Goal: Complete application form: Complete application form

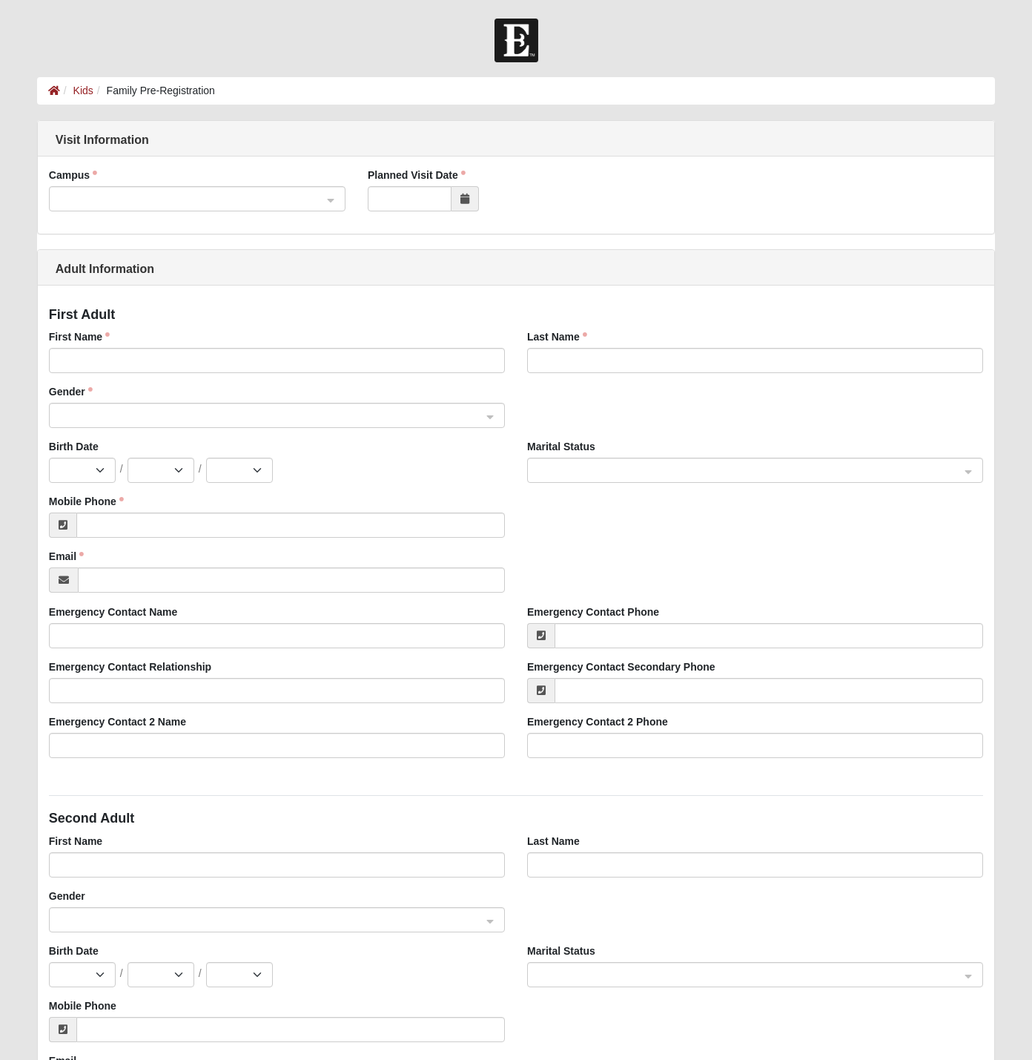
click at [174, 199] on span at bounding box center [191, 199] width 264 height 16
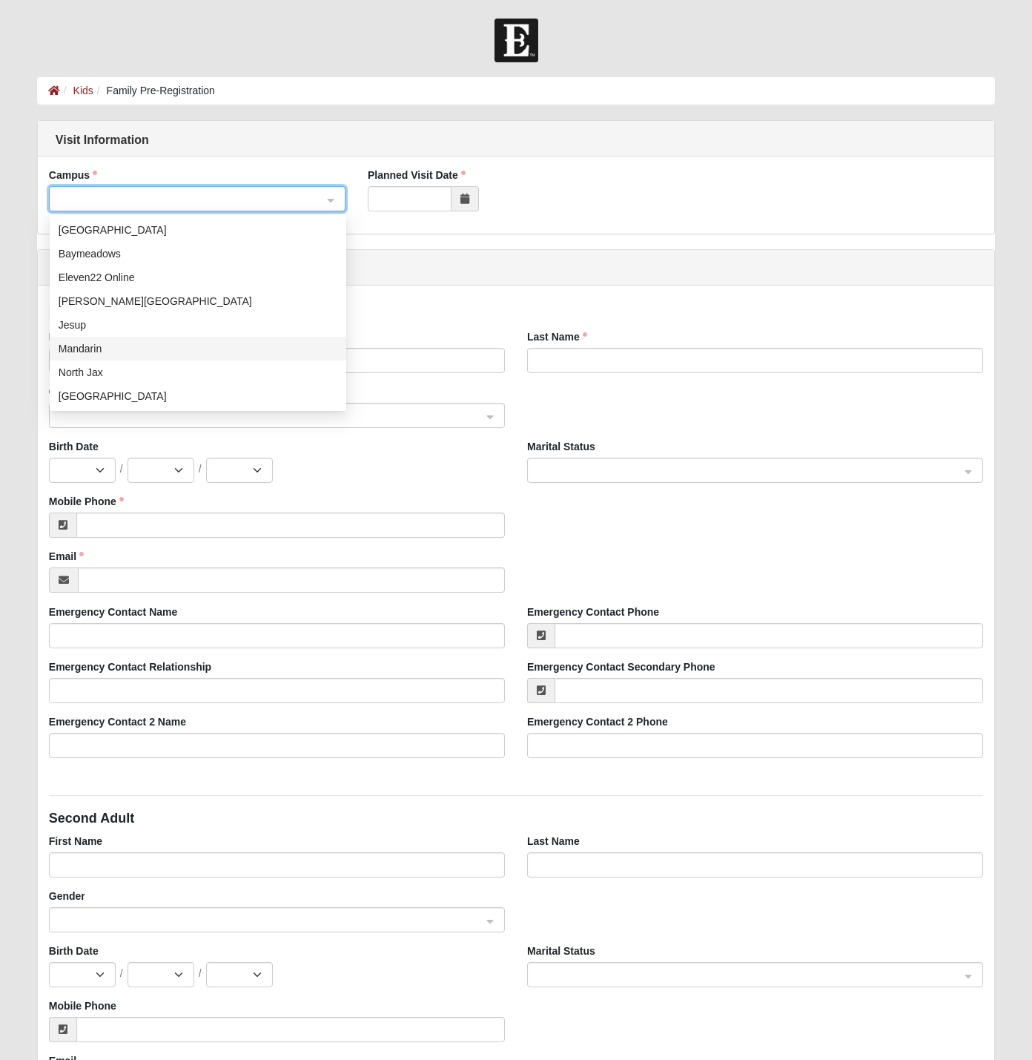
click at [84, 347] on div "Mandarin" at bounding box center [198, 348] width 279 height 16
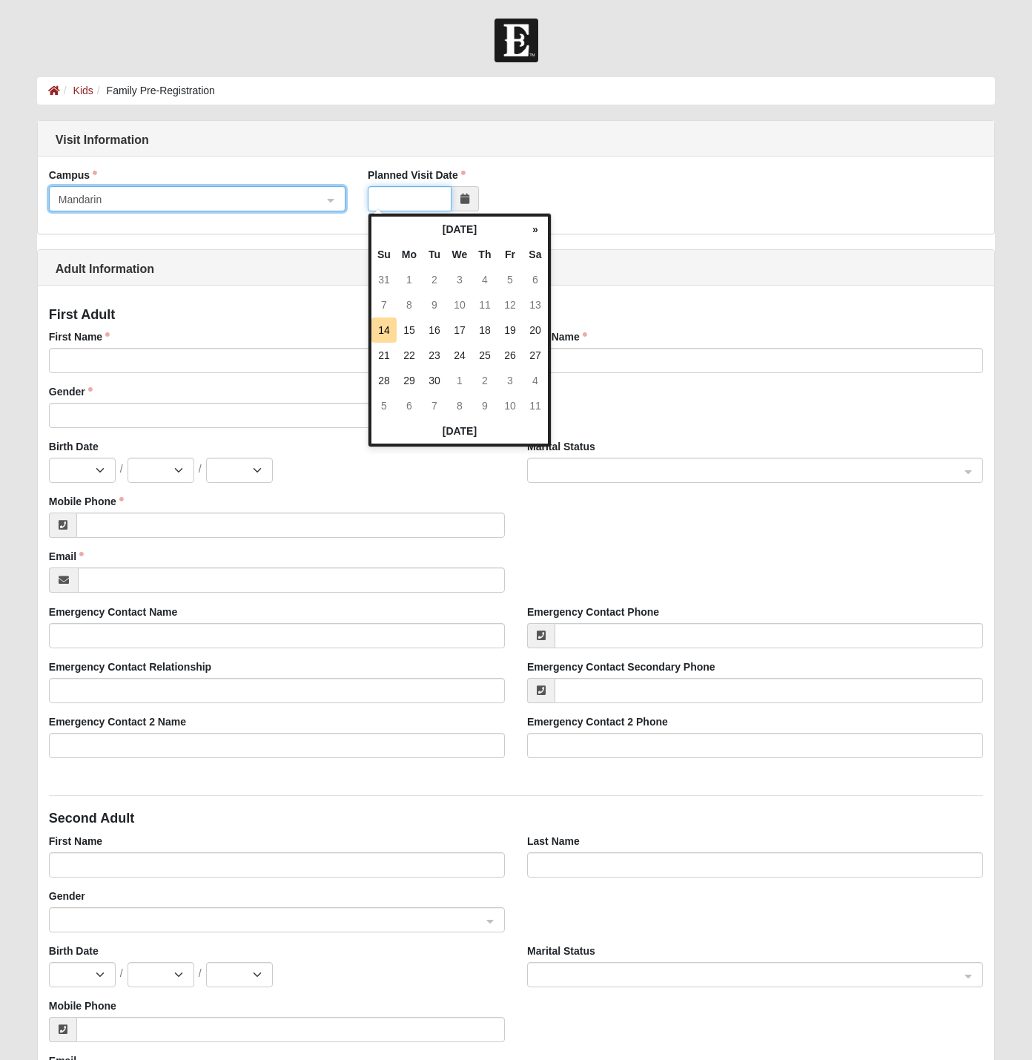
click at [400, 200] on input "Planned Visit Date" at bounding box center [410, 198] width 84 height 25
click at [465, 335] on td "17" at bounding box center [459, 329] width 25 height 25
type input "09/17/2025"
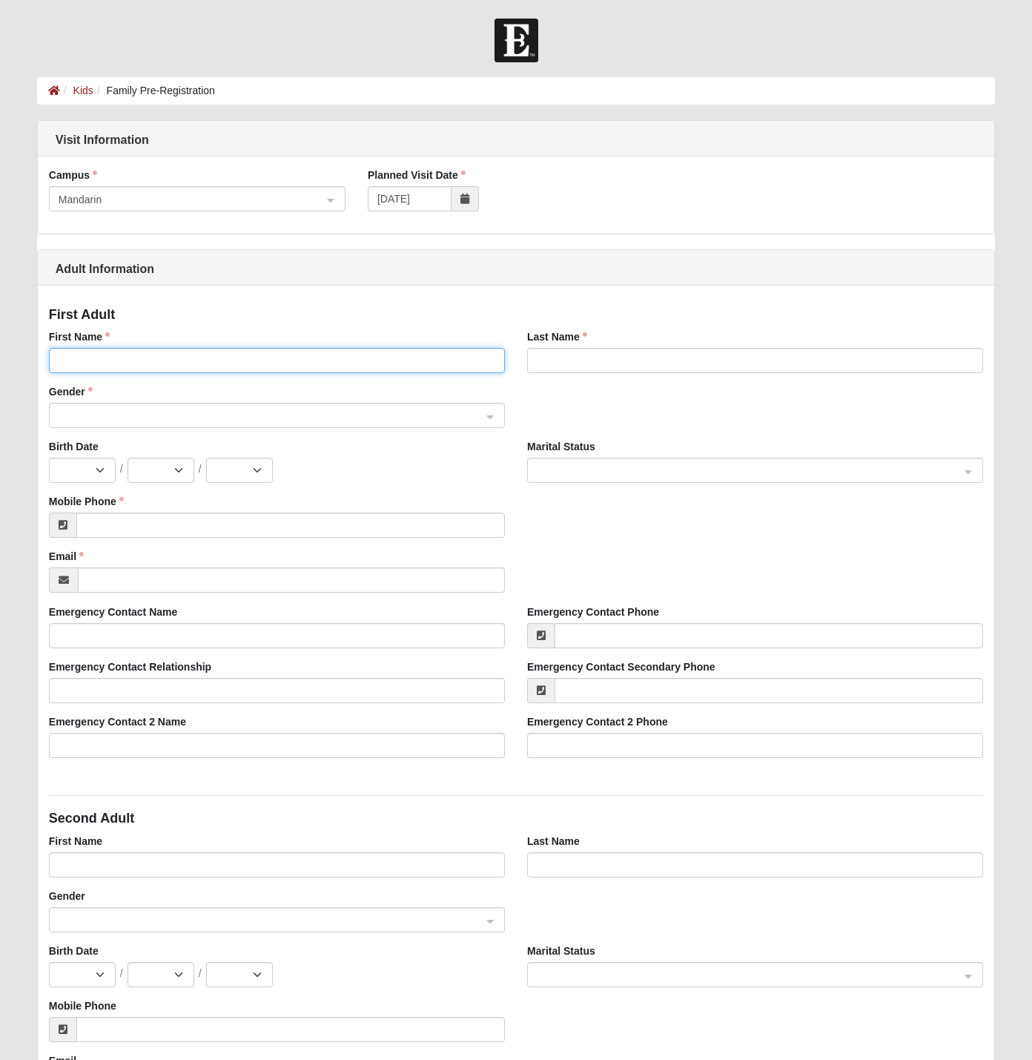
click at [93, 351] on input "First Name" at bounding box center [277, 360] width 456 height 25
type input "JESSICA"
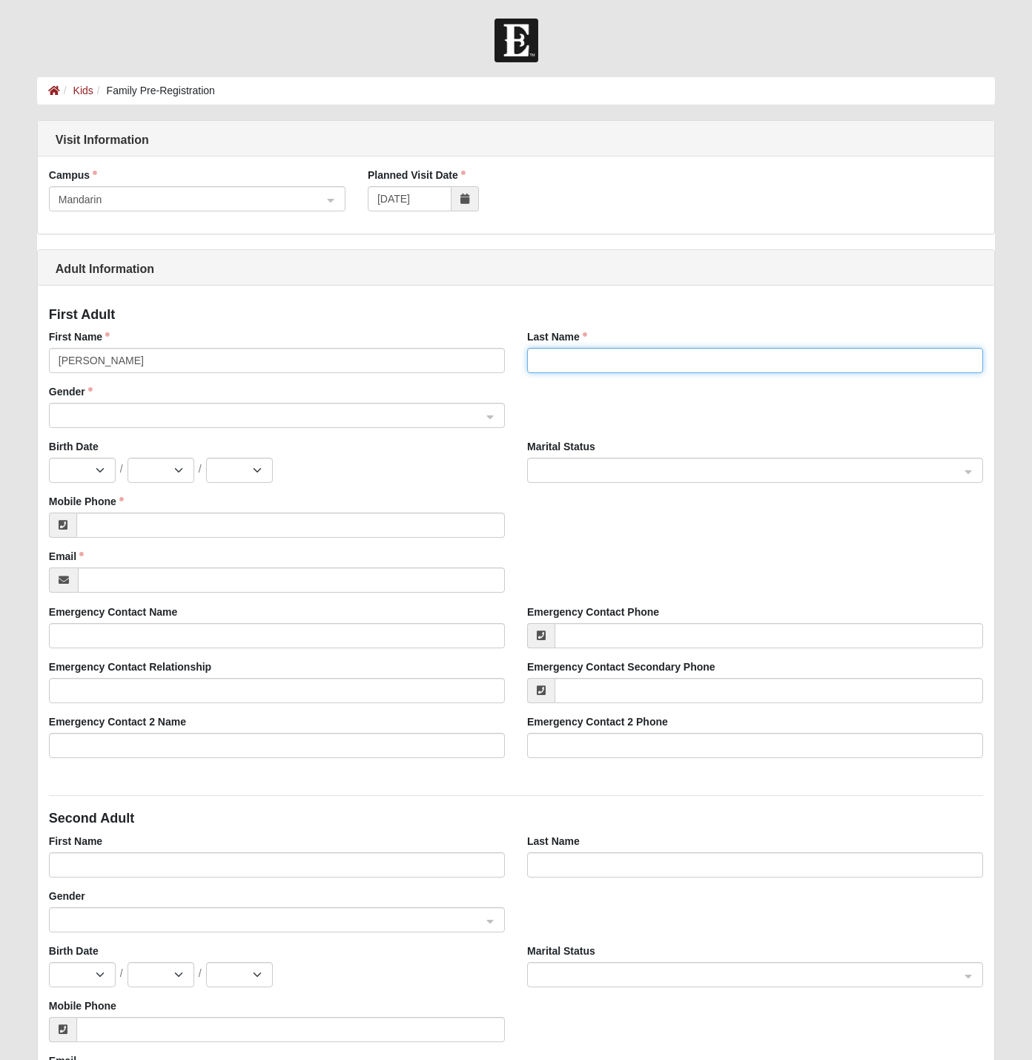
type input "MCWILLIAMS"
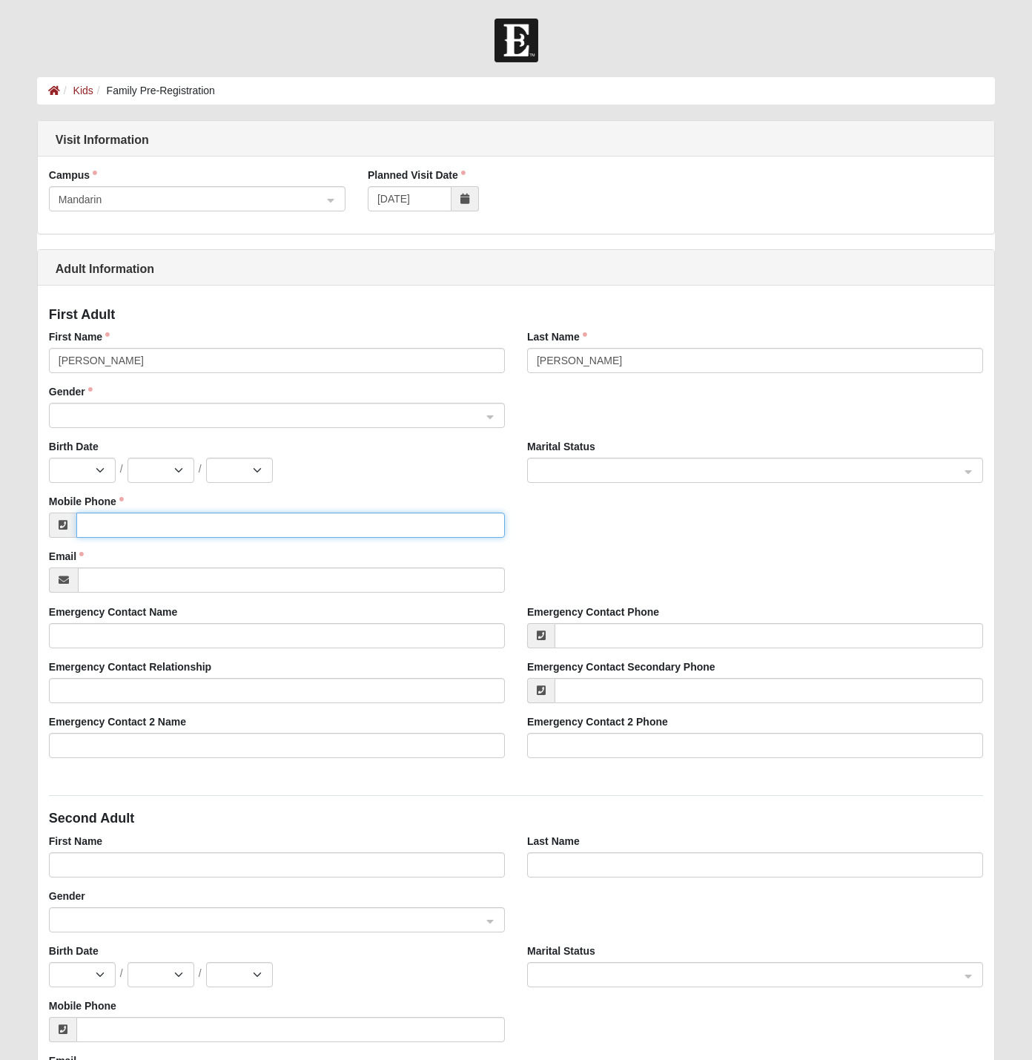
type input "[PHONE_NUMBER]"
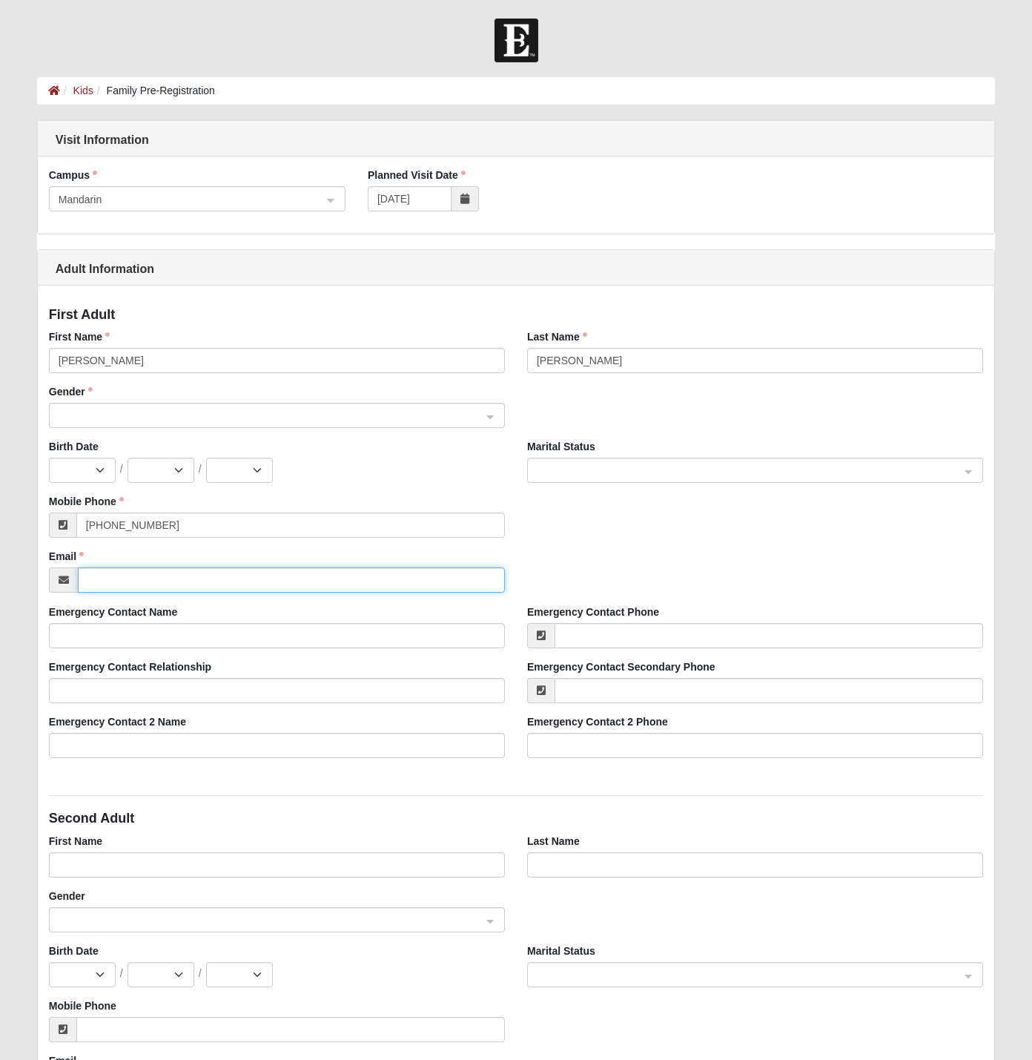
type input "[EMAIL_ADDRESS][DOMAIN_NAME]"
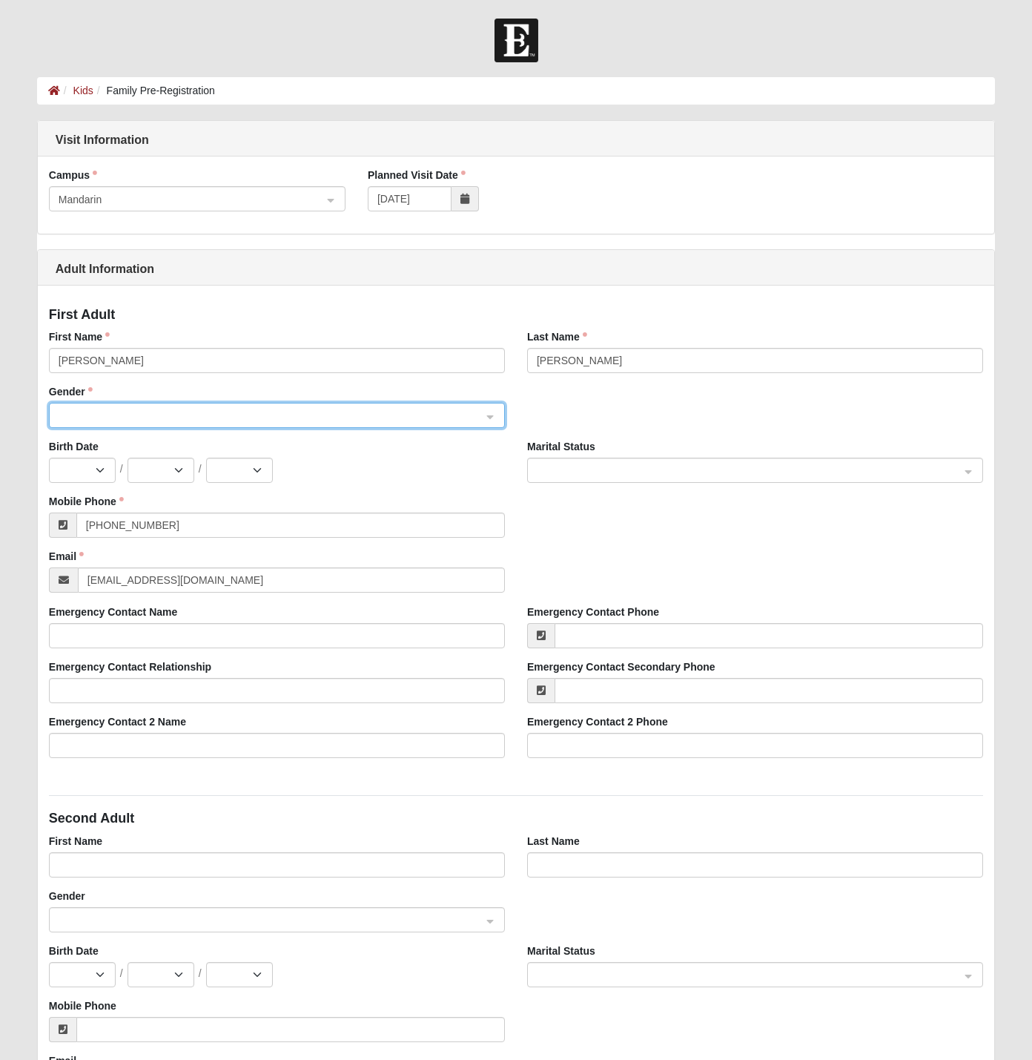
click at [89, 407] on input "search" at bounding box center [272, 414] width 428 height 22
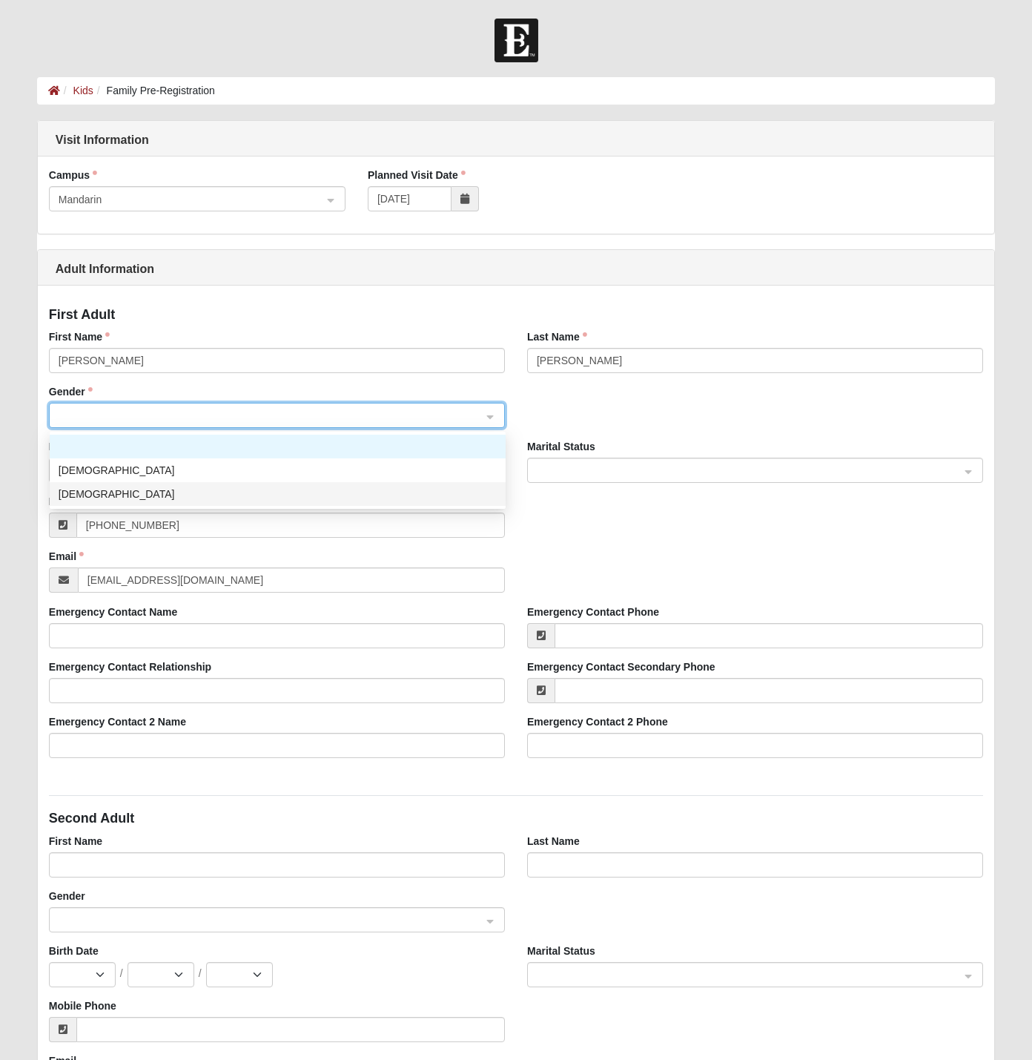
click at [80, 497] on div "[DEMOGRAPHIC_DATA]" at bounding box center [278, 494] width 438 height 16
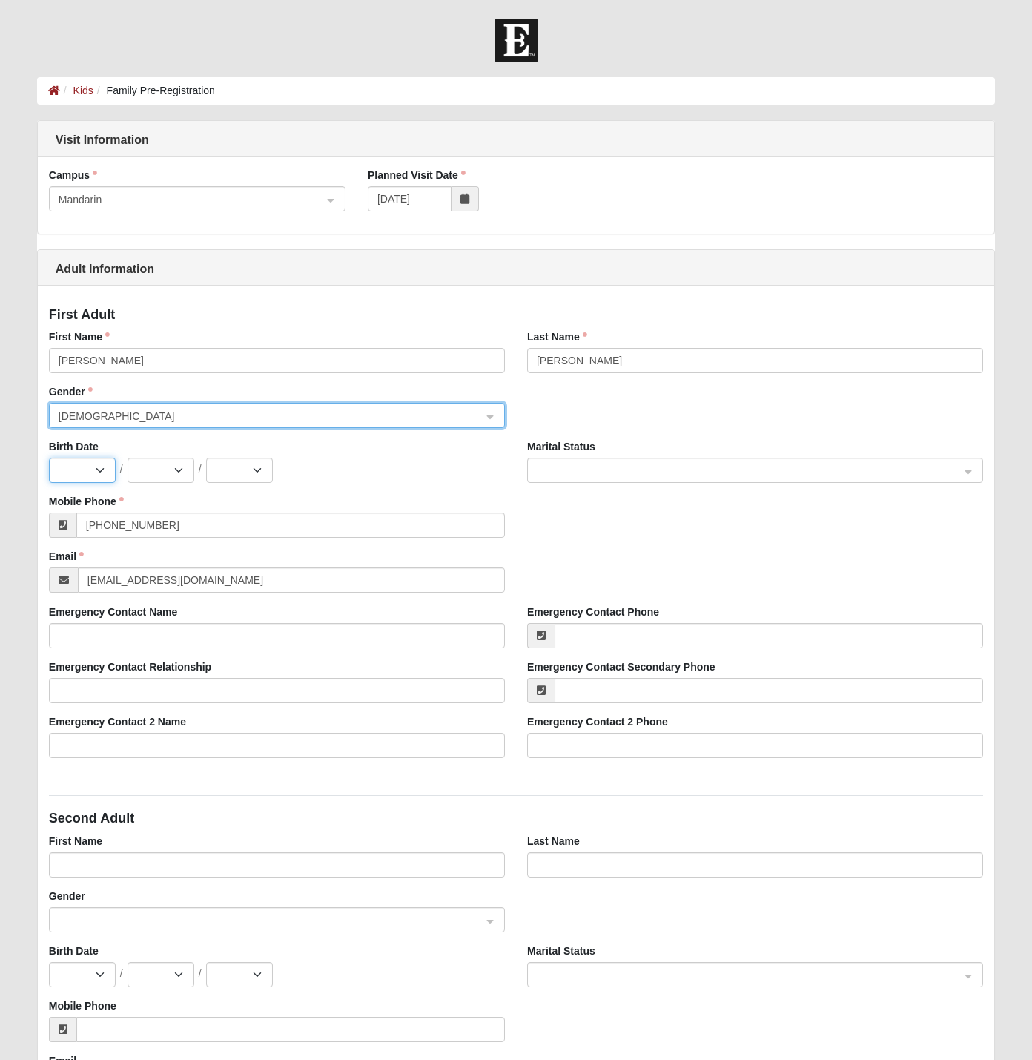
click at [92, 465] on select "Jan Feb Mar Apr May Jun Jul Aug Sep Oct Nov Dec" at bounding box center [82, 470] width 67 height 25
select select "9"
click at [49, 458] on select "Jan Feb Mar Apr May Jun Jul Aug Sep Oct Nov Dec" at bounding box center [82, 470] width 67 height 25
select select "16"
select select "1986"
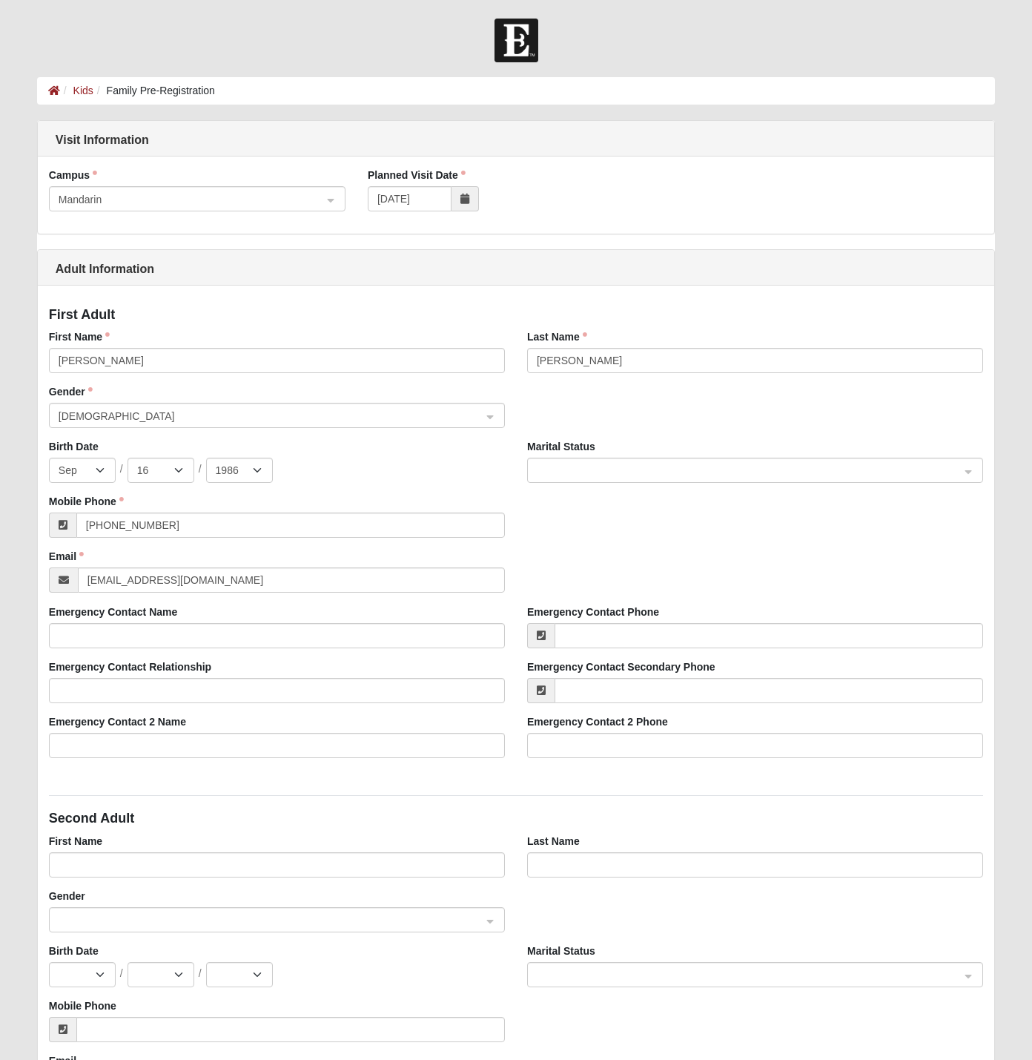
click at [559, 456] on div "Marital Status" at bounding box center [755, 461] width 456 height 44
click at [560, 465] on span at bounding box center [749, 471] width 424 height 16
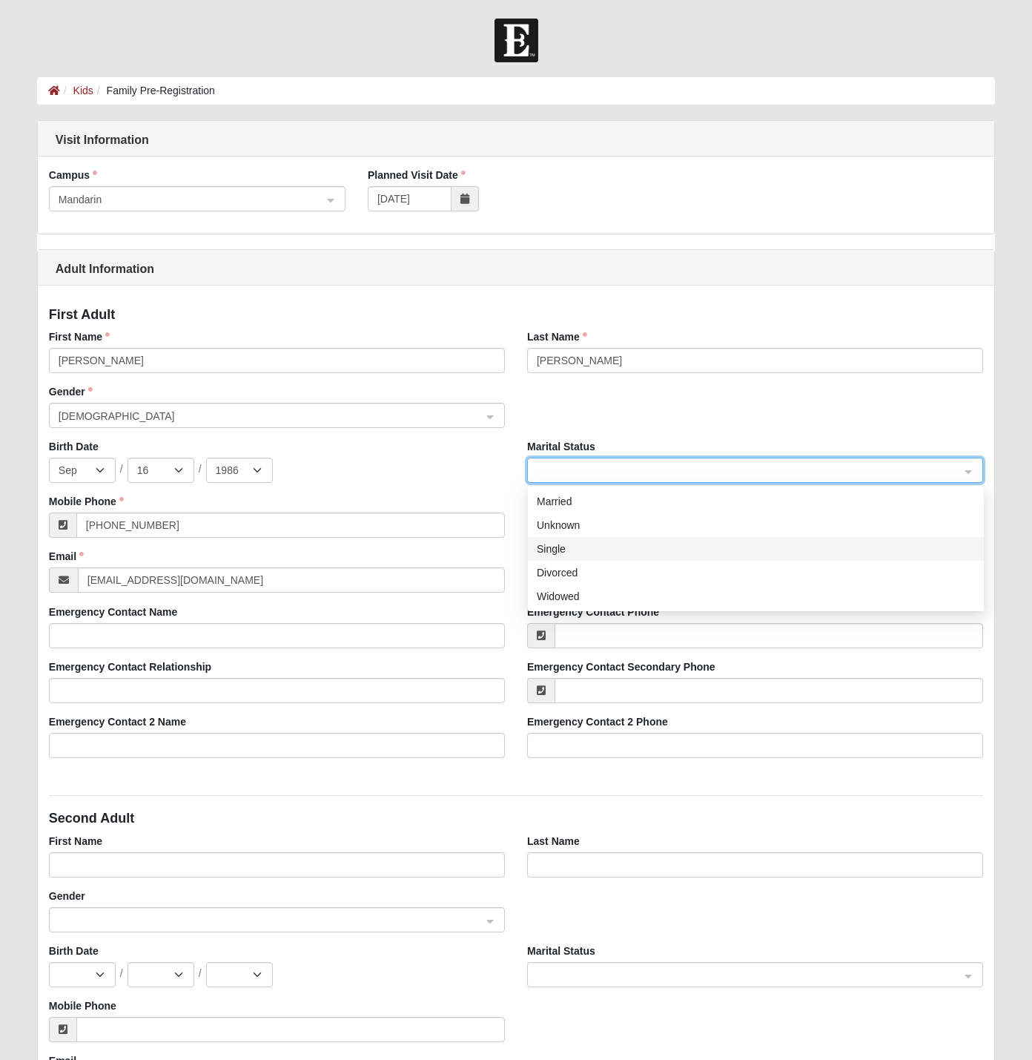
click at [563, 553] on div "Single" at bounding box center [756, 549] width 438 height 16
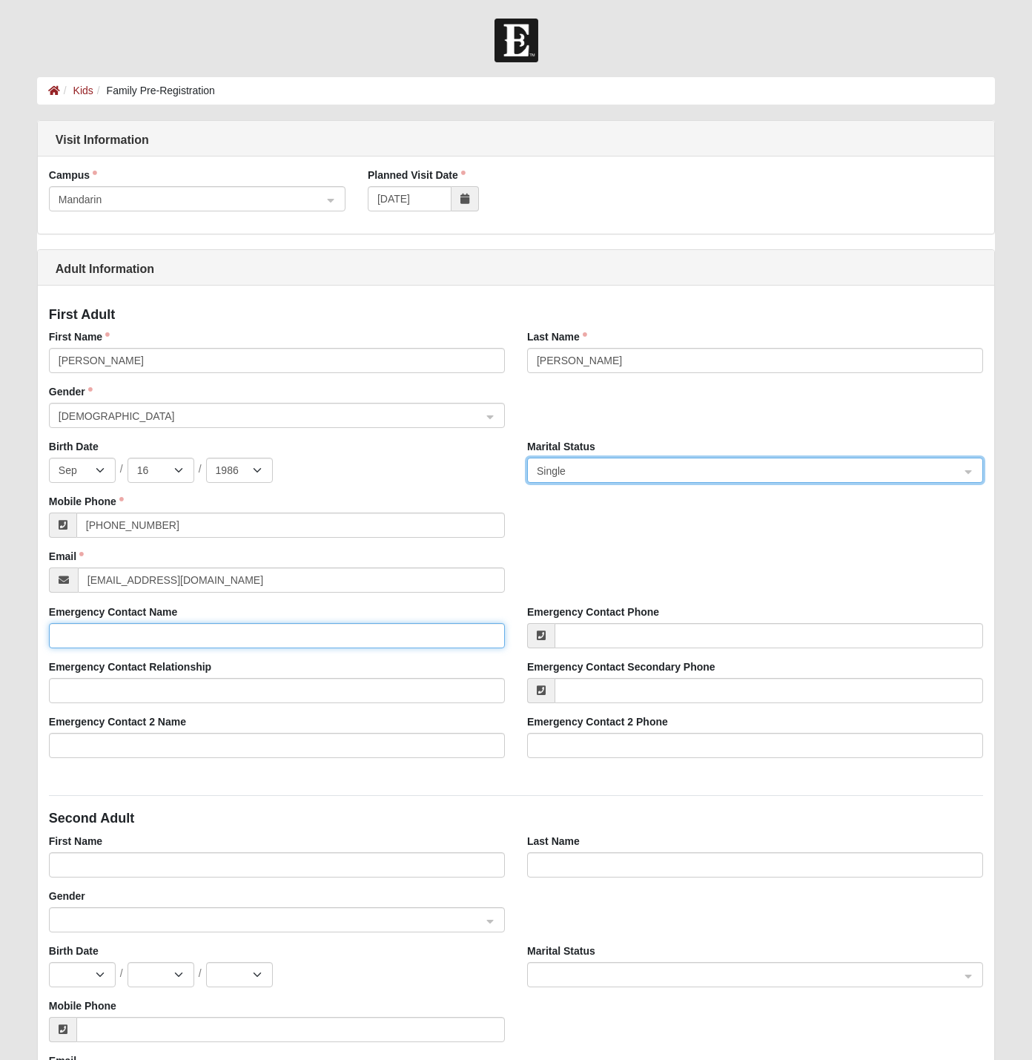
click at [124, 645] on input "Emergency Contact Name" at bounding box center [277, 635] width 456 height 25
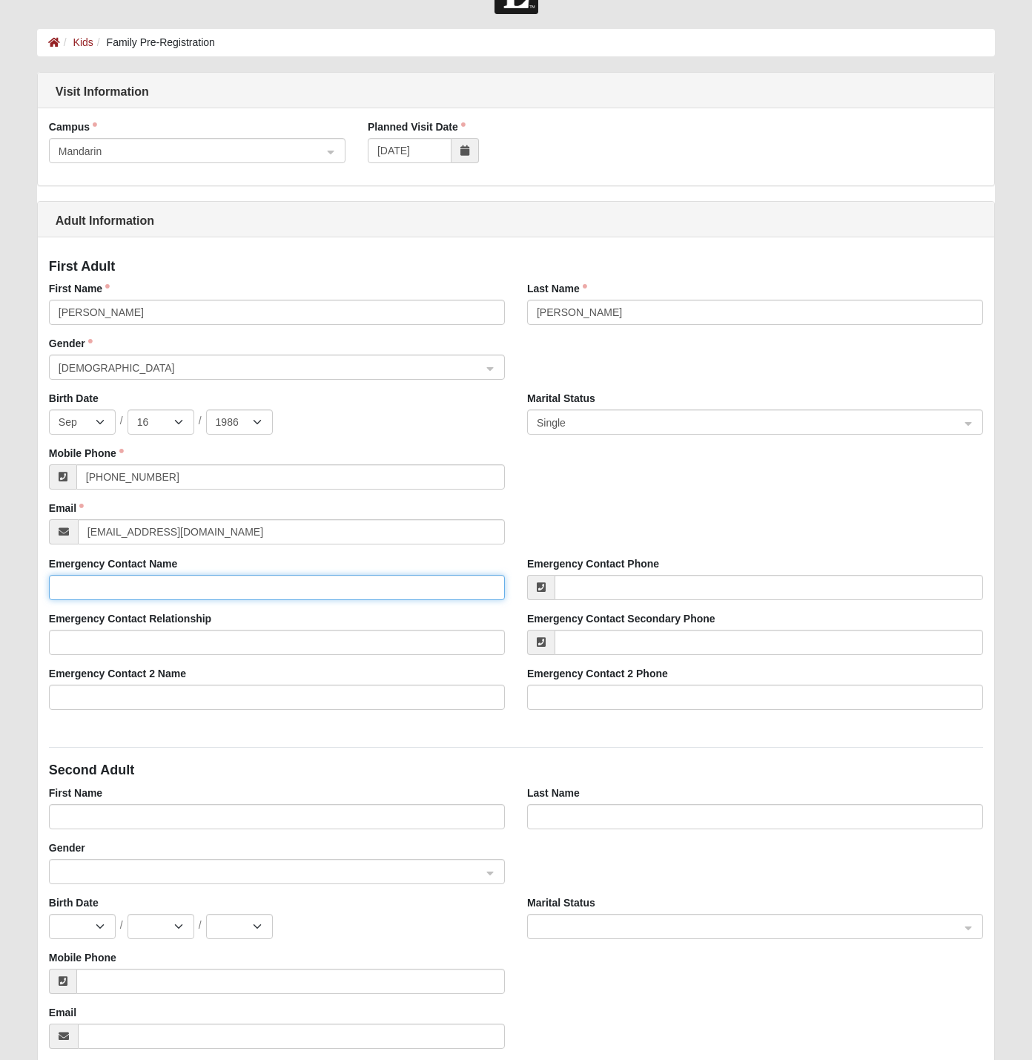
scroll to position [74, 0]
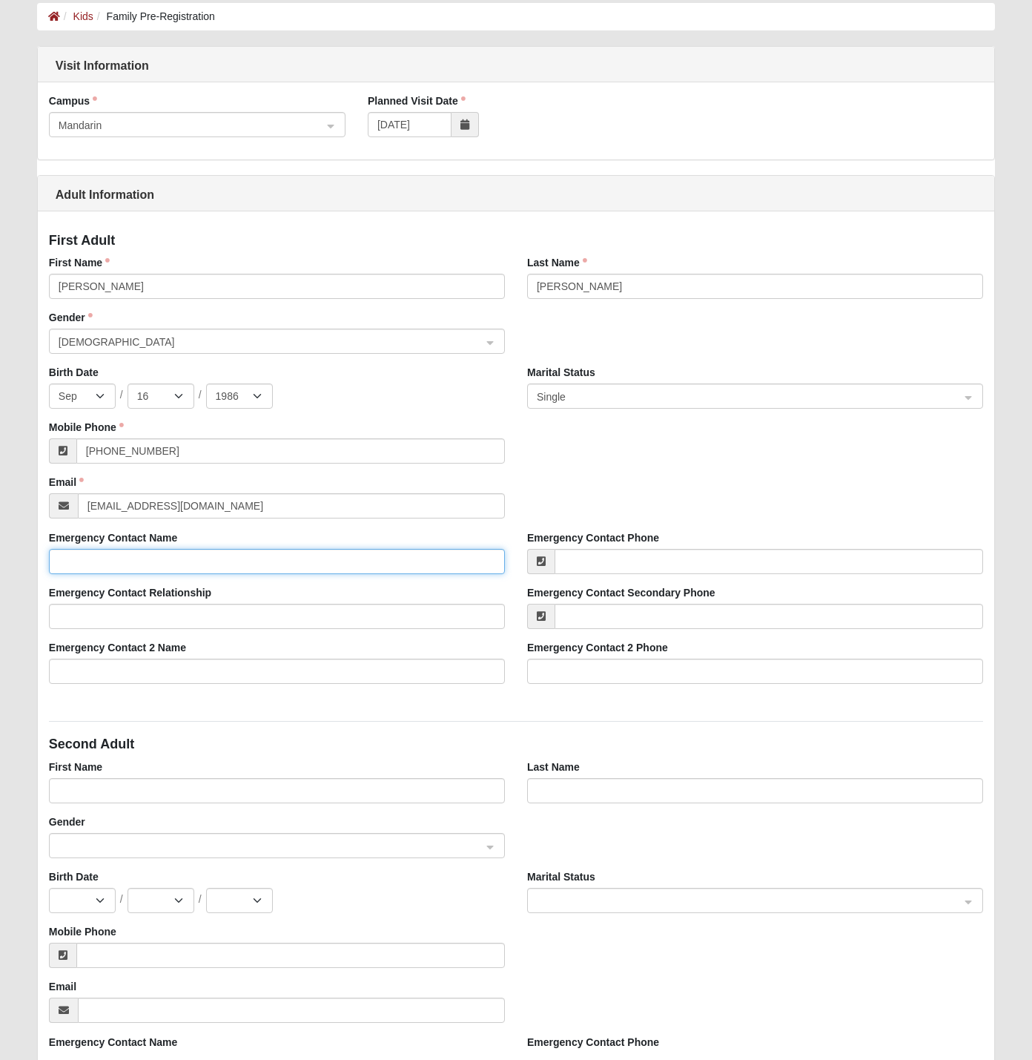
click at [73, 555] on input "Emergency Contact Name" at bounding box center [277, 561] width 456 height 25
type input "[PERSON_NAME]"
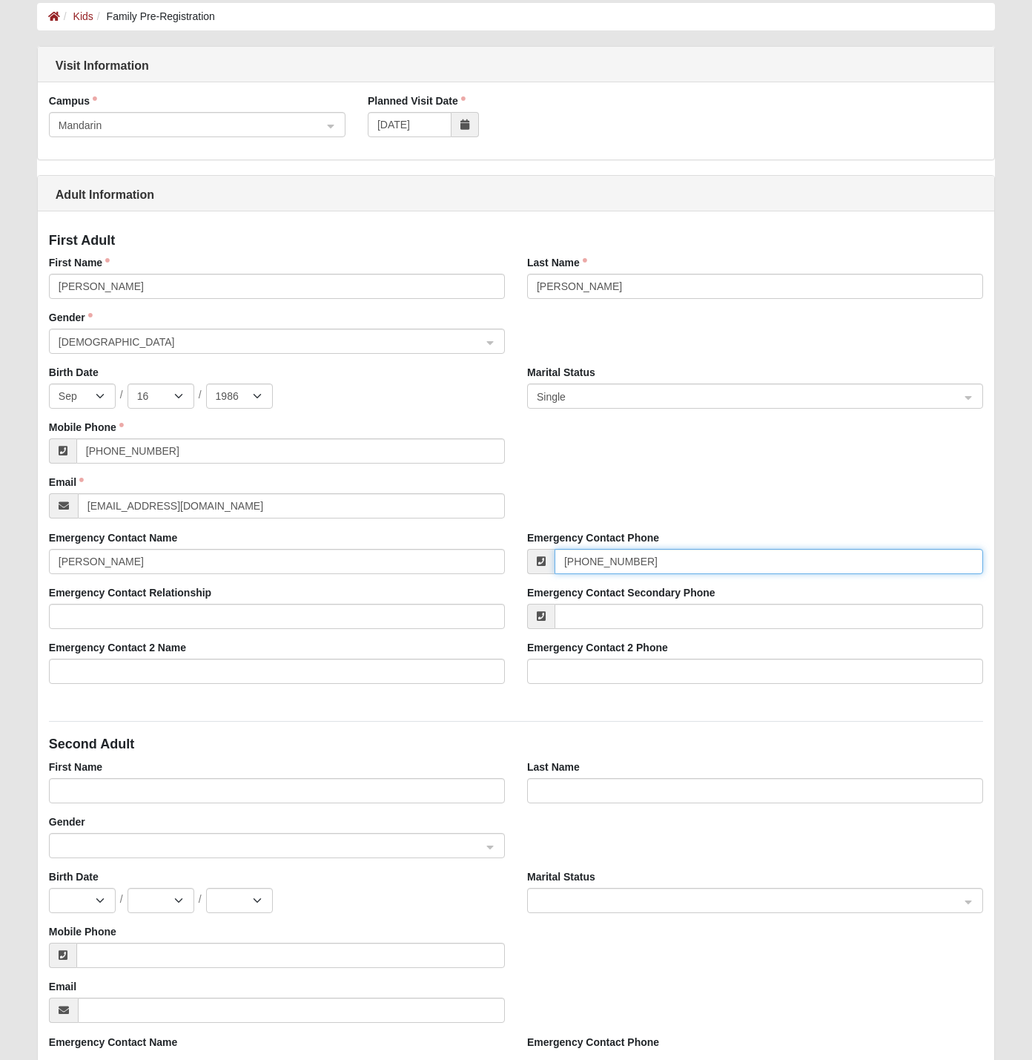
type input "[PHONE_NUMBER]"
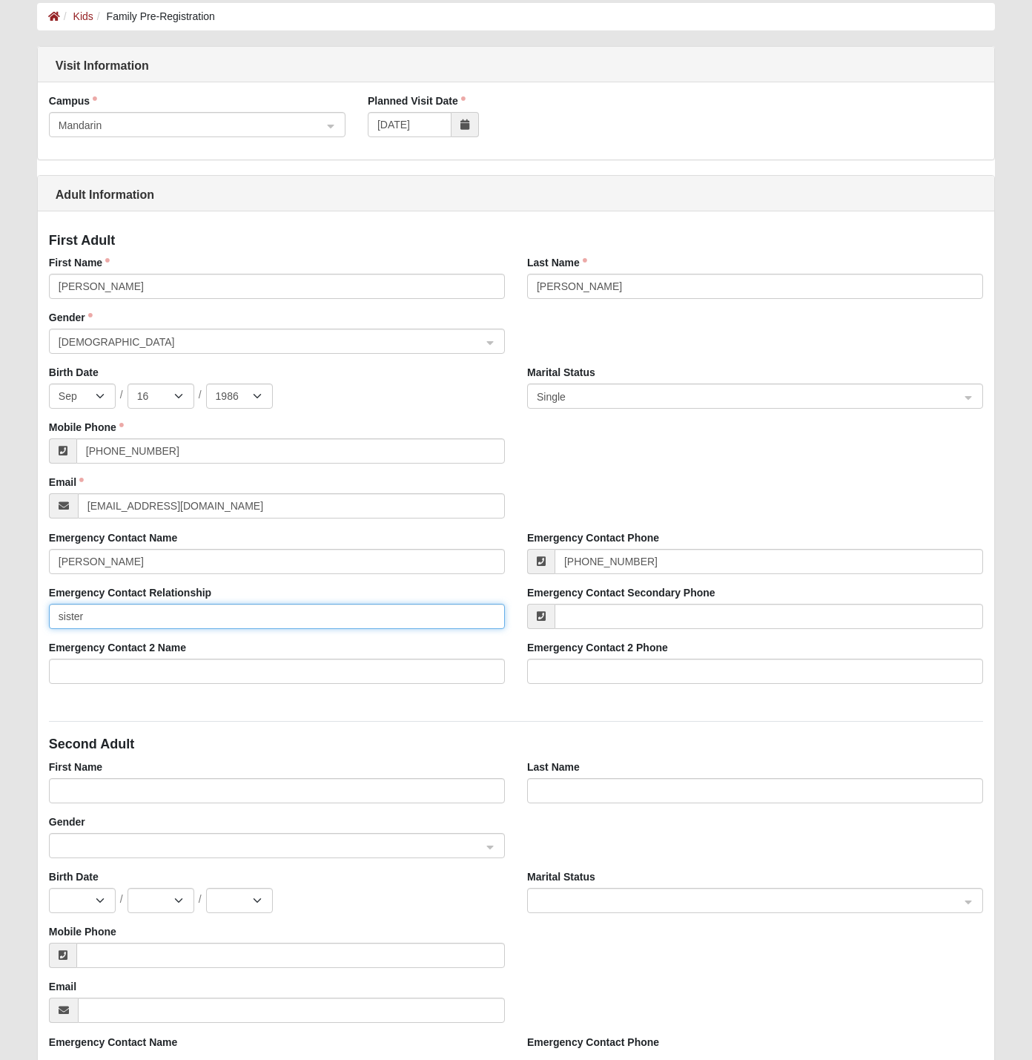
type input "sister"
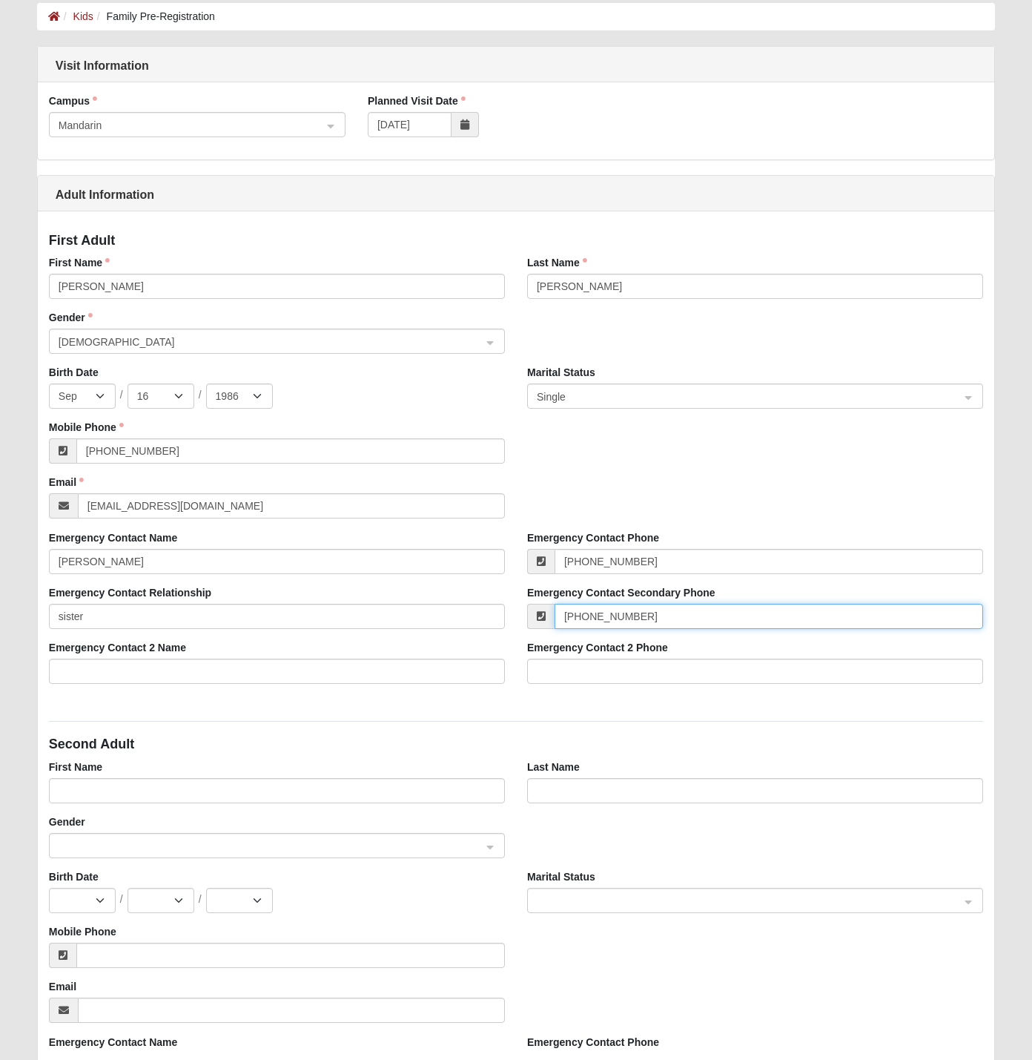
type input "(904) 312-8356"
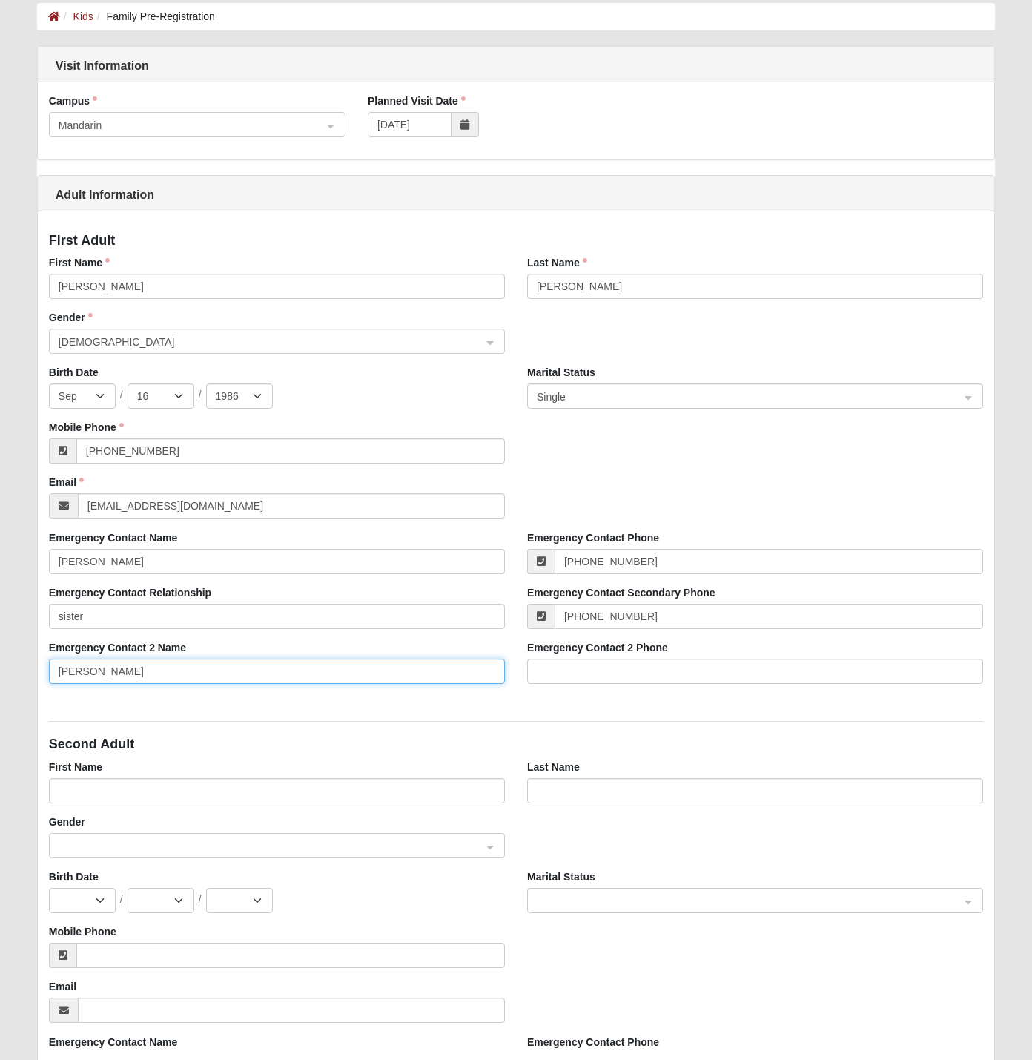
type input "Herman Mcwilliams"
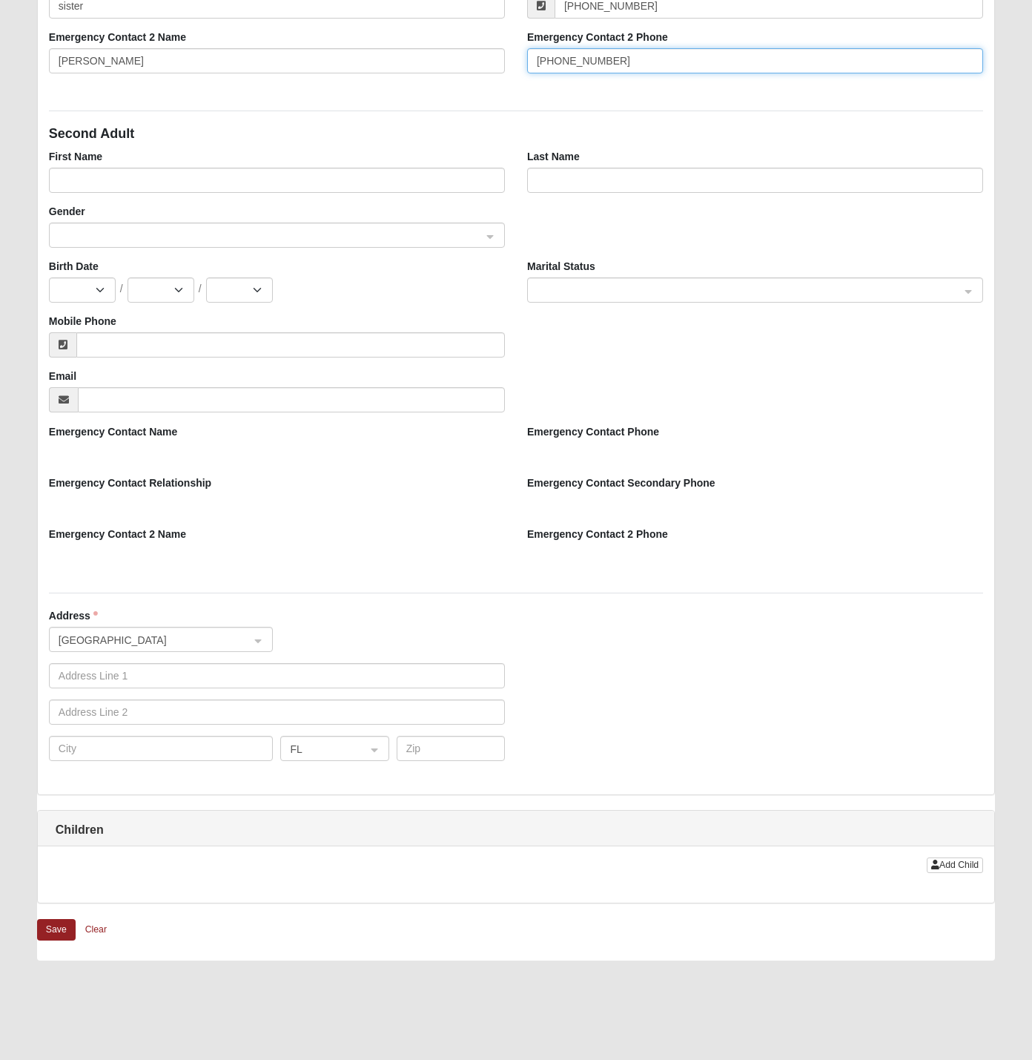
scroll to position [788, 0]
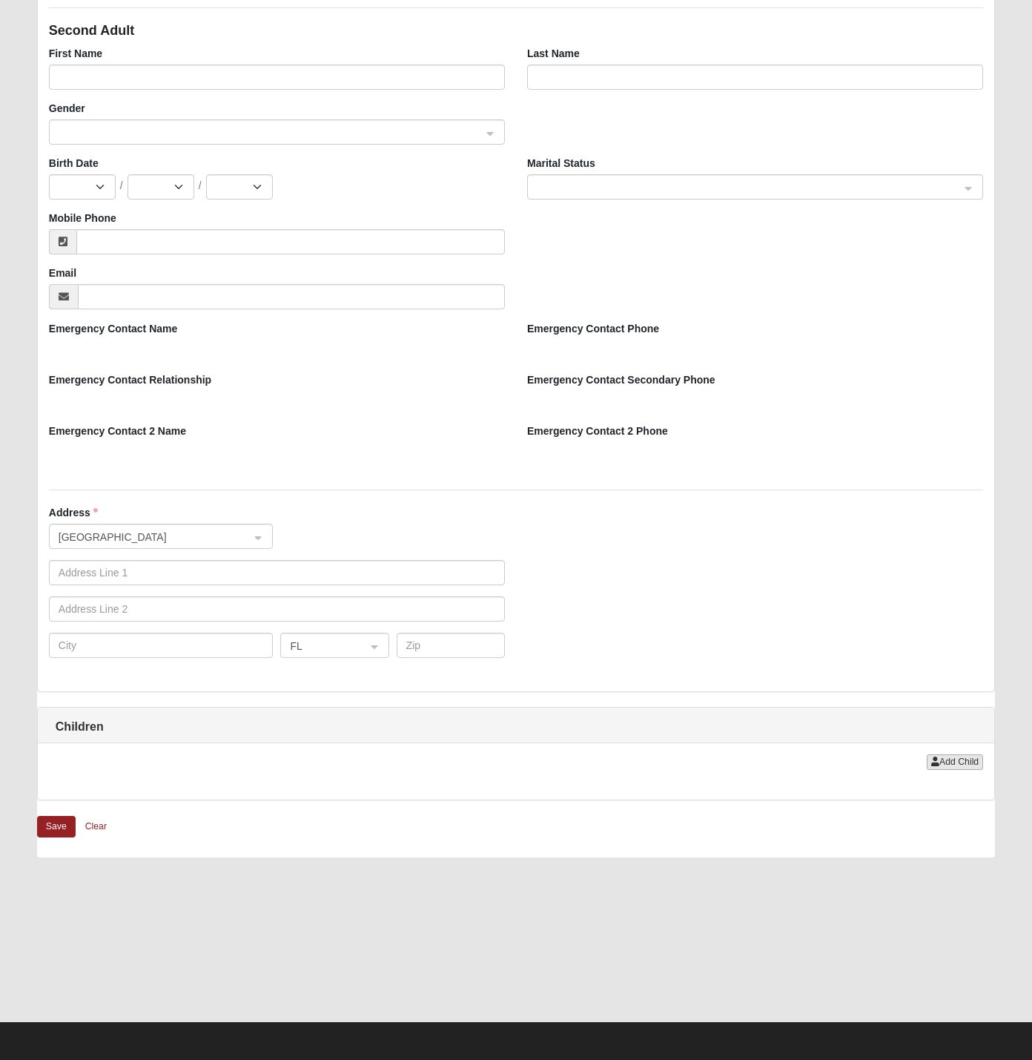
type input "904-229-8153"
click at [949, 764] on span "Add Child" at bounding box center [959, 762] width 39 height 10
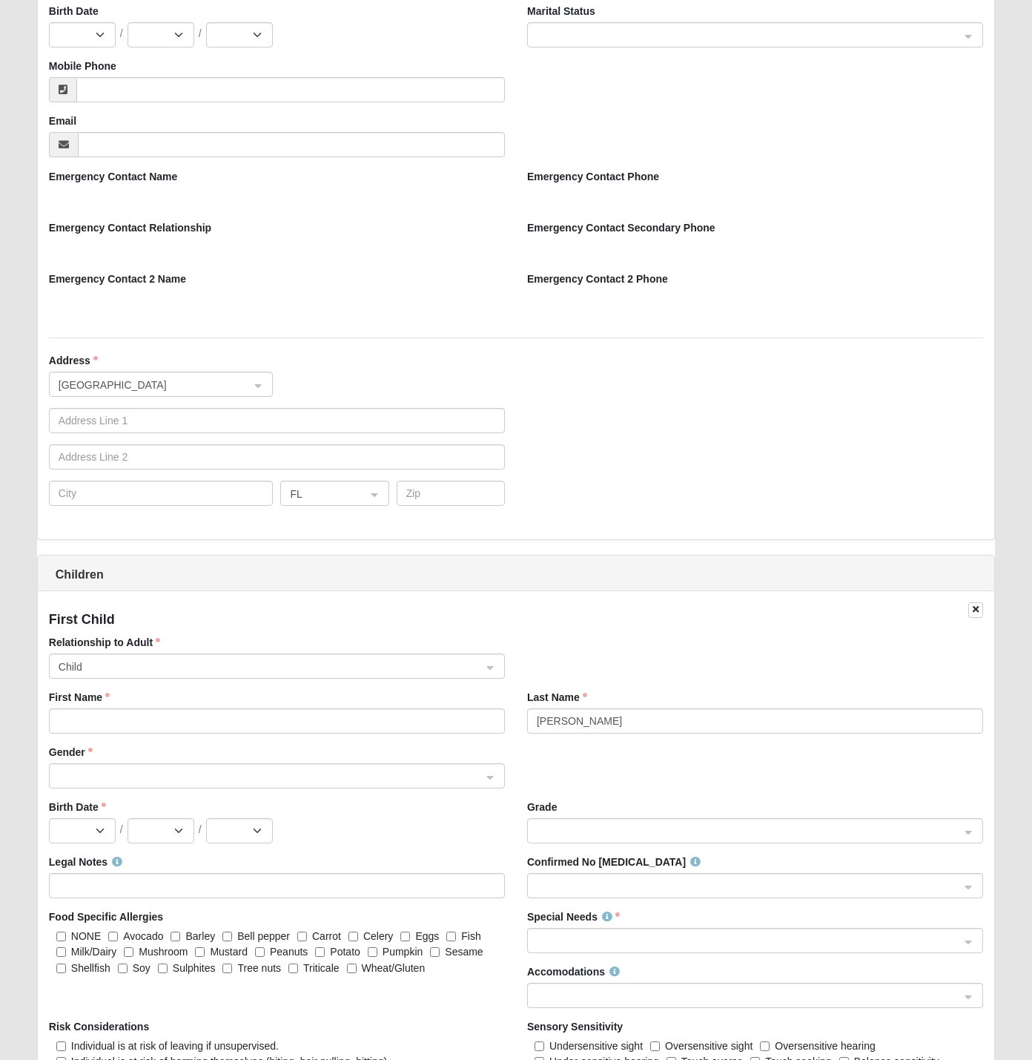
scroll to position [1233, 0]
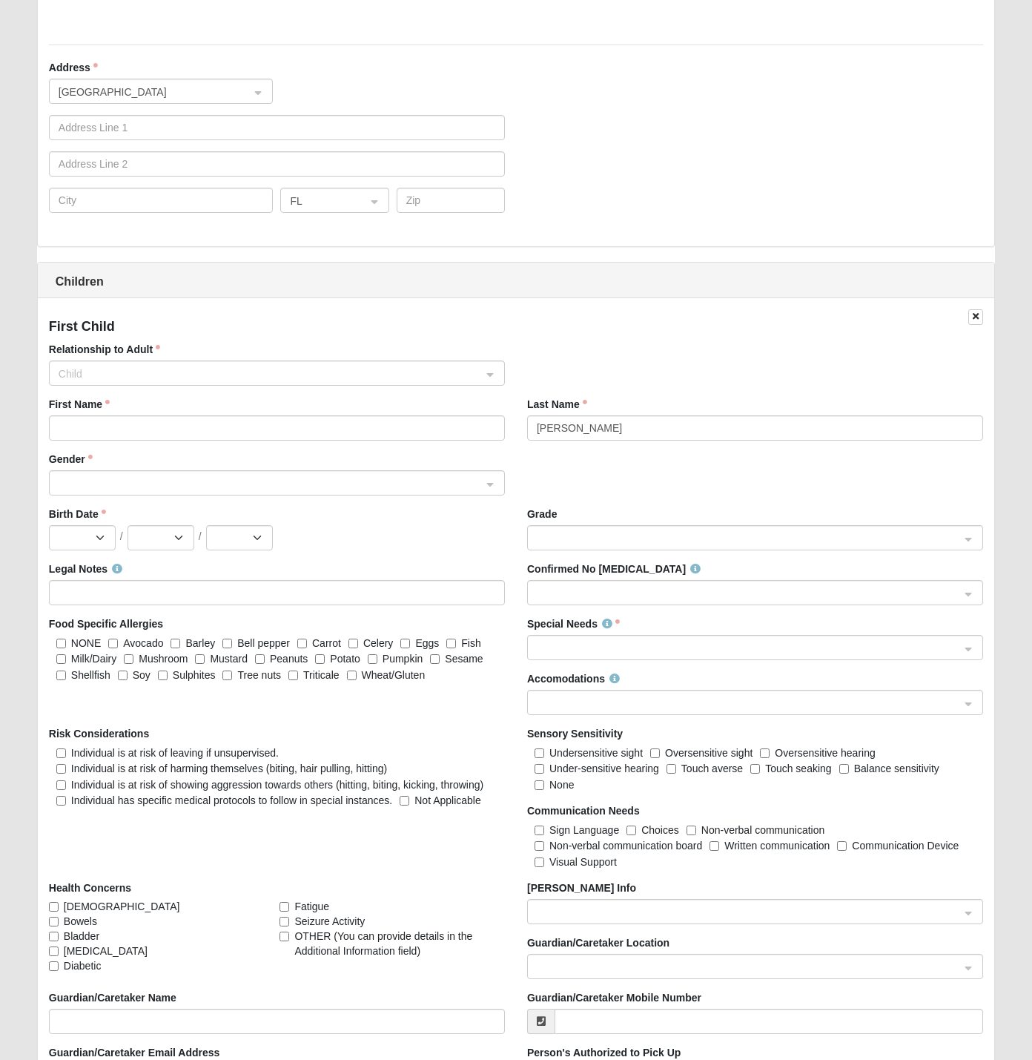
click at [101, 369] on span "Child" at bounding box center [271, 374] width 424 height 16
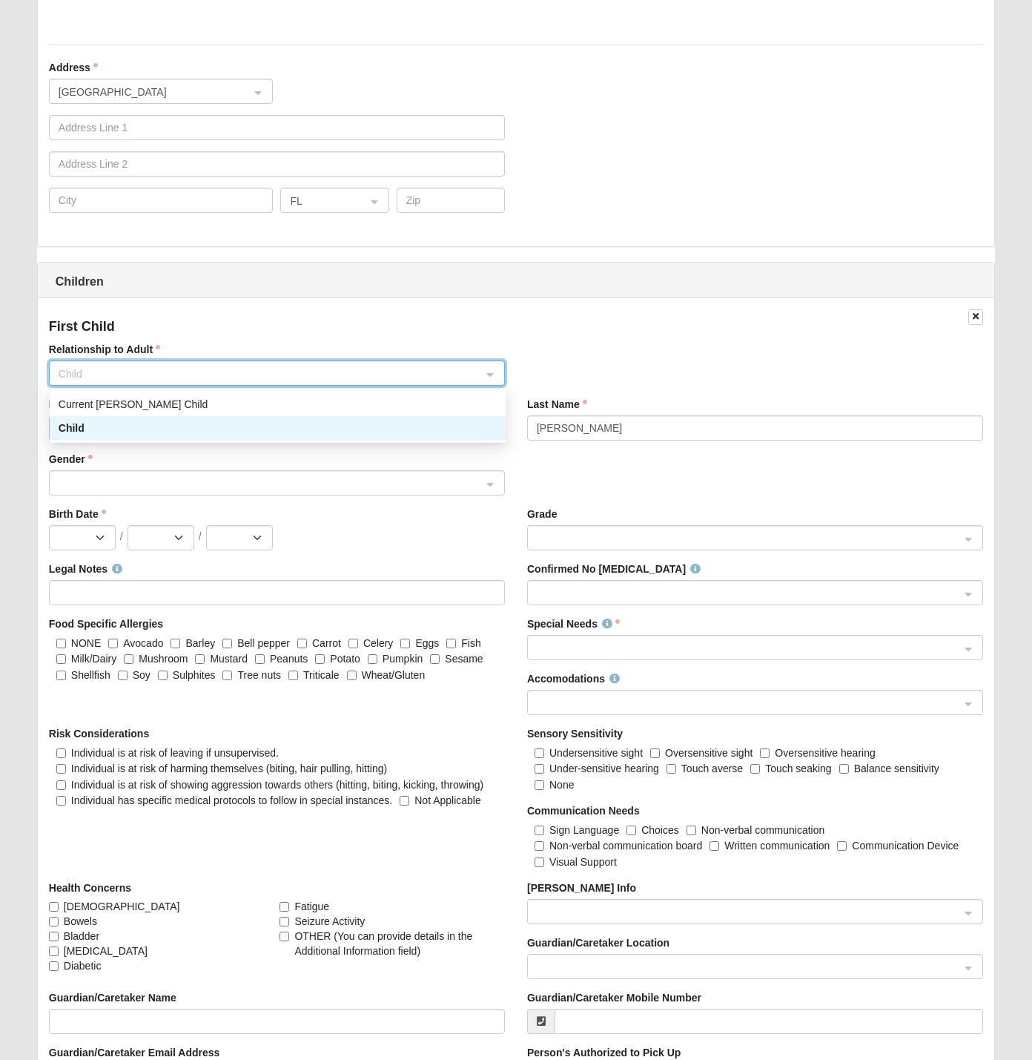
click at [101, 369] on span "Child" at bounding box center [271, 374] width 424 height 16
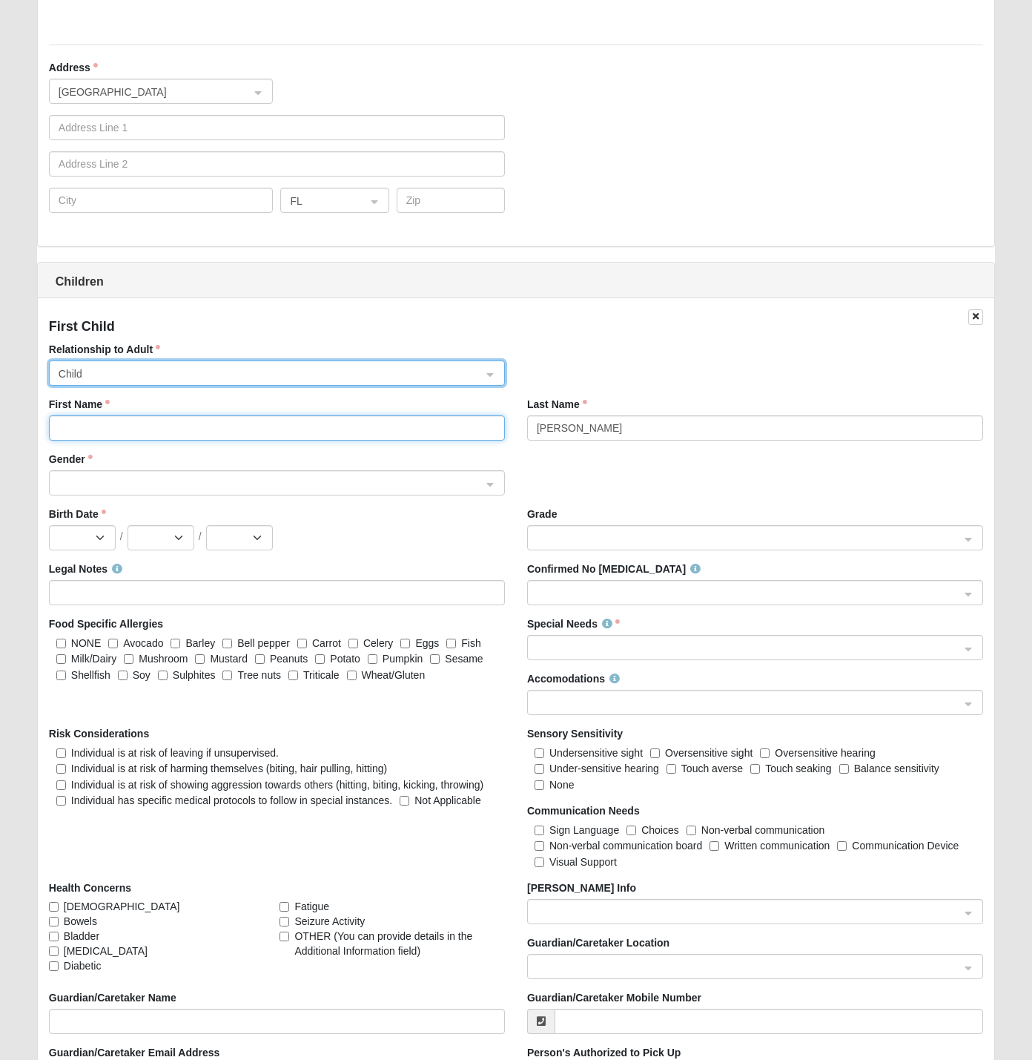
click at [76, 440] on input "First Name" at bounding box center [277, 427] width 456 height 25
type input "Alyssa"
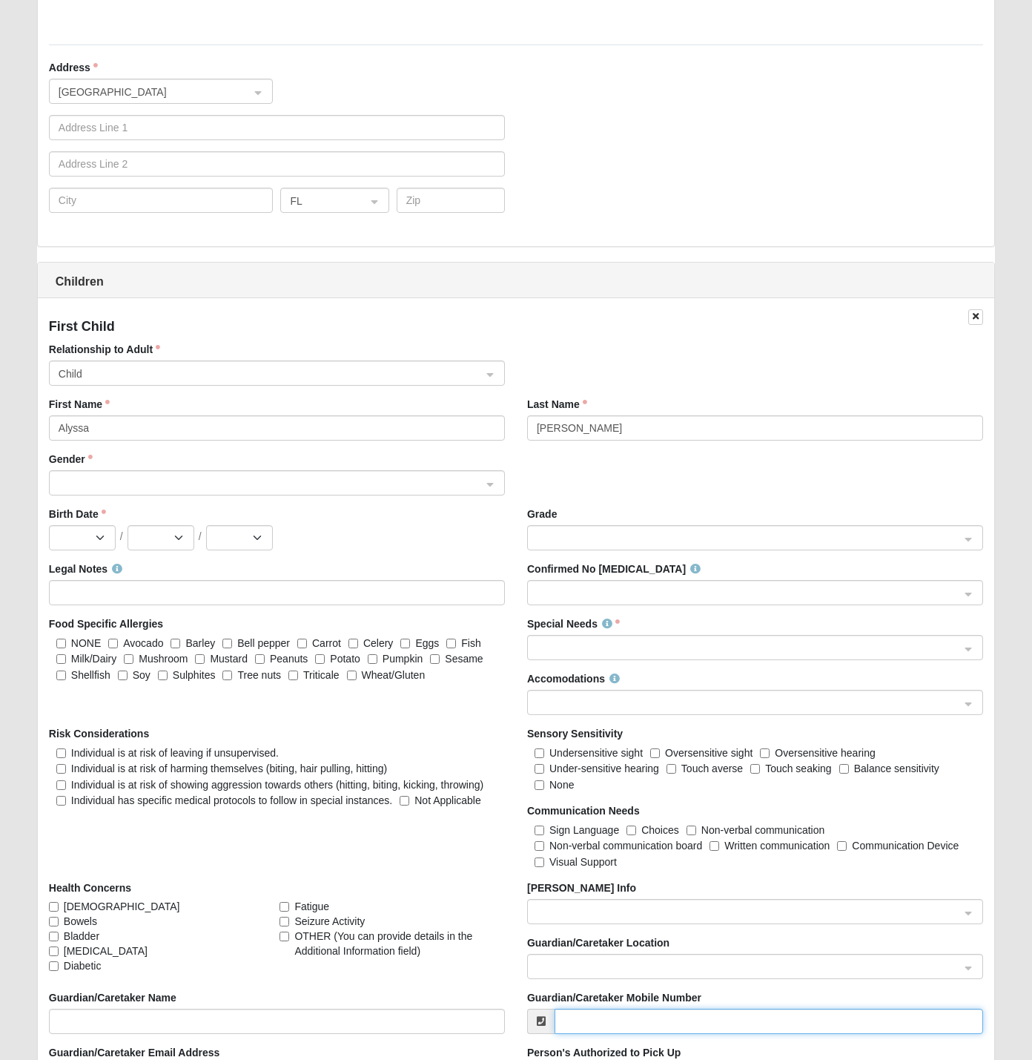
type input "[PHONE_NUMBER]"
type input "[EMAIL_ADDRESS][DOMAIN_NAME]"
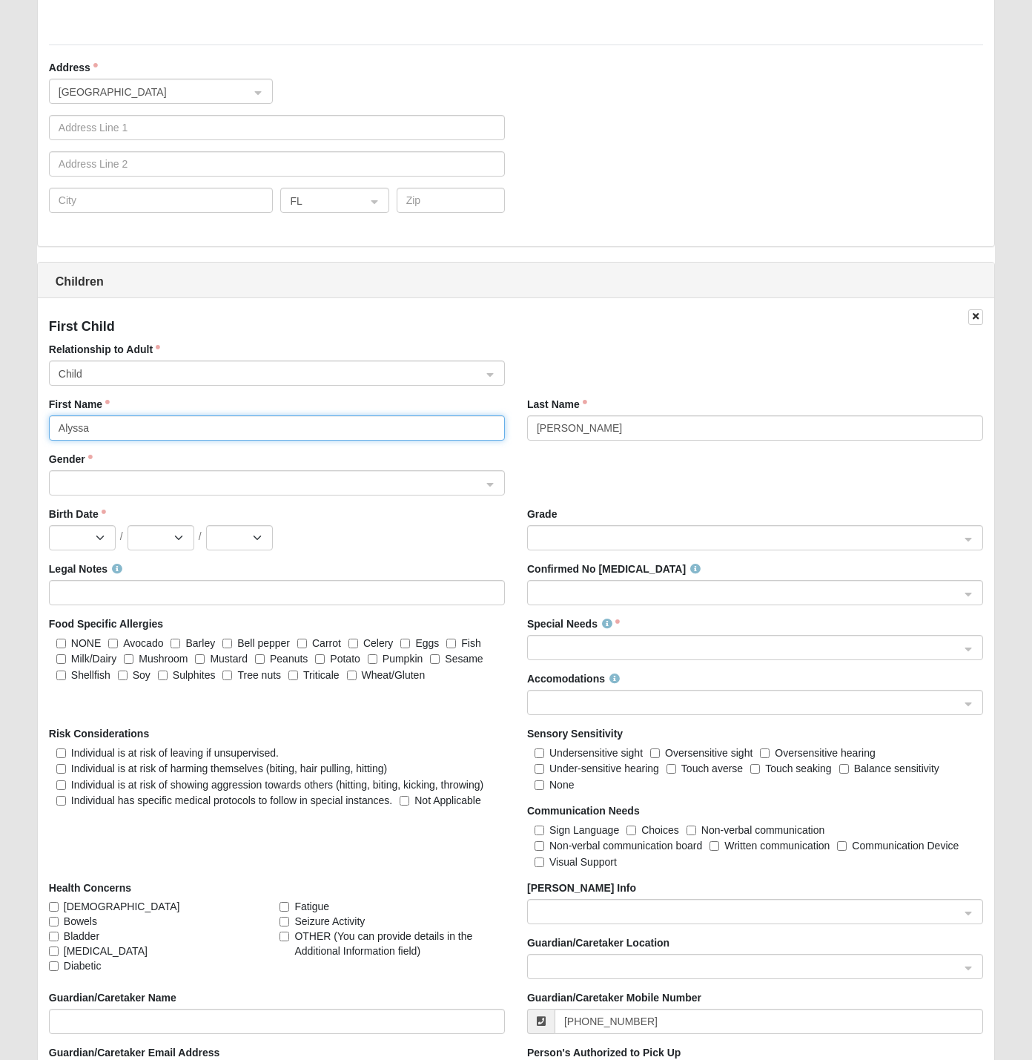
click at [101, 481] on span at bounding box center [271, 483] width 424 height 16
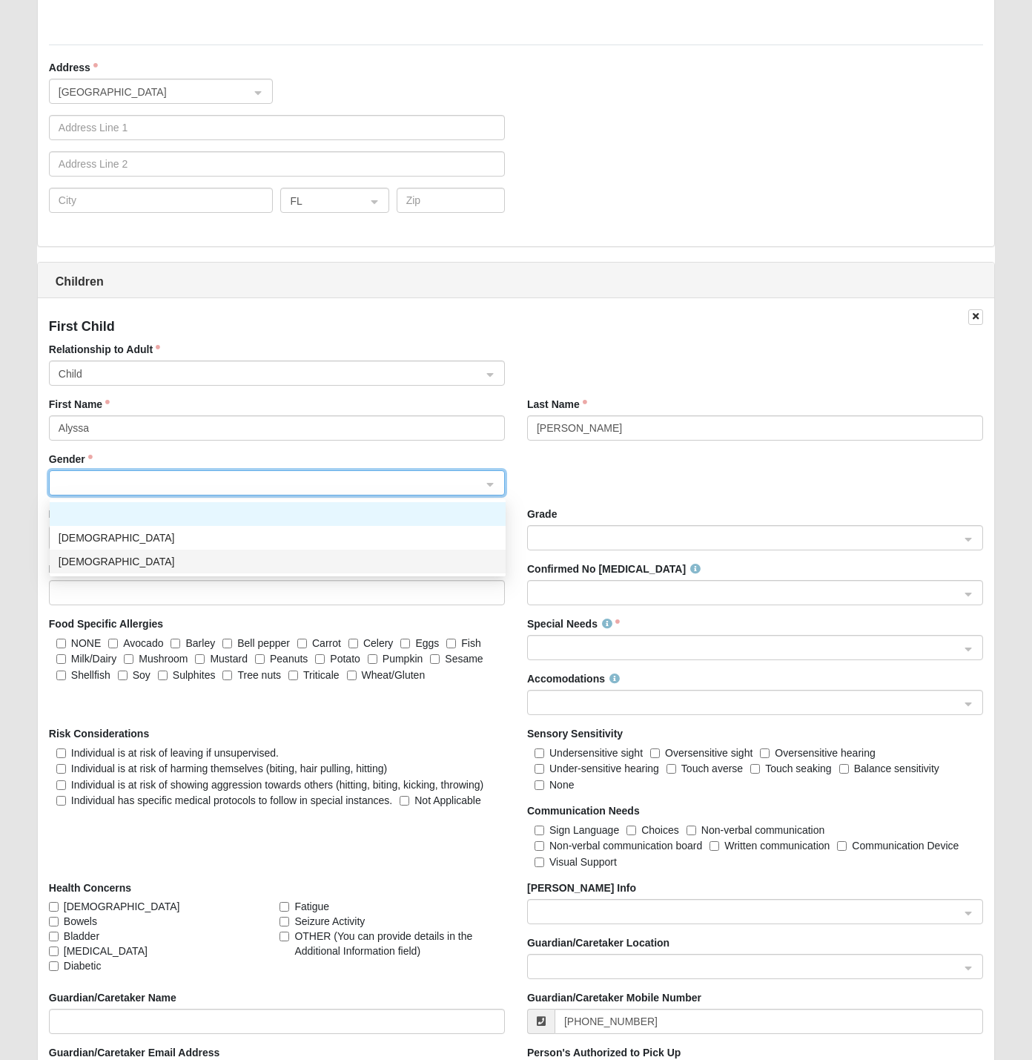
click at [85, 562] on div "[DEMOGRAPHIC_DATA]" at bounding box center [278, 561] width 438 height 16
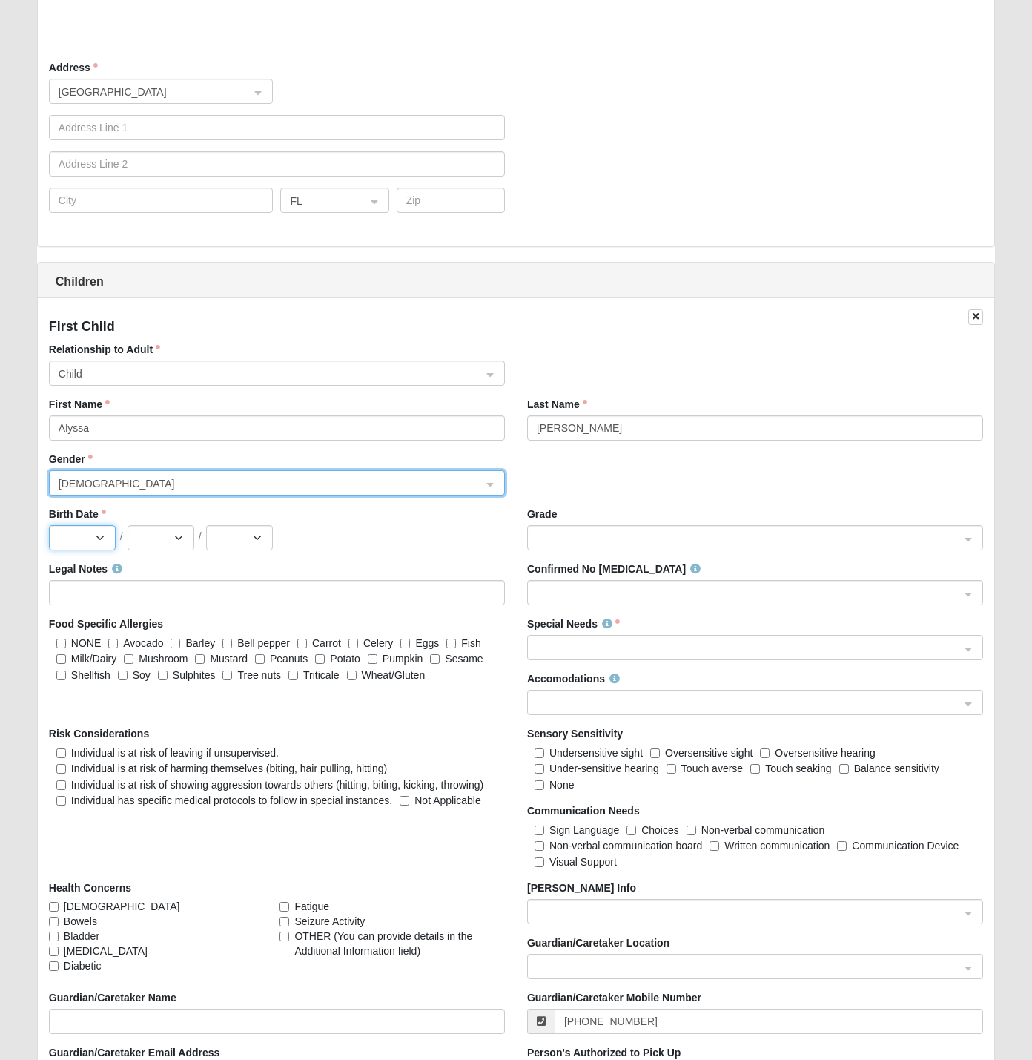
click at [82, 539] on select "Jan Feb Mar Apr May Jun Jul Aug Sep Oct Nov Dec" at bounding box center [82, 537] width 67 height 25
select select "11"
click at [49, 525] on select "Jan Feb Mar Apr May Jun Jul Aug Sep Oct Nov Dec" at bounding box center [82, 537] width 67 height 25
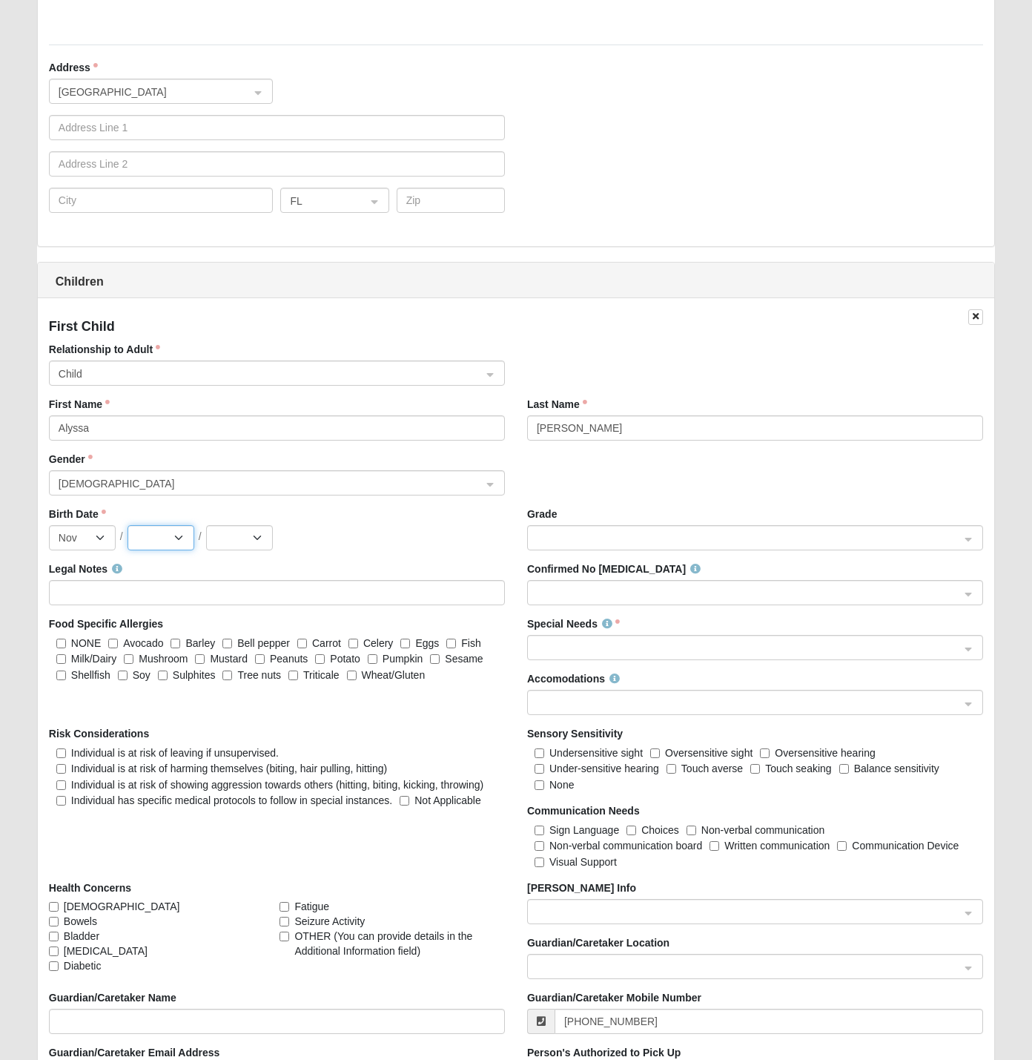
click at [174, 547] on select "1 2 3 4 5 6 7 8 9 10 11 12 13 14 15 16 17 18 19 20 21 22 23 24 25 26 27 28 29 30" at bounding box center [161, 537] width 67 height 25
select select "21"
click at [128, 525] on select "1 2 3 4 5 6 7 8 9 10 11 12 13 14 15 16 17 18 19 20 21 22 23 24 25 26 27 28 29 30" at bounding box center [161, 537] width 67 height 25
click at [256, 523] on div "Birth Date Jan Feb Mar Apr May Jun Jul Aug Sep Oct Nov Dec / 1 2 3 4 5 6 7 8 9 …" at bounding box center [277, 529] width 456 height 44
click at [248, 537] on select "2025 2024 2023 2022 2021 2020 2019 2018 2017 2016 2015 2014 2013 2012 2011 2010…" at bounding box center [239, 537] width 67 height 25
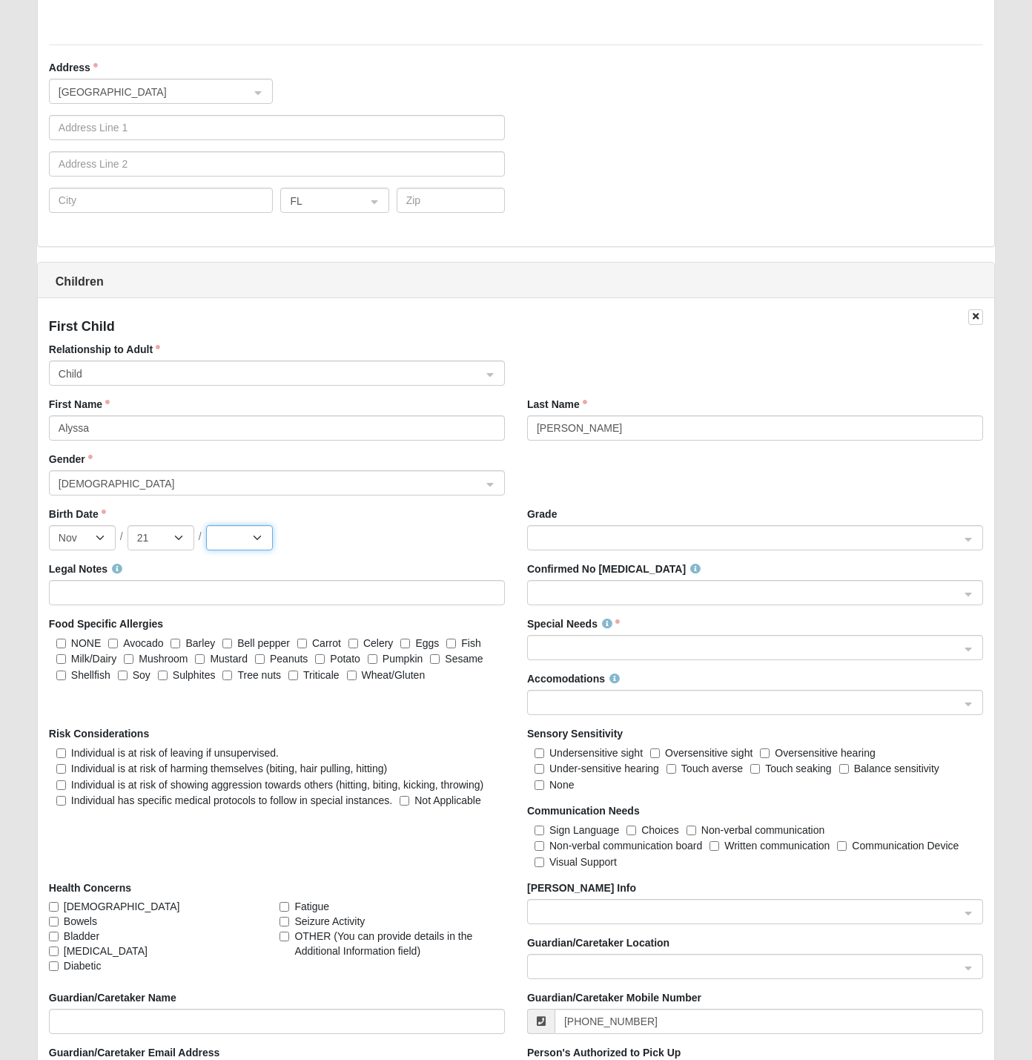
select select "2014"
click at [206, 525] on select "2025 2024 2023 2022 2021 2020 2019 2018 2017 2016 2015 2014 2013 2012 2011 2010…" at bounding box center [239, 537] width 67 height 25
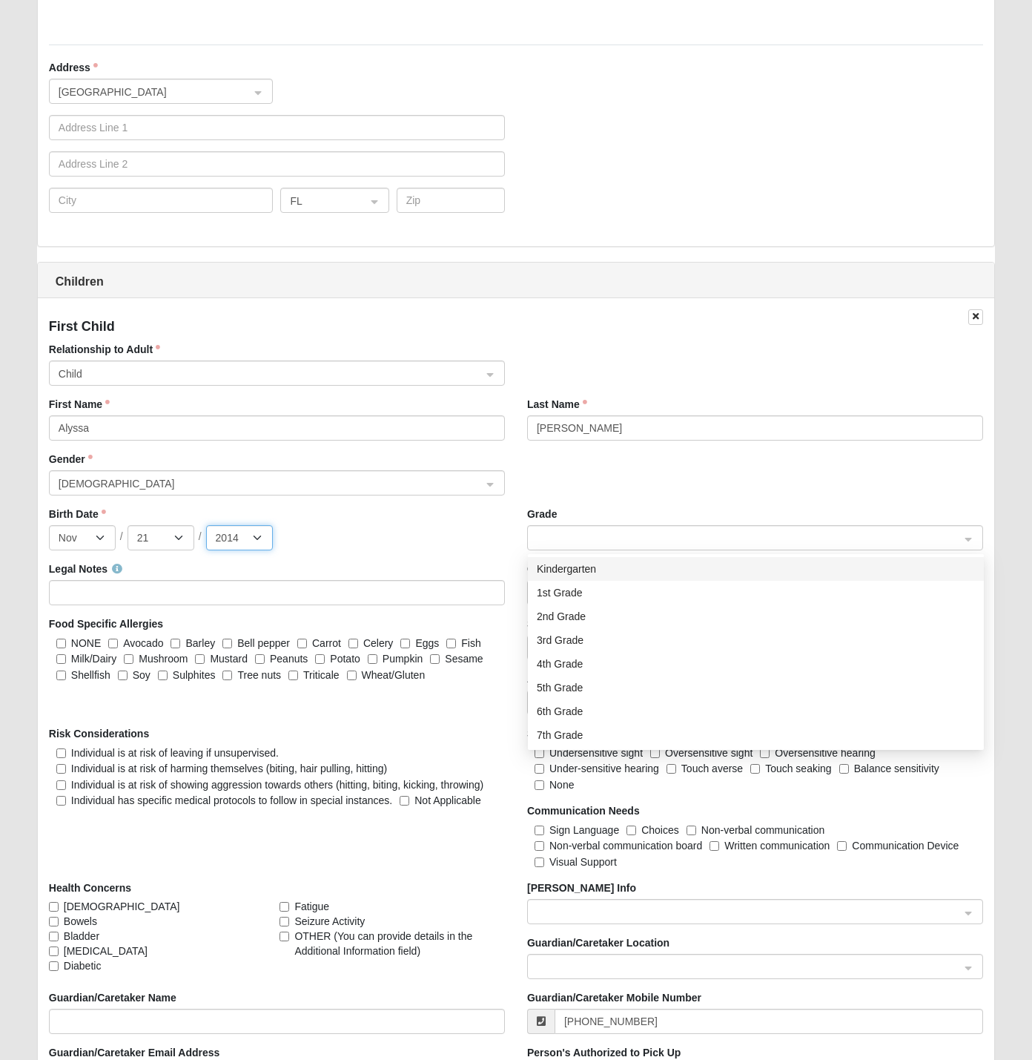
click at [561, 533] on span at bounding box center [749, 538] width 424 height 16
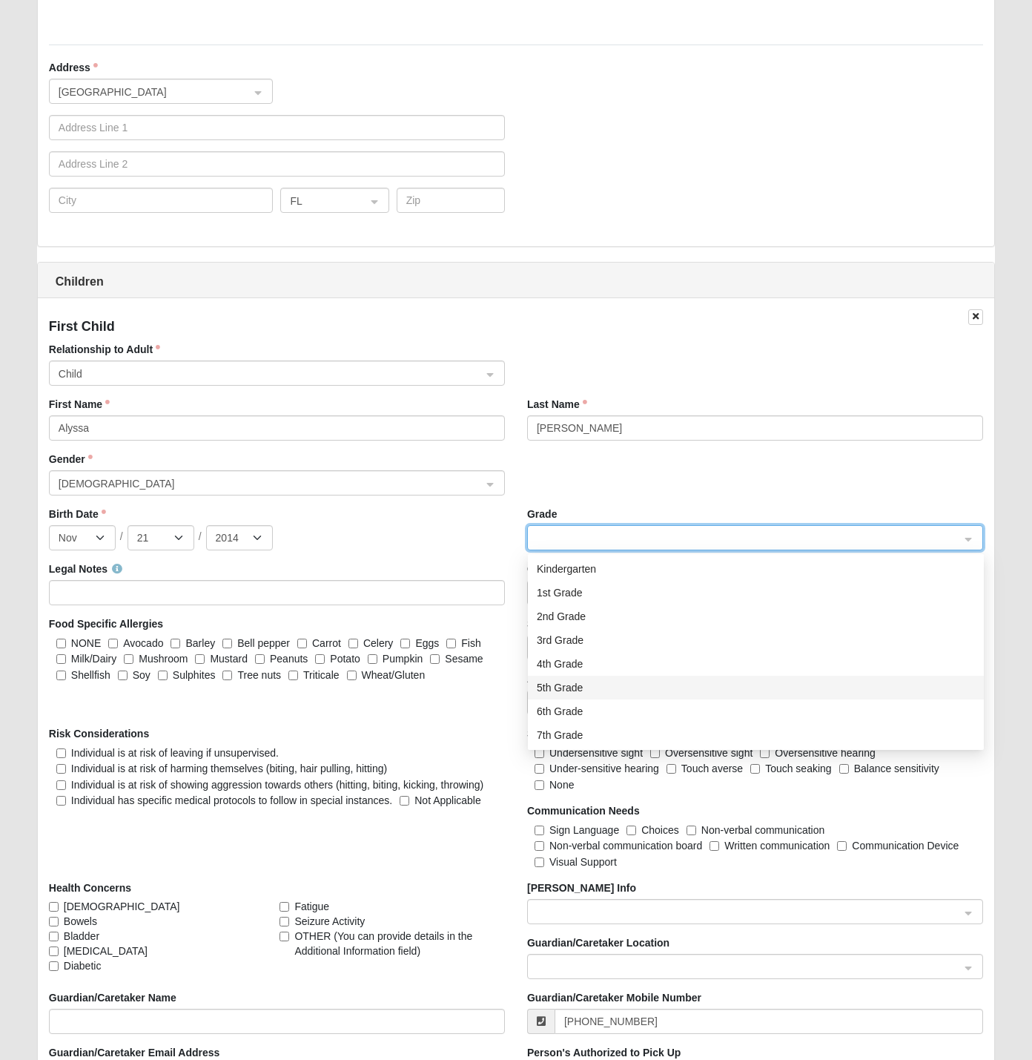
click at [559, 688] on div "5th Grade" at bounding box center [756, 687] width 438 height 16
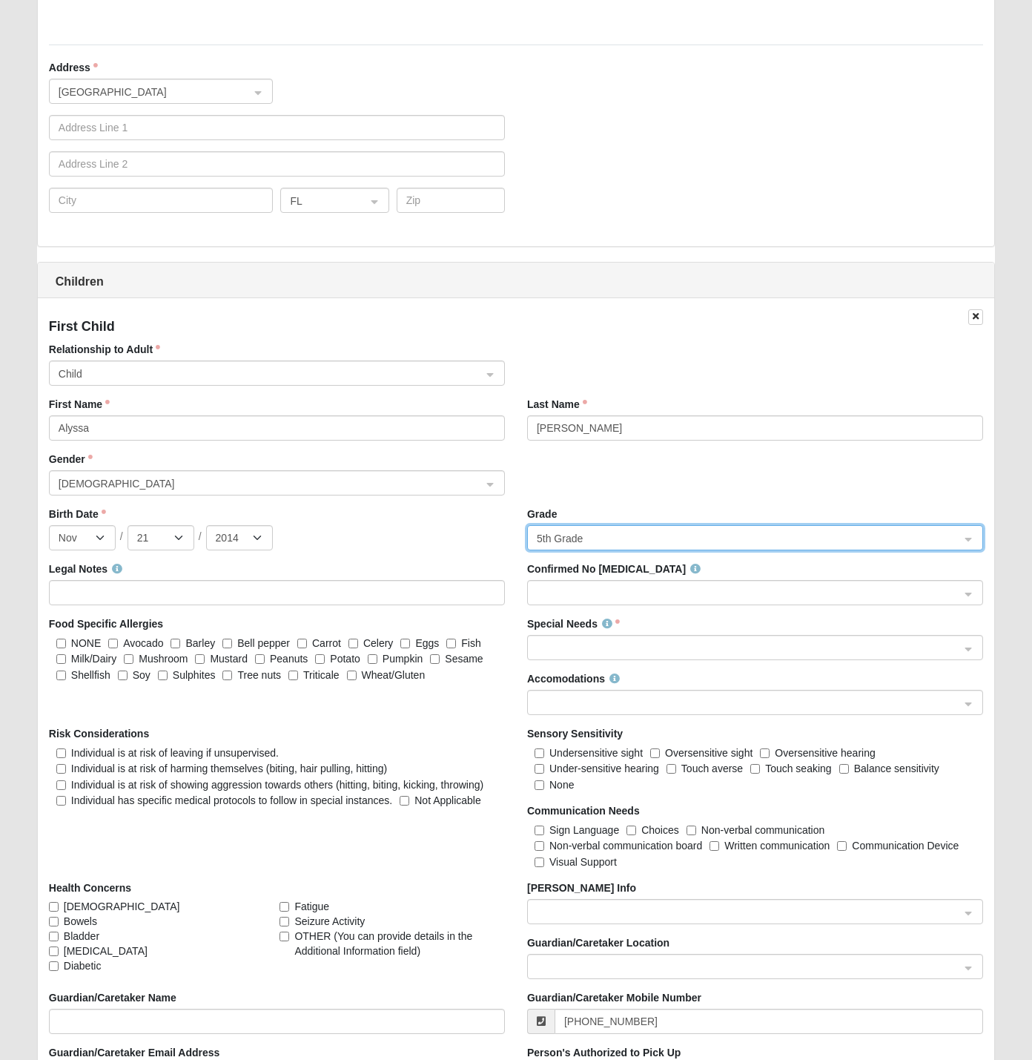
click at [568, 590] on span at bounding box center [749, 593] width 424 height 16
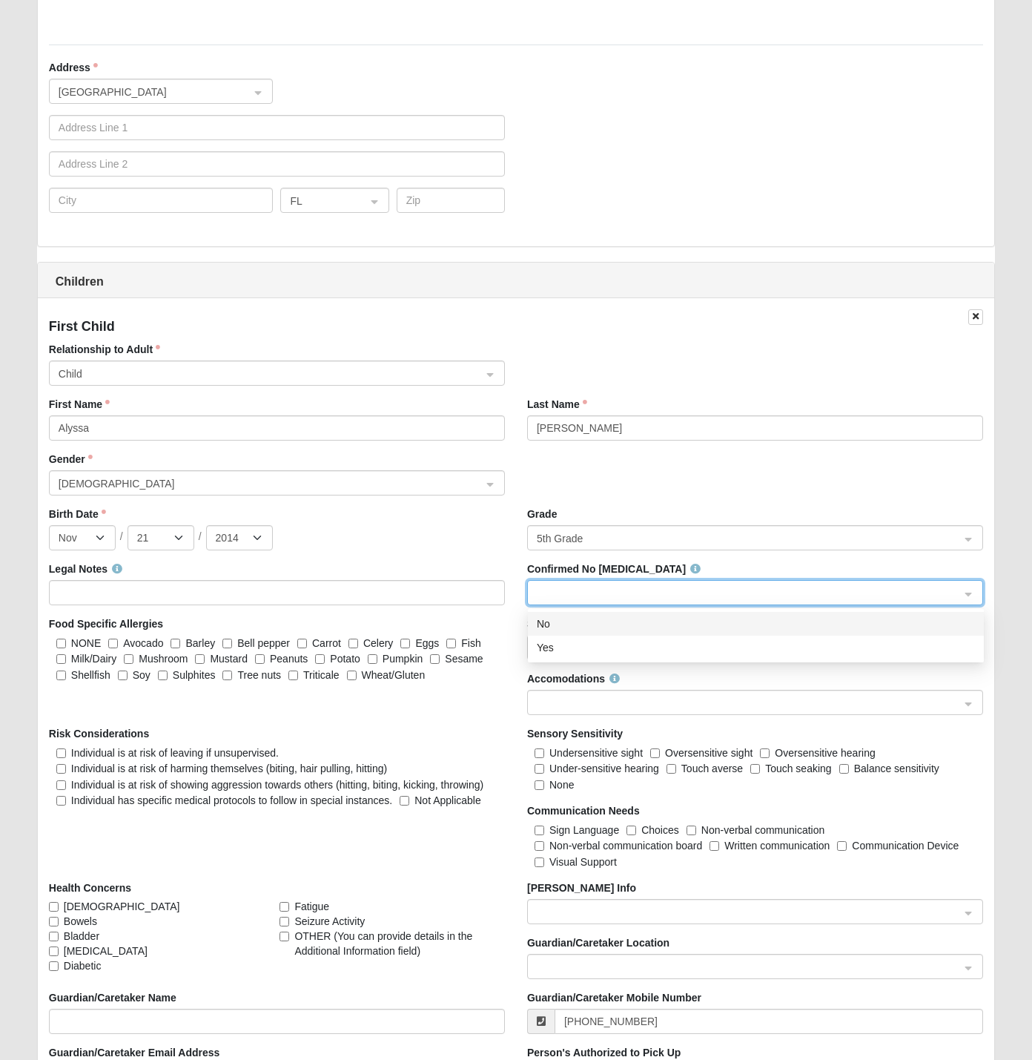
click at [561, 625] on div "No" at bounding box center [756, 624] width 438 height 16
click at [564, 644] on span at bounding box center [749, 648] width 424 height 16
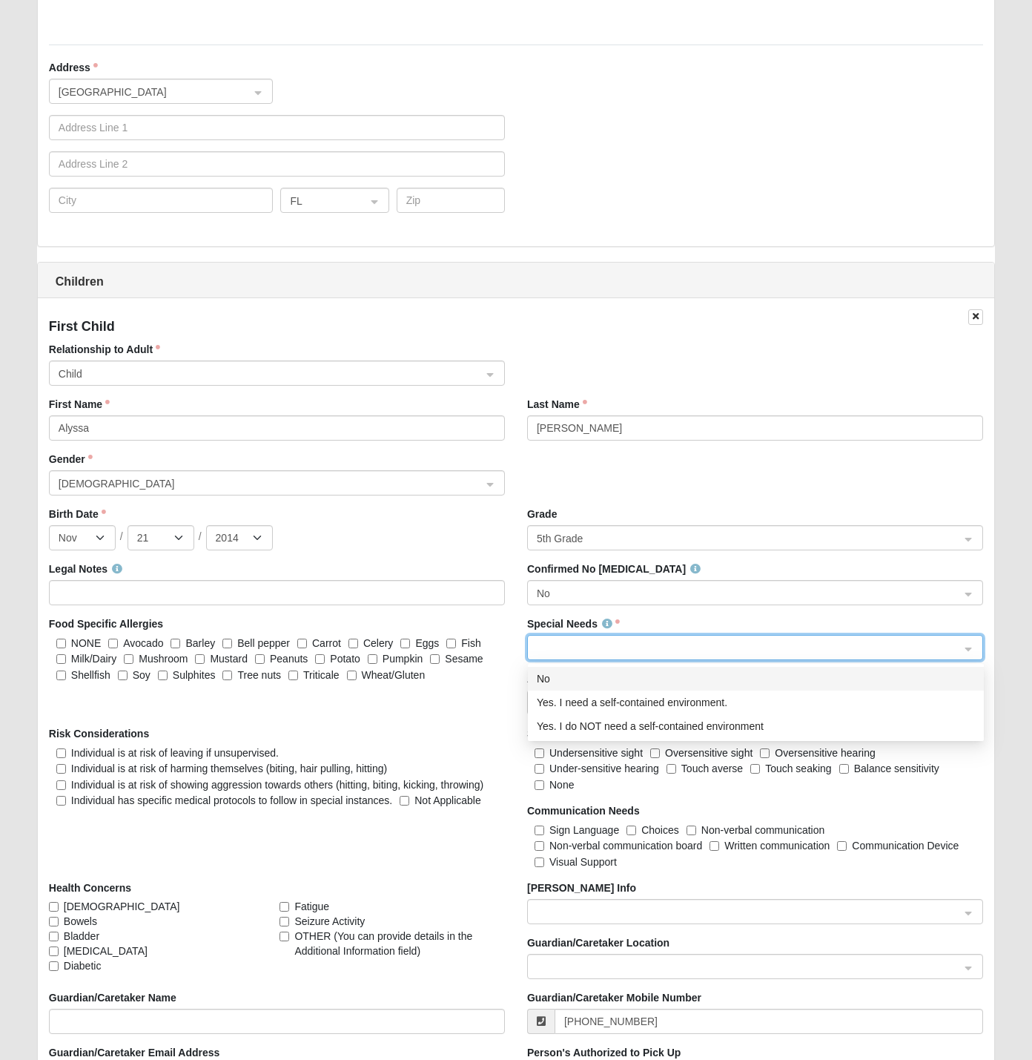
click at [564, 678] on div "No" at bounding box center [756, 679] width 438 height 16
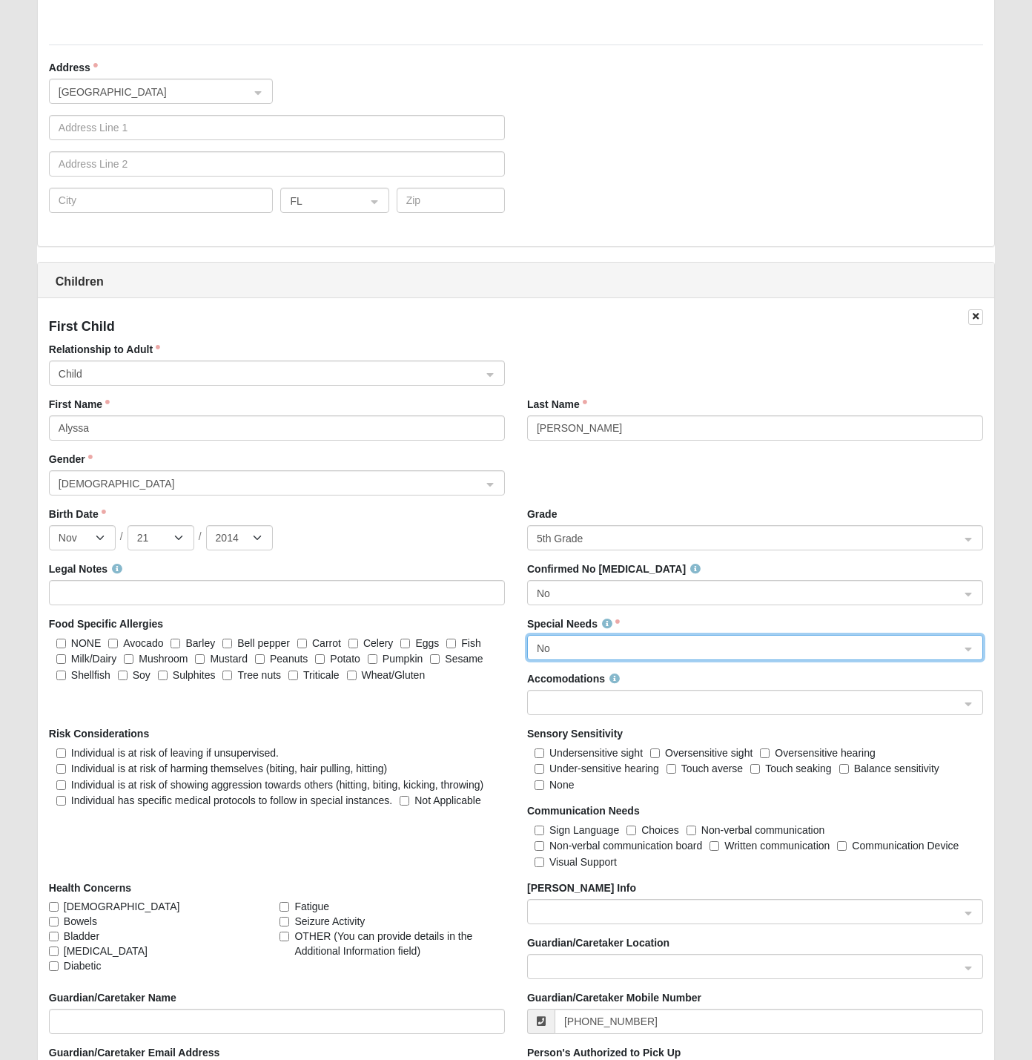
click at [556, 702] on span at bounding box center [749, 703] width 424 height 16
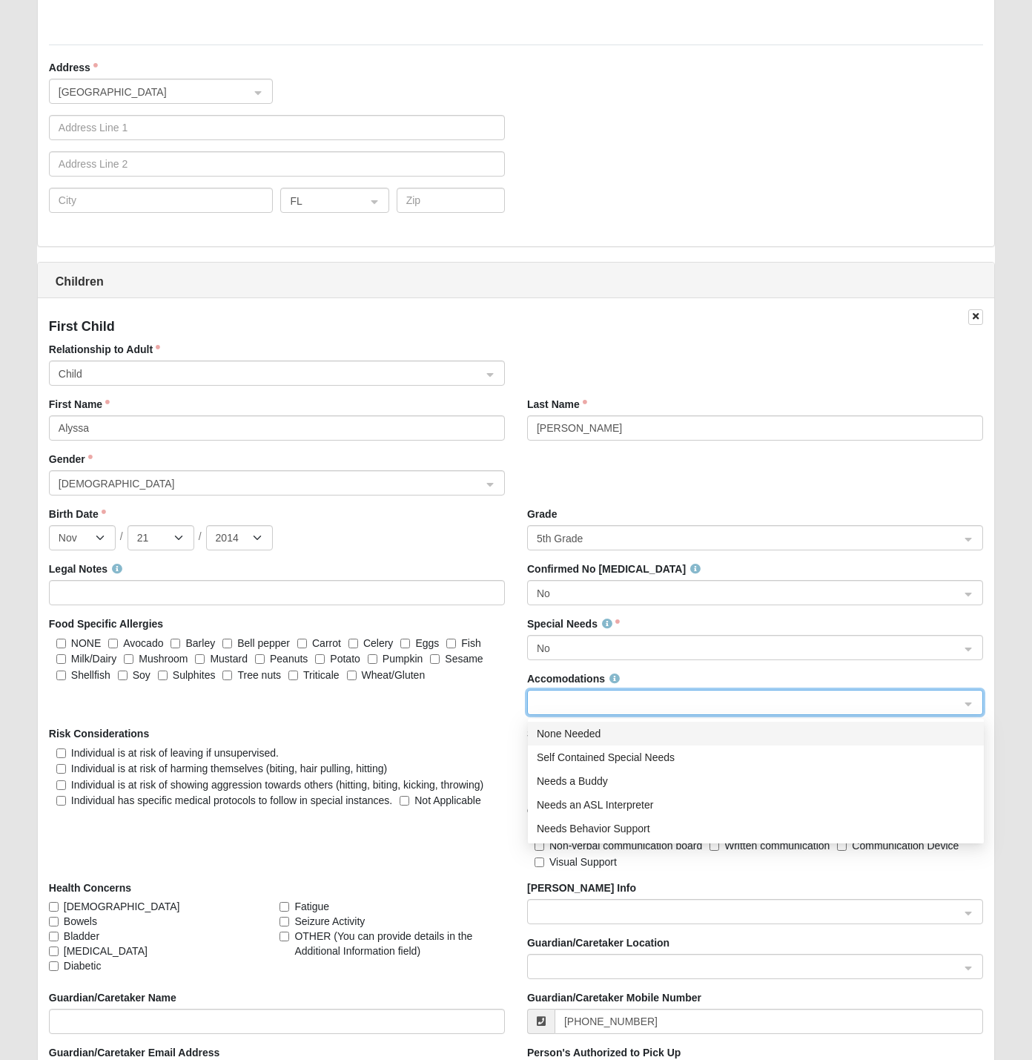
click at [567, 729] on div "None Needed" at bounding box center [756, 733] width 438 height 16
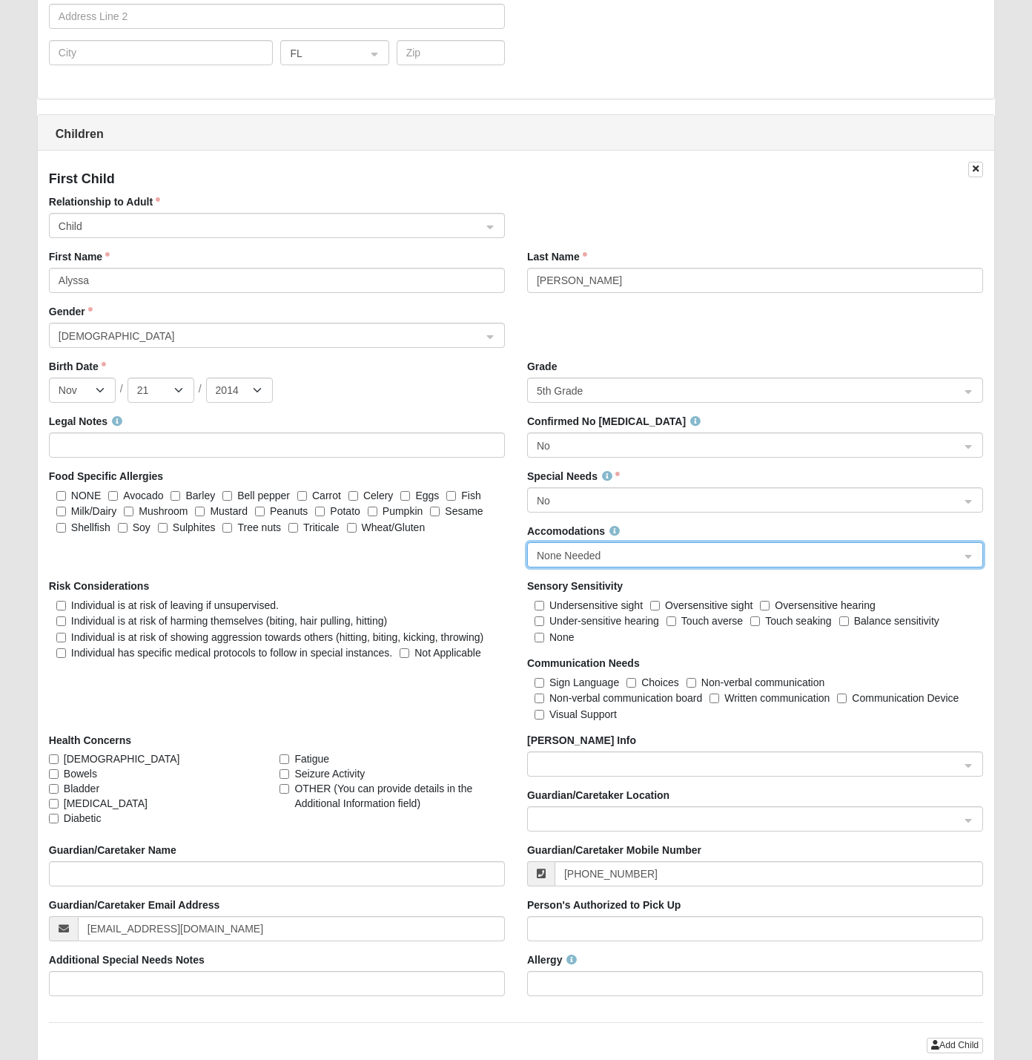
scroll to position [1381, 0]
click at [62, 495] on input "NONE" at bounding box center [61, 495] width 10 height 10
checkbox input "true"
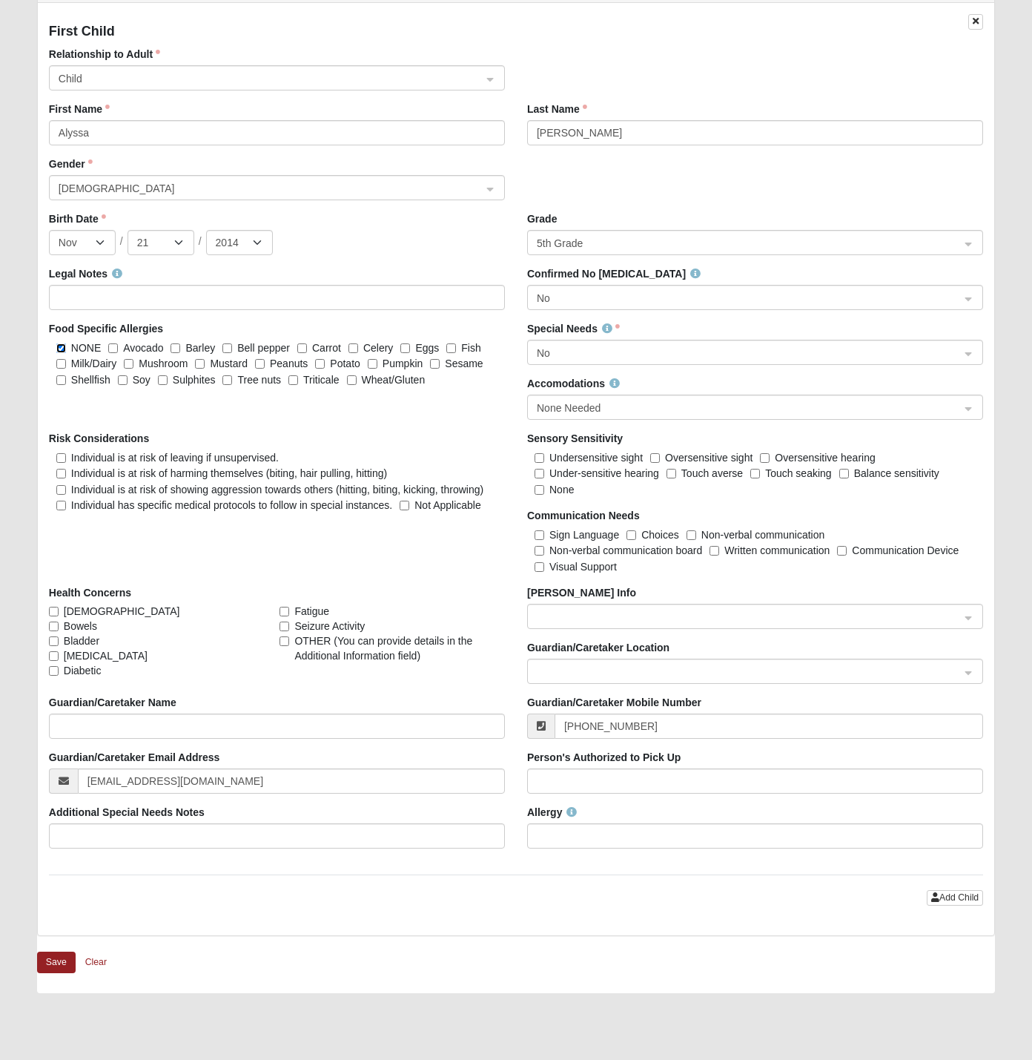
scroll to position [1529, 0]
click at [84, 725] on input "Guardian/Caretaker Name" at bounding box center [277, 724] width 456 height 25
type input "Jessica Mcwilliams"
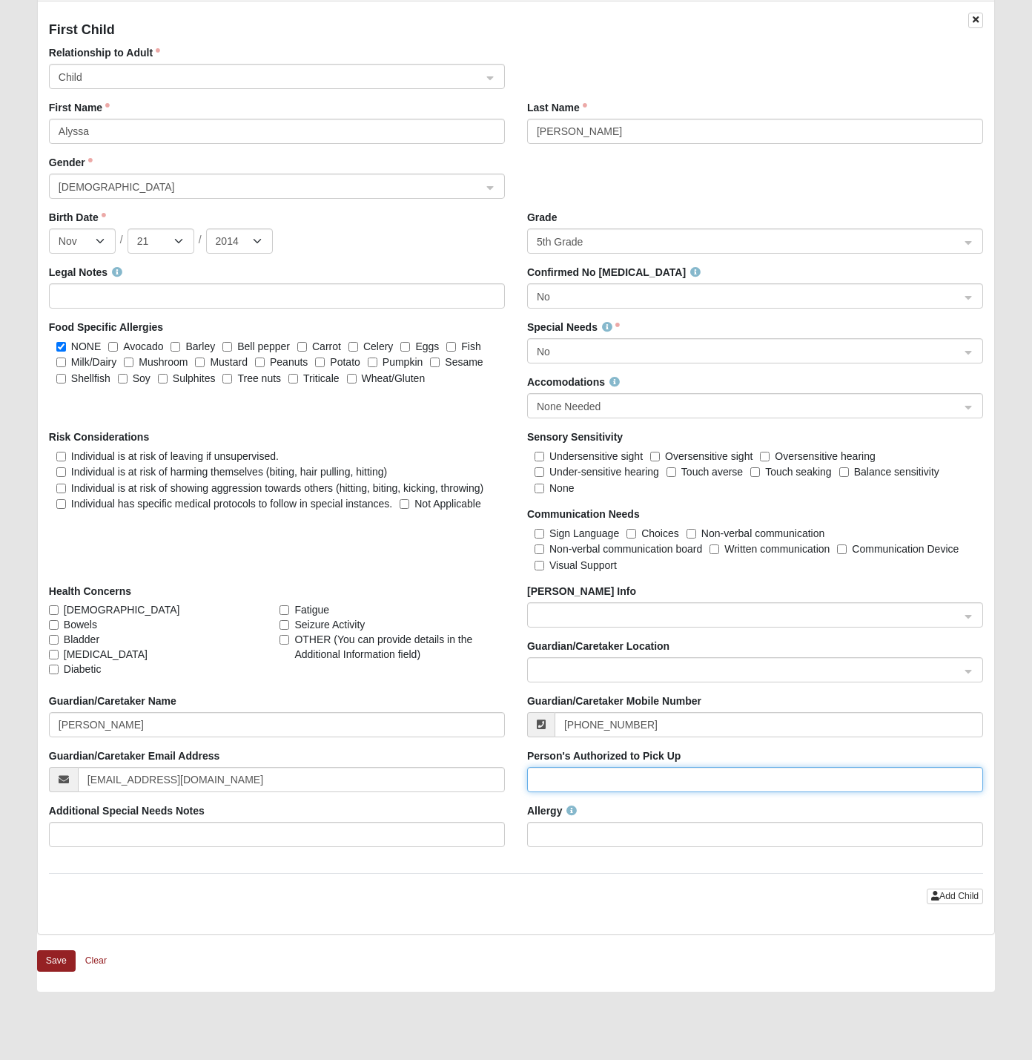
click at [608, 787] on input "Person's Authorized to Pick Up" at bounding box center [755, 779] width 456 height 25
type input "Jessica Mcwilliams"
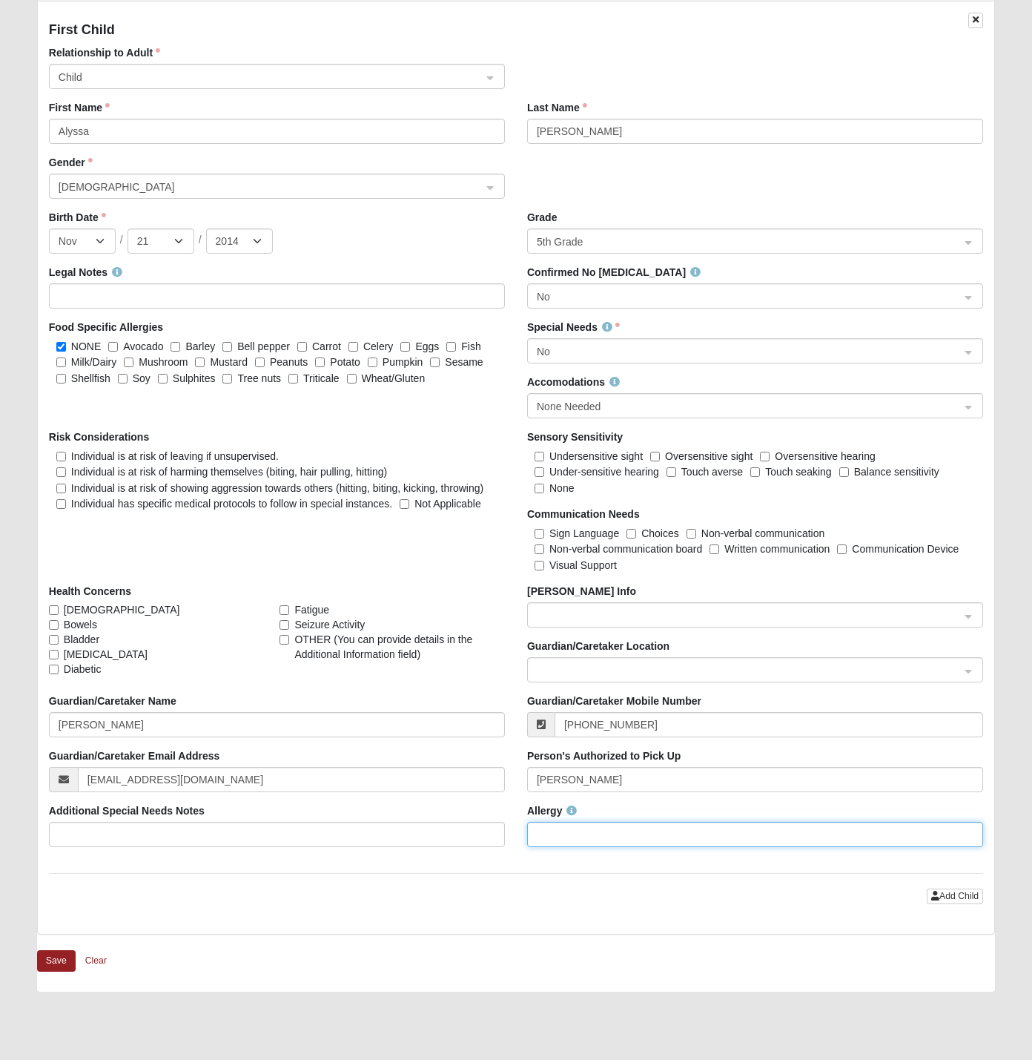
click at [632, 837] on input "Allergy" at bounding box center [755, 834] width 456 height 25
click at [568, 660] on input "search" at bounding box center [750, 669] width 428 height 22
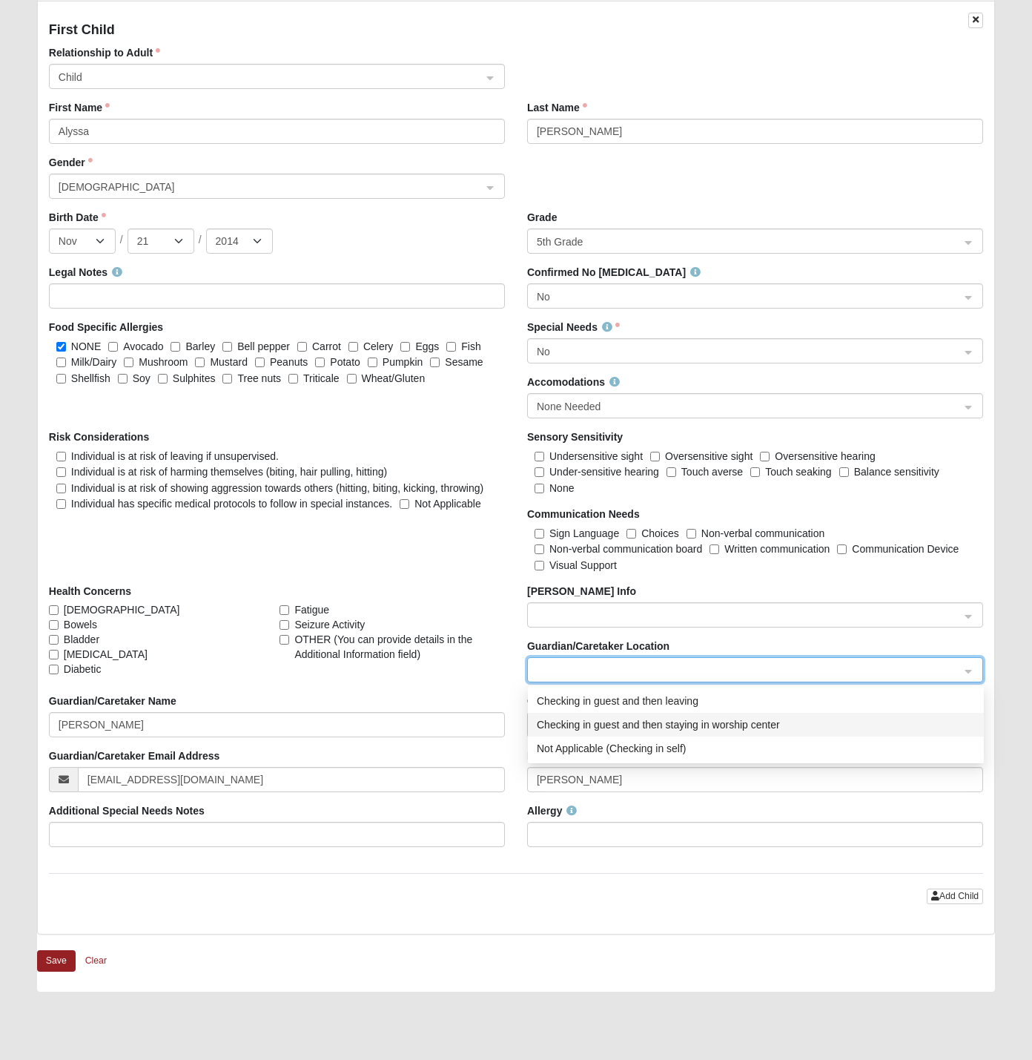
click at [683, 722] on div "Checking in guest and then staying in worship center" at bounding box center [756, 724] width 438 height 16
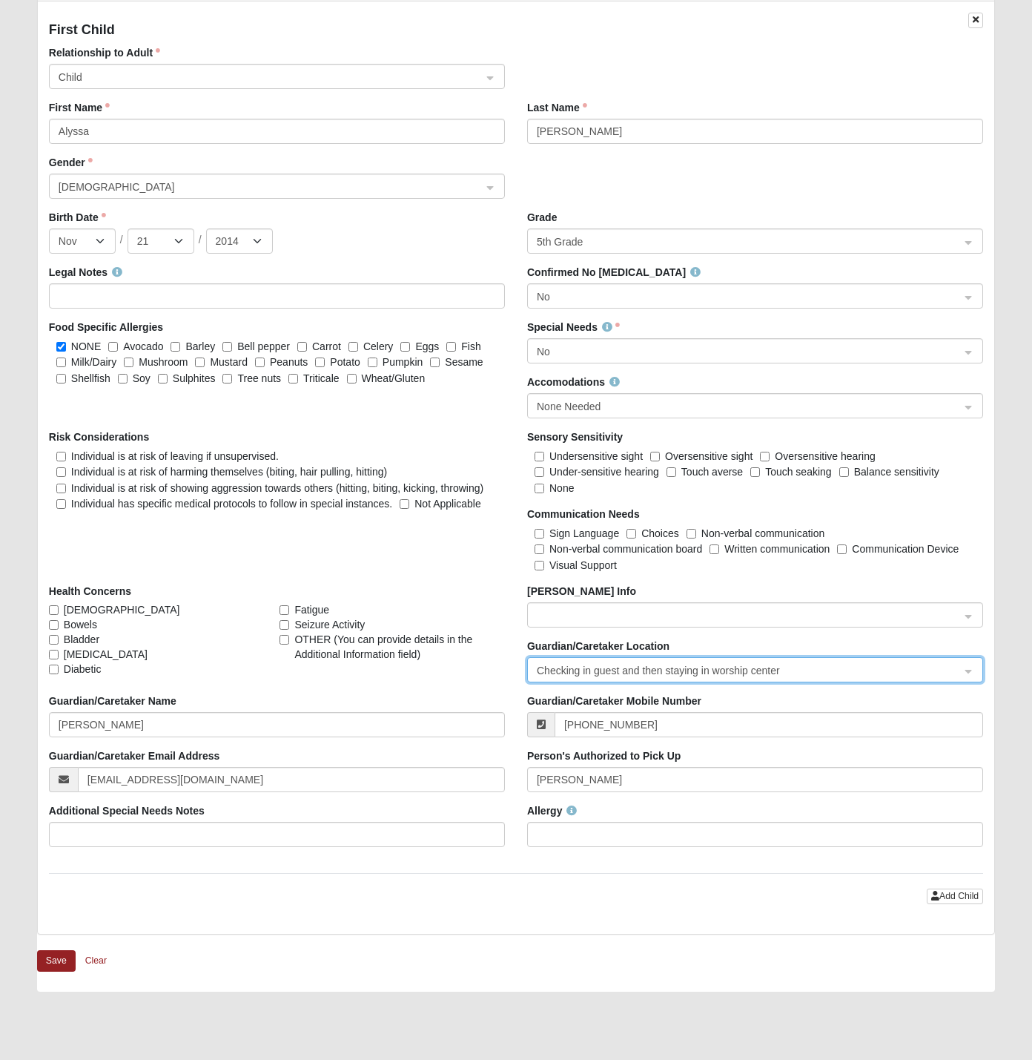
click at [576, 607] on span at bounding box center [749, 615] width 424 height 16
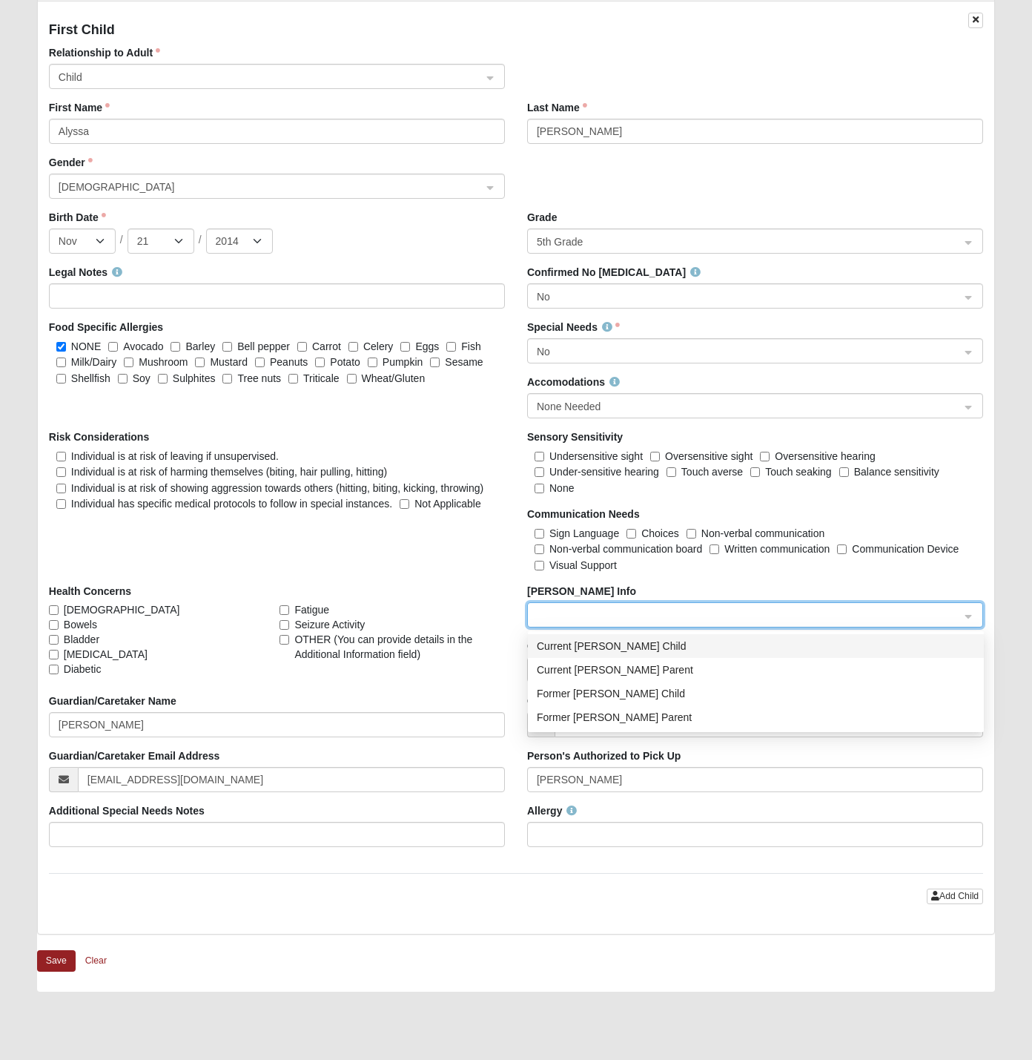
click at [494, 579] on div "Legal Notes Confirmed No Allergies No False True No Yes Food Specific Allergies…" at bounding box center [516, 561] width 957 height 593
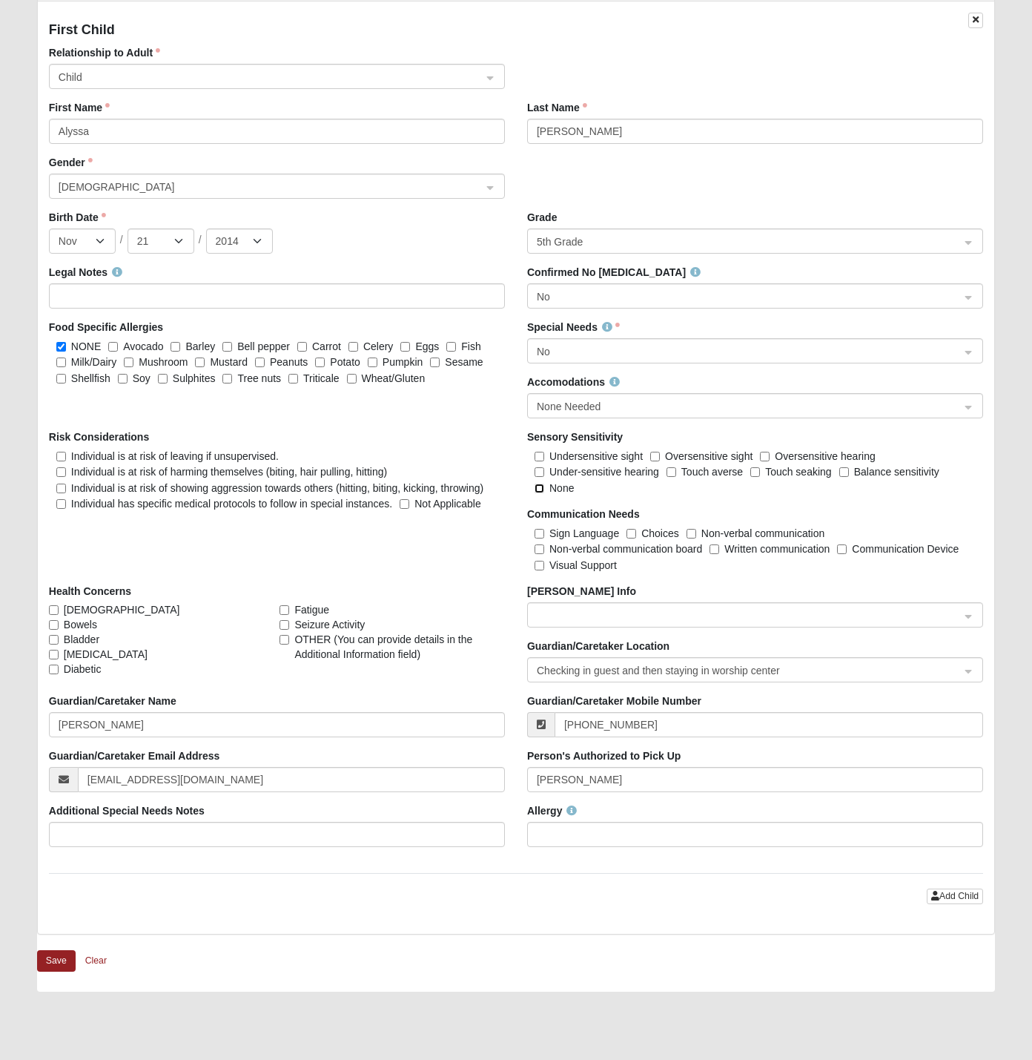
click at [541, 489] on input "None" at bounding box center [540, 489] width 10 height 10
checkbox input "true"
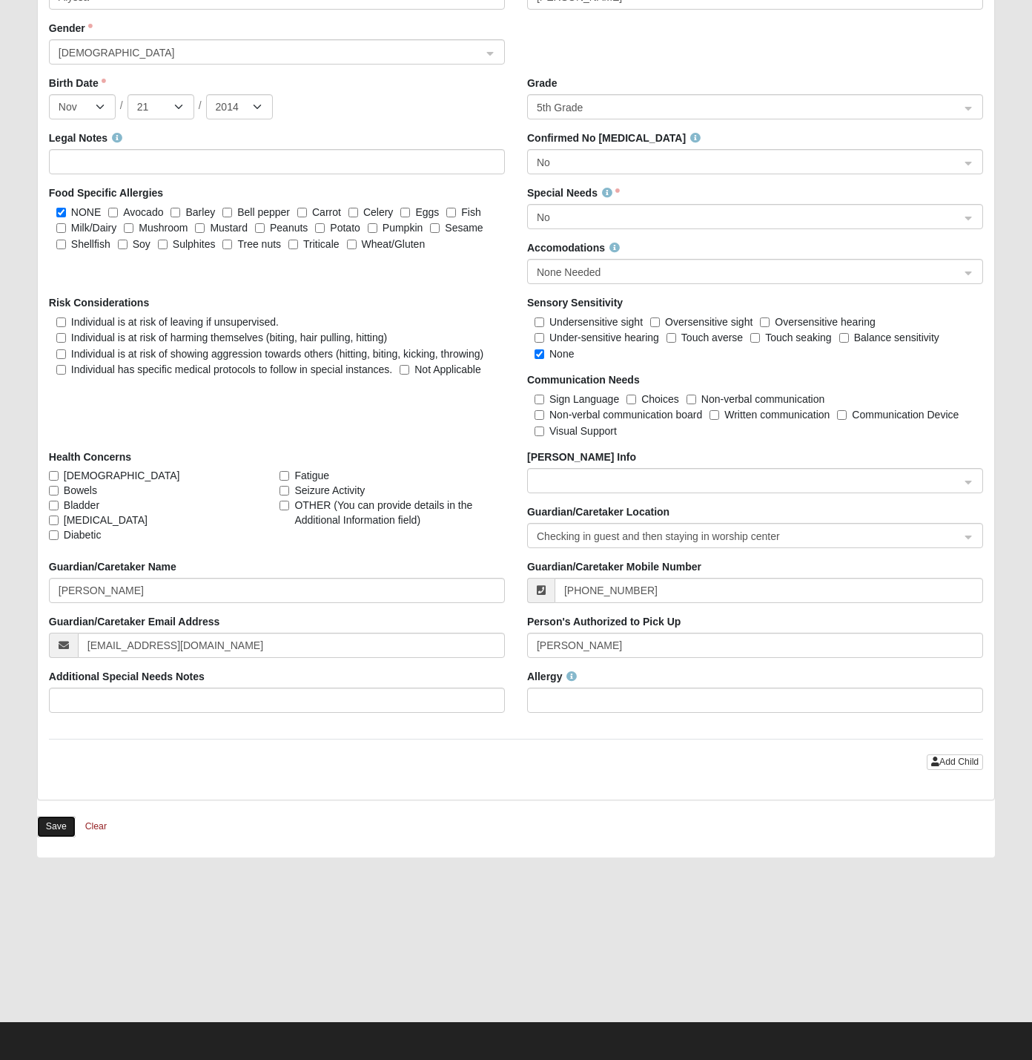
click at [58, 829] on button "Save" at bounding box center [56, 827] width 39 height 22
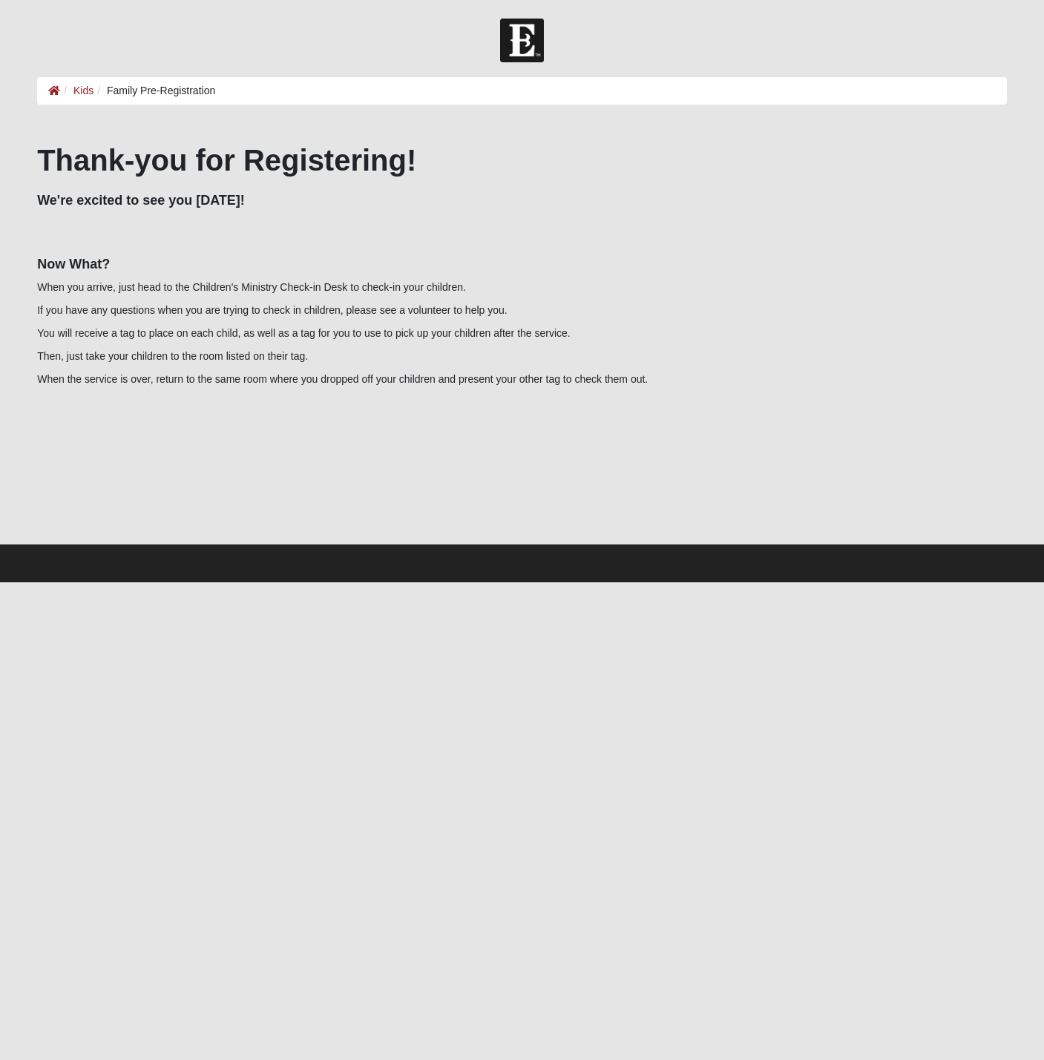
click at [532, 50] on img at bounding box center [522, 41] width 44 height 44
click at [49, 93] on icon at bounding box center [54, 90] width 12 height 10
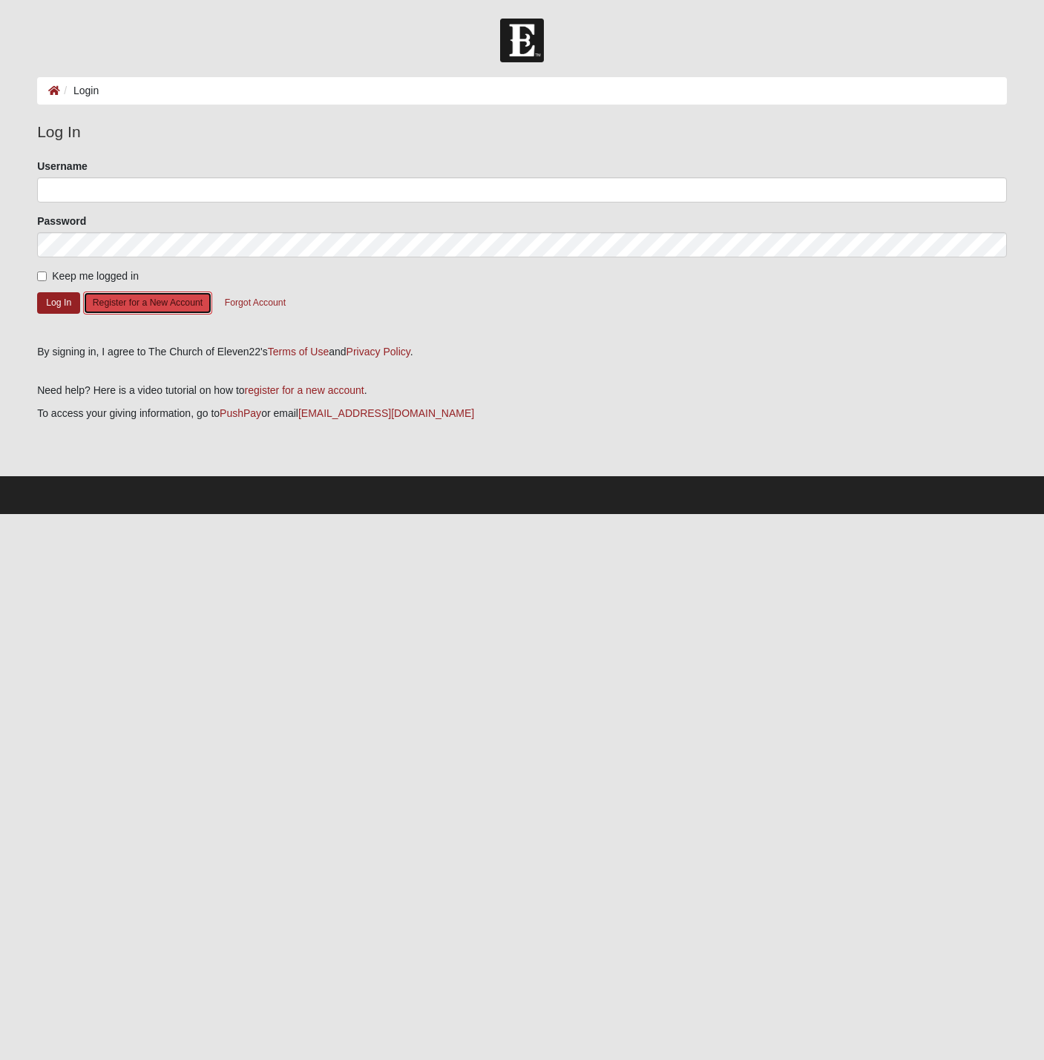
click at [102, 303] on button "Register for a New Account" at bounding box center [147, 302] width 129 height 23
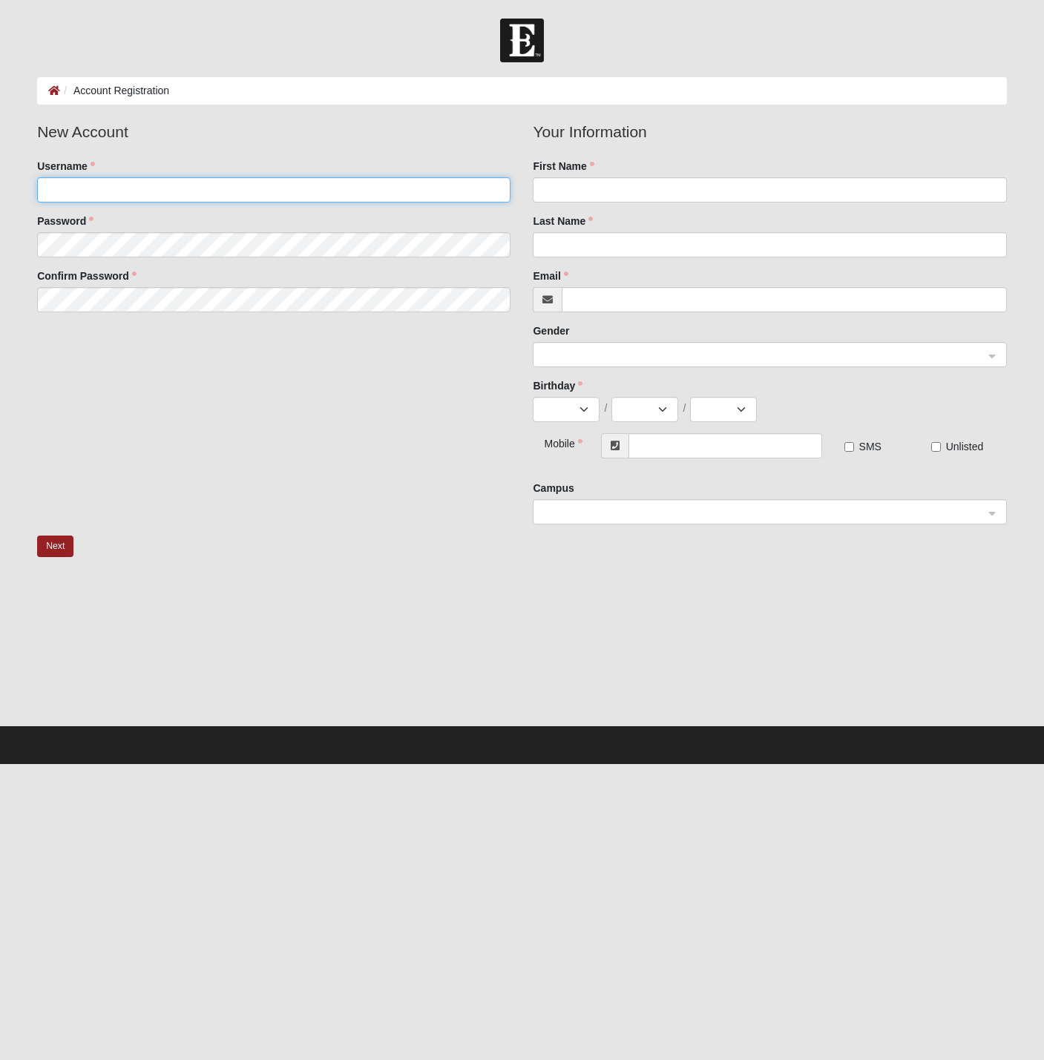
click at [76, 186] on input "Username" at bounding box center [273, 189] width 473 height 25
type input "Jessmc9585"
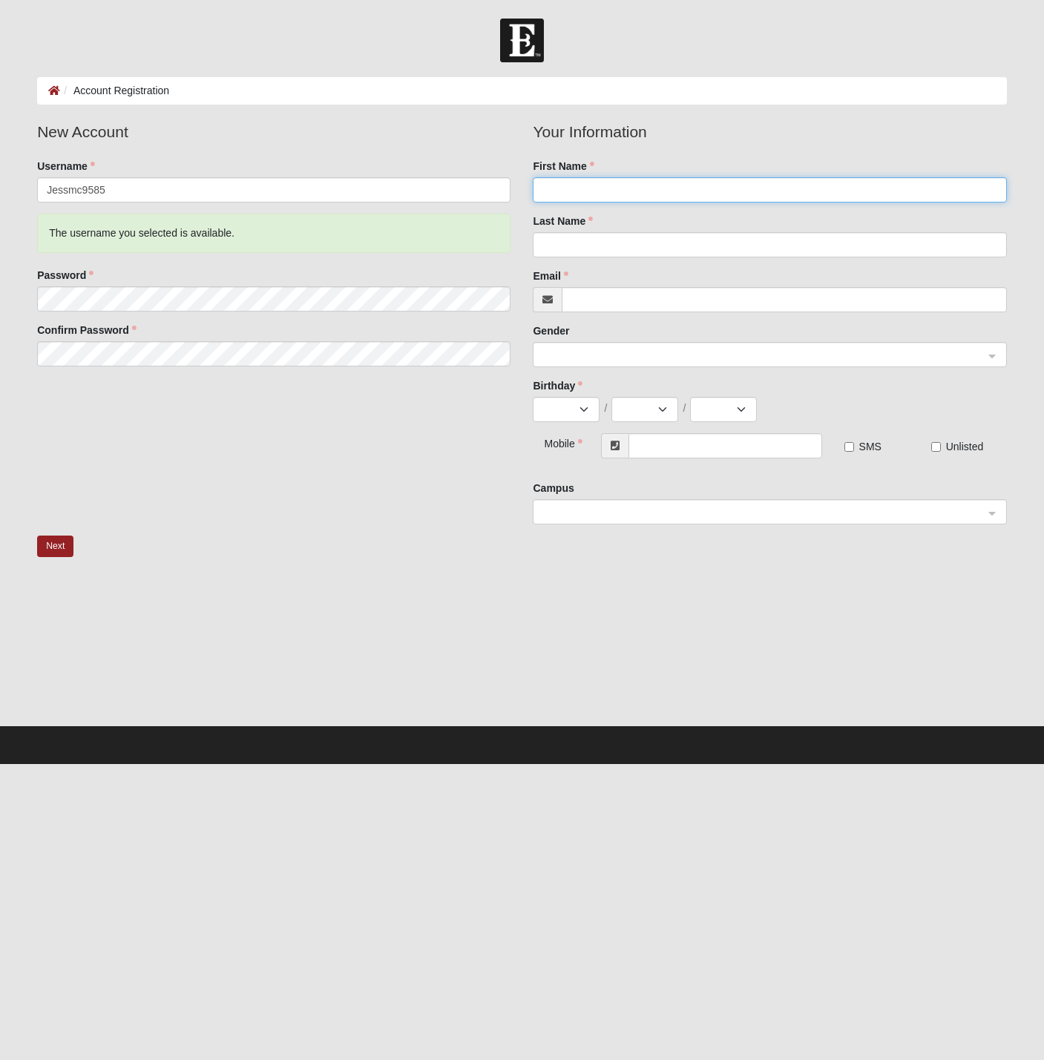
click at [606, 188] on input "First Name" at bounding box center [769, 189] width 473 height 25
type input "JESSICA"
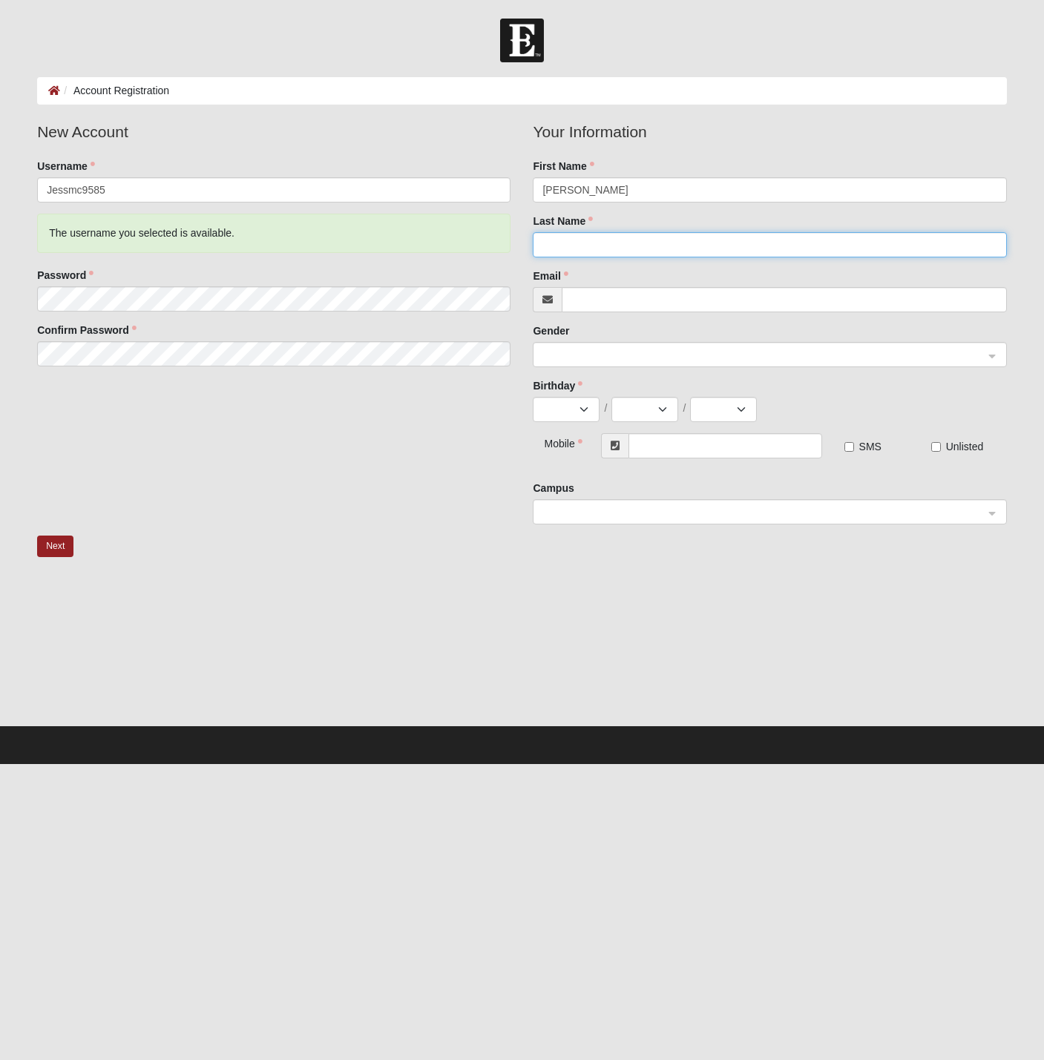
type input "MCWILLIAMS"
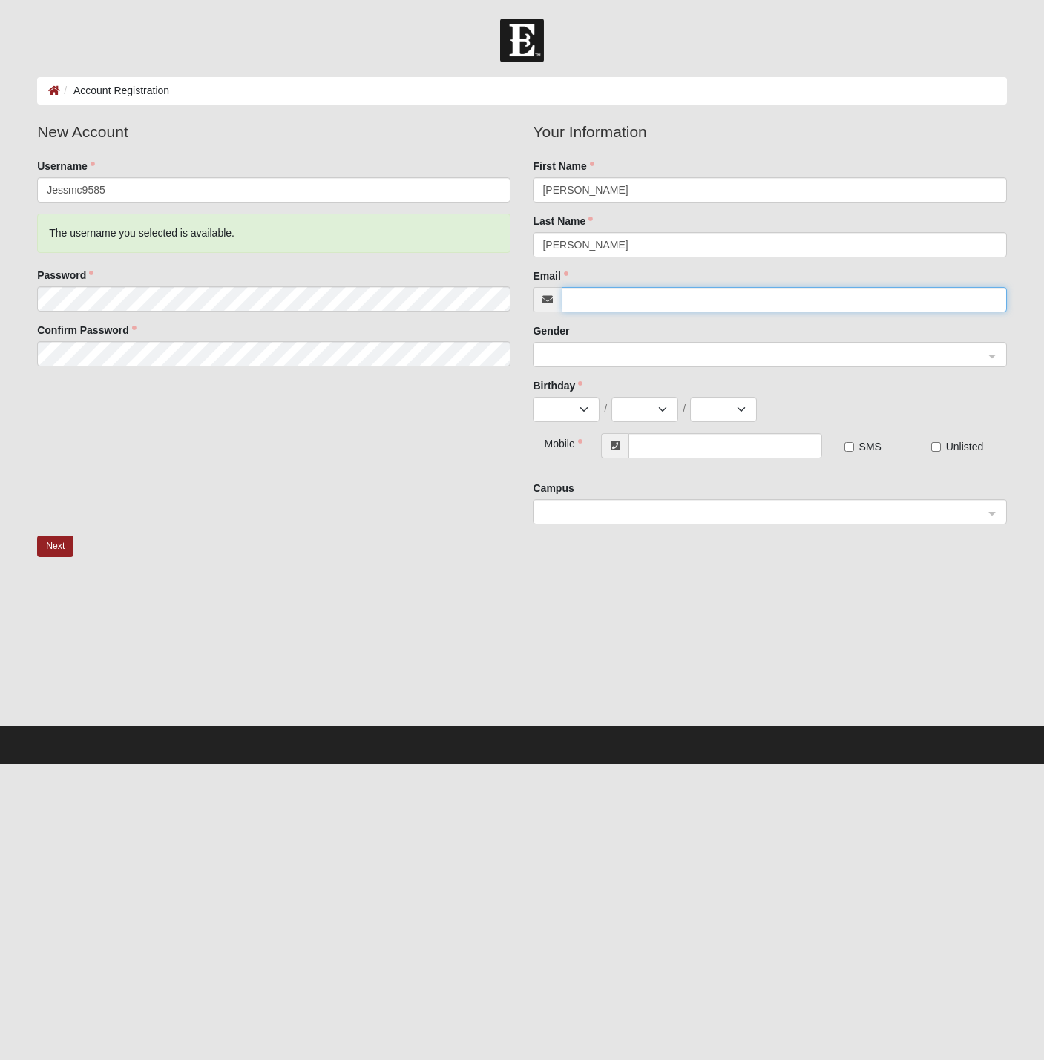
type input "jessicamcwilliams1986@yahoo.com"
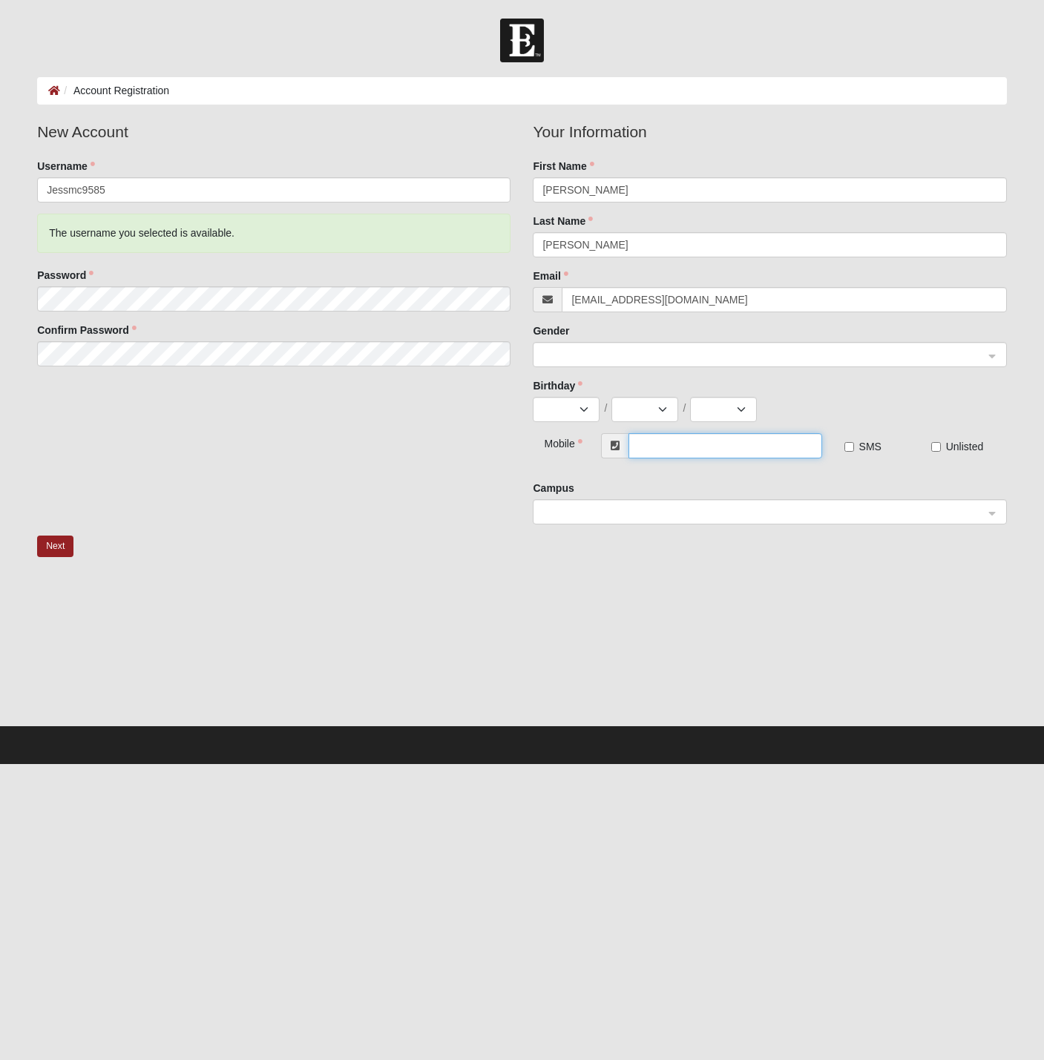
type input "(904) 535-6163"
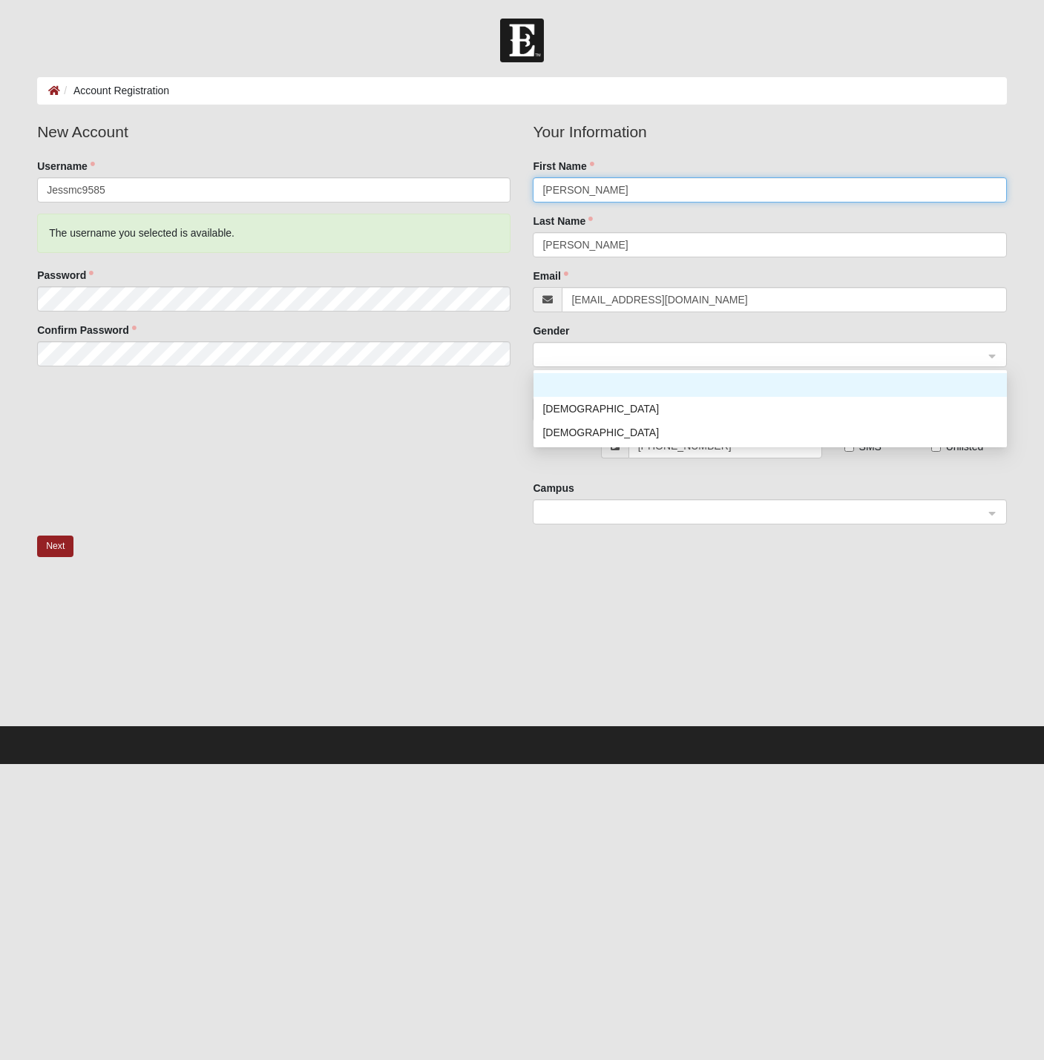
click at [560, 348] on span at bounding box center [762, 355] width 441 height 16
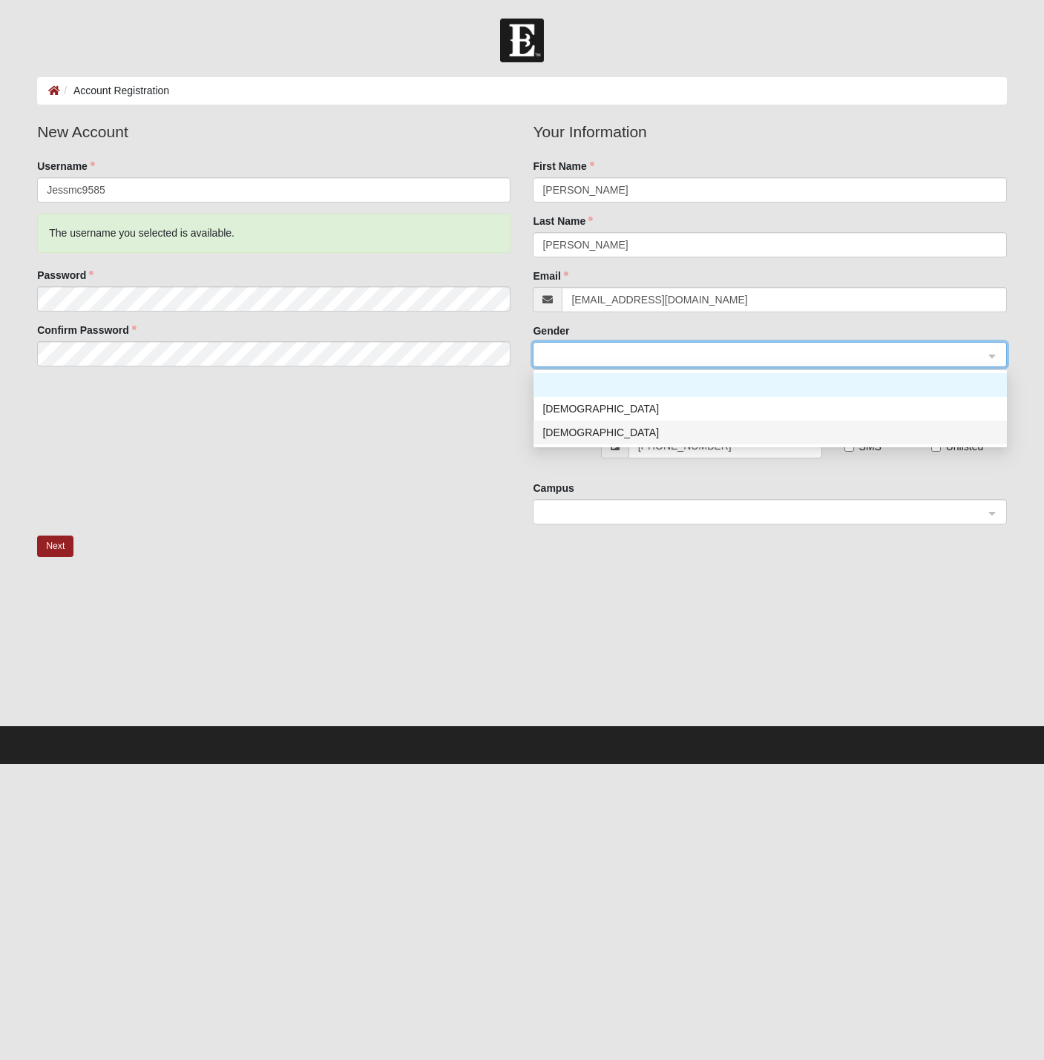
click at [552, 432] on div "[DEMOGRAPHIC_DATA]" at bounding box center [769, 432] width 455 height 16
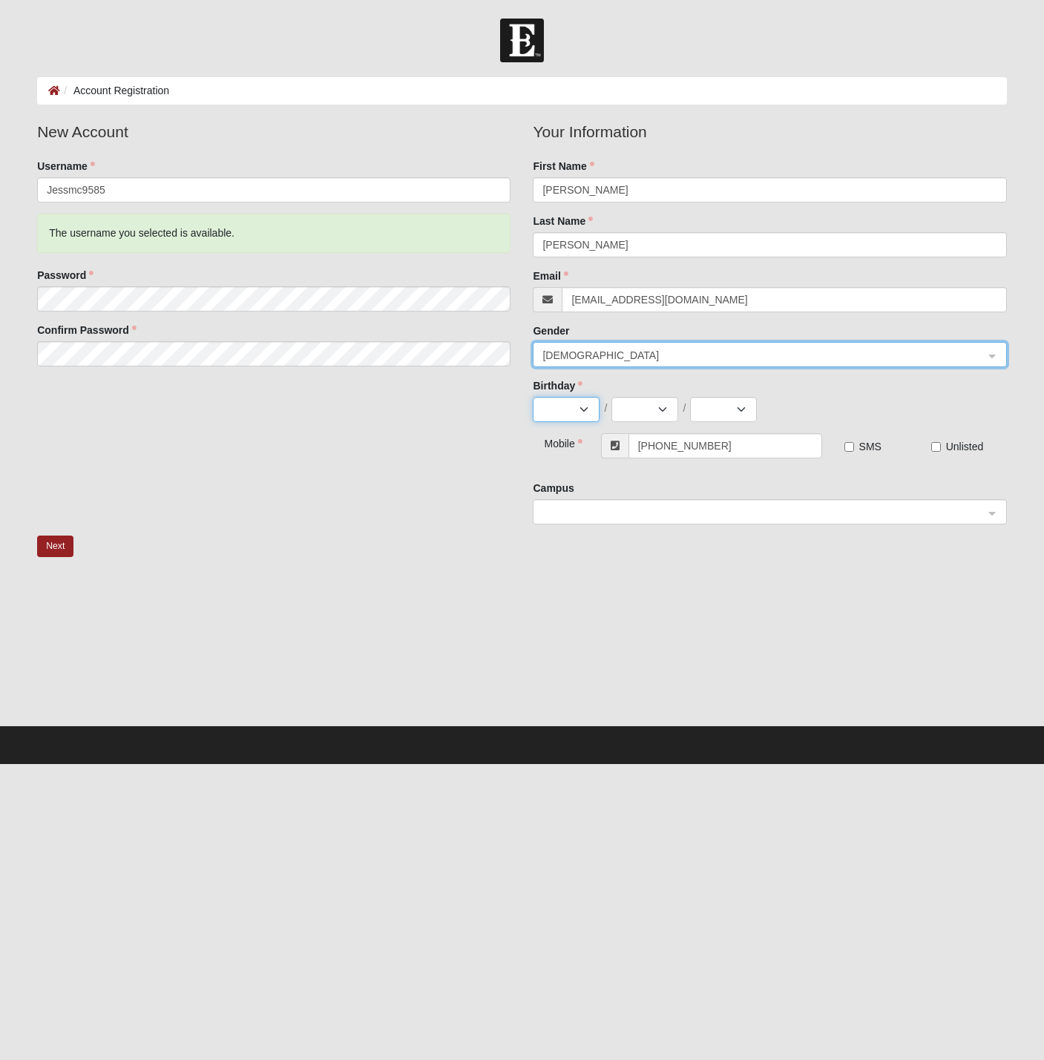
click at [568, 409] on select "Jan Feb Mar Apr May Jun [DATE] Aug Sep Oct Nov Dec" at bounding box center [566, 409] width 67 height 25
select select "9"
click at [533, 397] on select "Jan Feb Mar Apr May Jun [DATE] Aug Sep Oct Nov Dec" at bounding box center [566, 409] width 67 height 25
click at [641, 402] on select "1 2 3 4 5 6 7 8 9 10 11 12 13 14 15 16 17 18 19 20 21 22 23 24 25 26 27 28 29 30" at bounding box center [644, 409] width 67 height 25
select select "16"
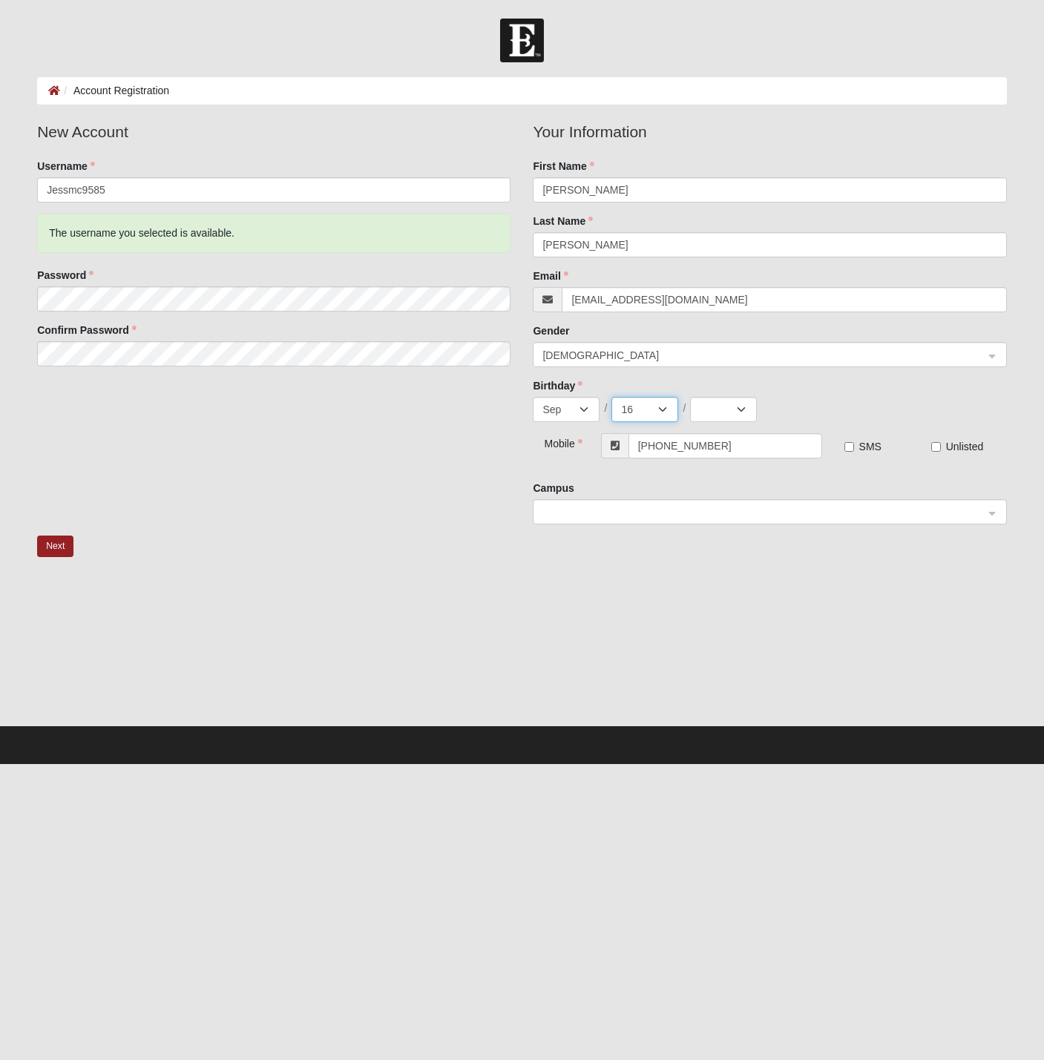
click at [611, 397] on select "1 2 3 4 5 6 7 8 9 10 11 12 13 14 15 16 17 18 19 20 21 22 23 24 25 26 27 28 29 30" at bounding box center [644, 409] width 67 height 25
click at [720, 397] on select "2025 2024 2023 2022 2021 2020 2019 2018 2017 2016 2015 2014 2013 2012 2011 2010…" at bounding box center [723, 409] width 67 height 25
select select "1986"
click at [800, 395] on div "Birthday Jan Feb Mar Apr May Jun Jul Aug Sep Oct Nov Dec / 1 2 3 4 5 6 7 8 9 10…" at bounding box center [769, 400] width 473 height 44
click at [846, 447] on input "SMS" at bounding box center [849, 447] width 10 height 10
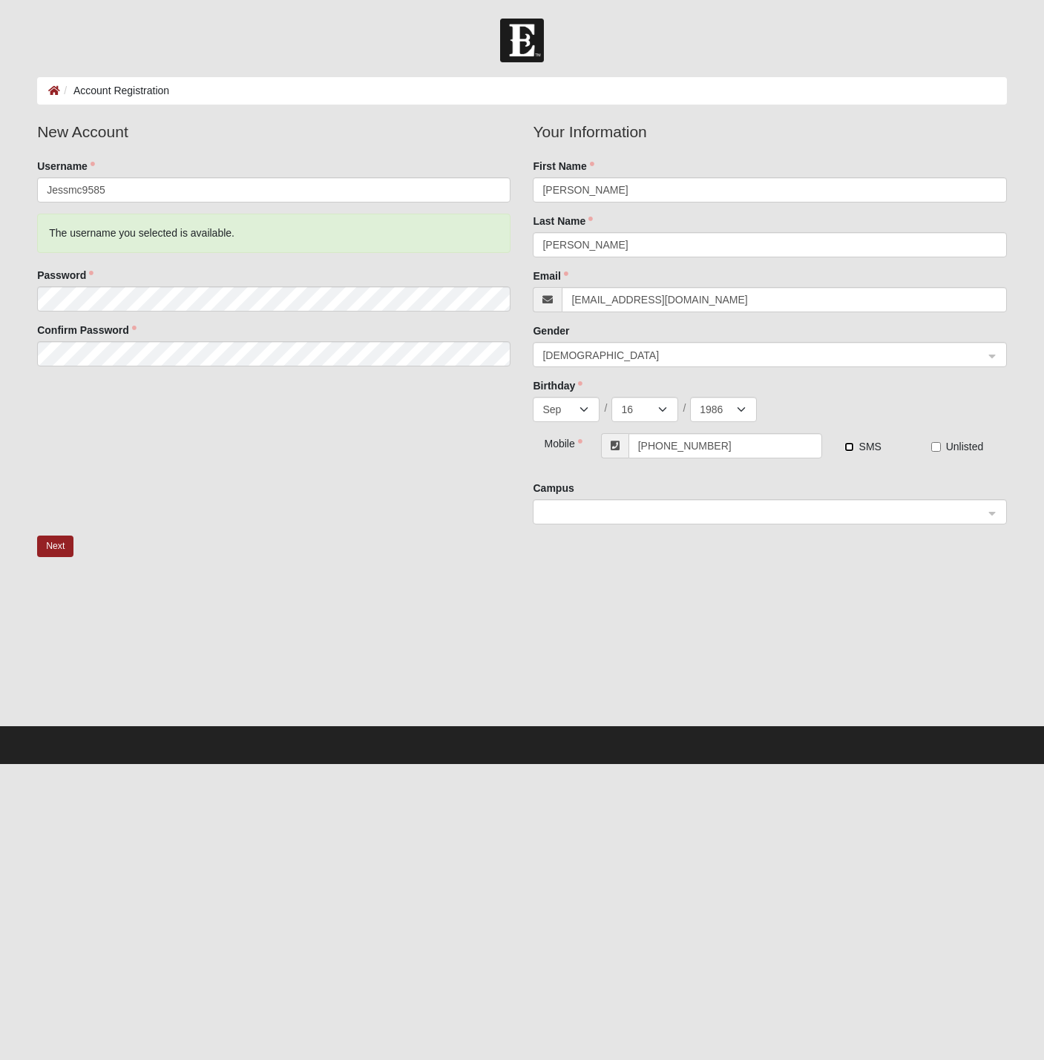
checkbox input "true"
click at [570, 513] on span at bounding box center [762, 512] width 441 height 16
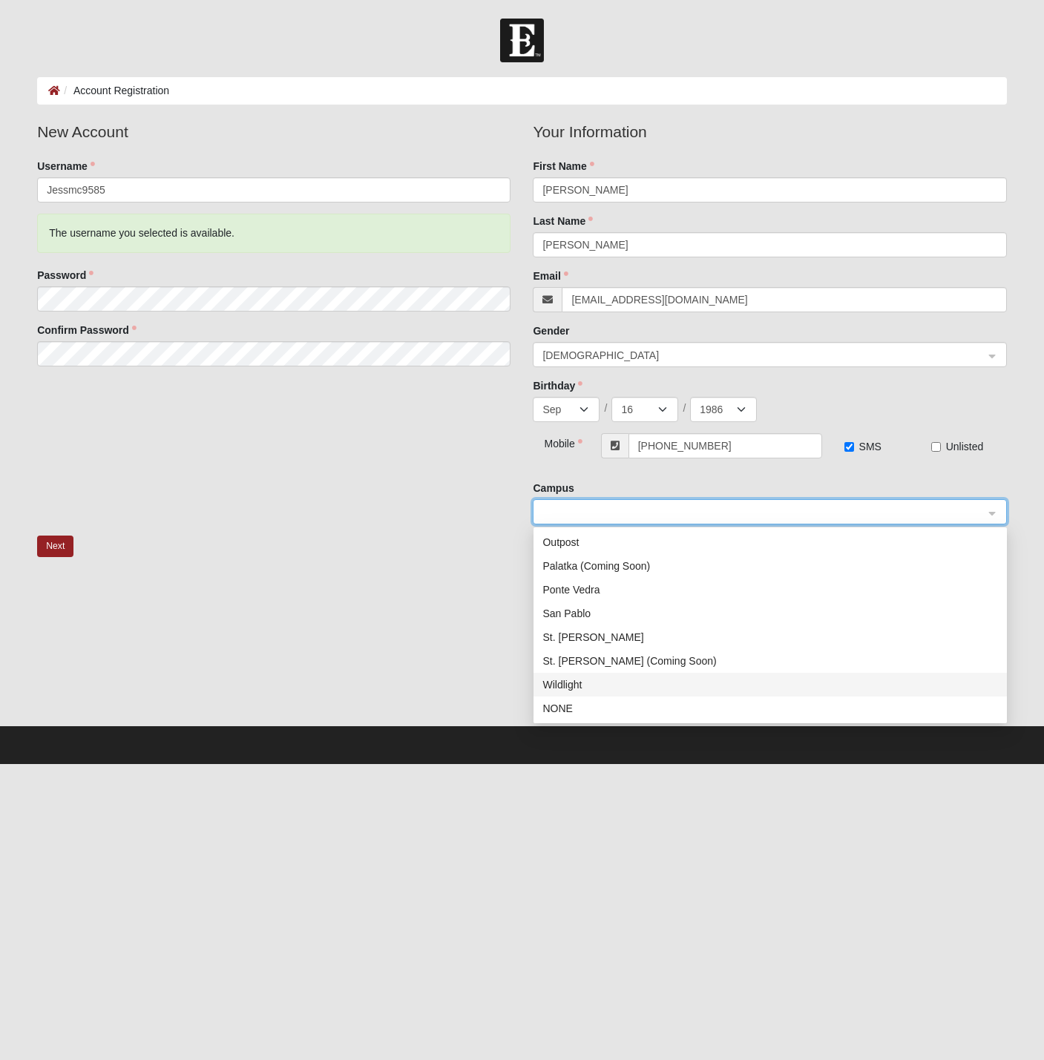
scroll to position [116, 0]
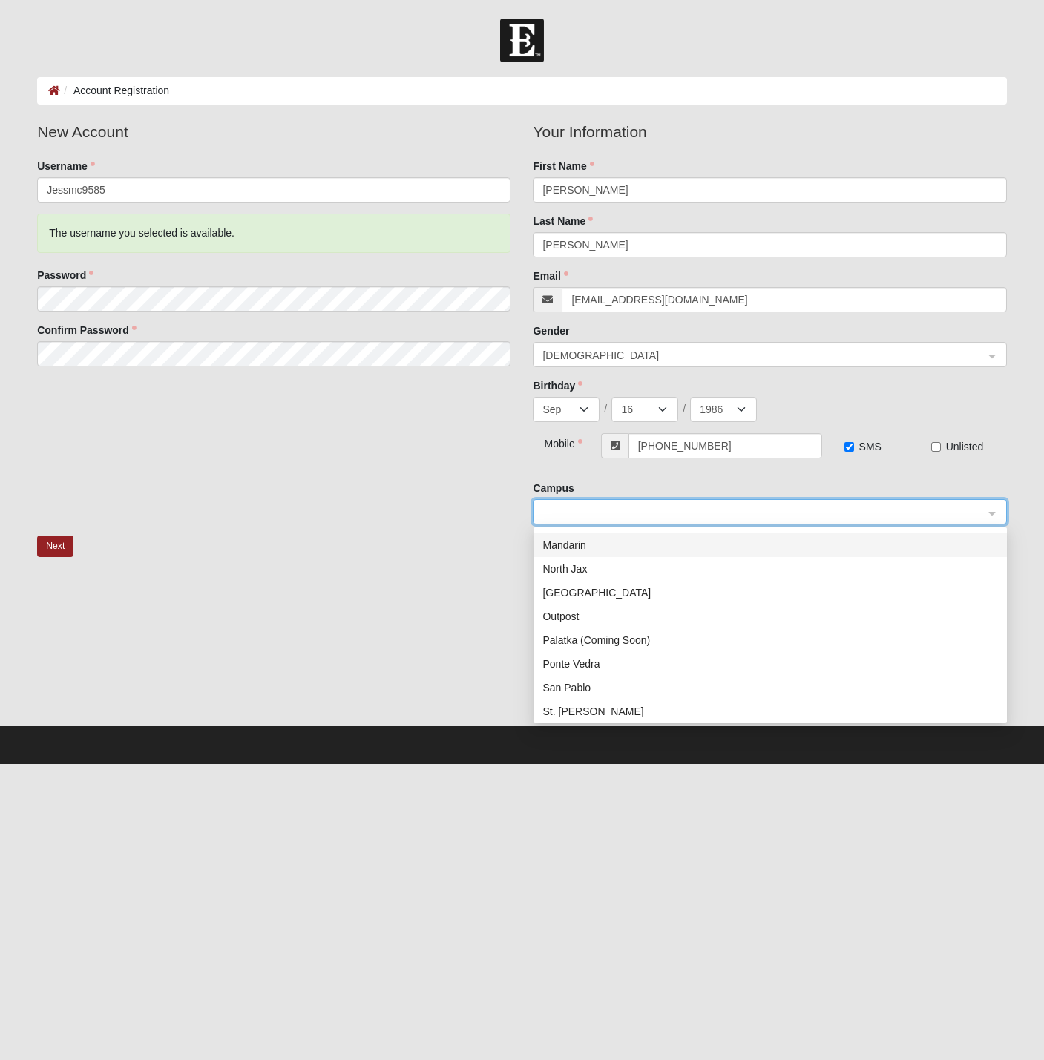
click at [571, 543] on div "Mandarin" at bounding box center [769, 545] width 455 height 16
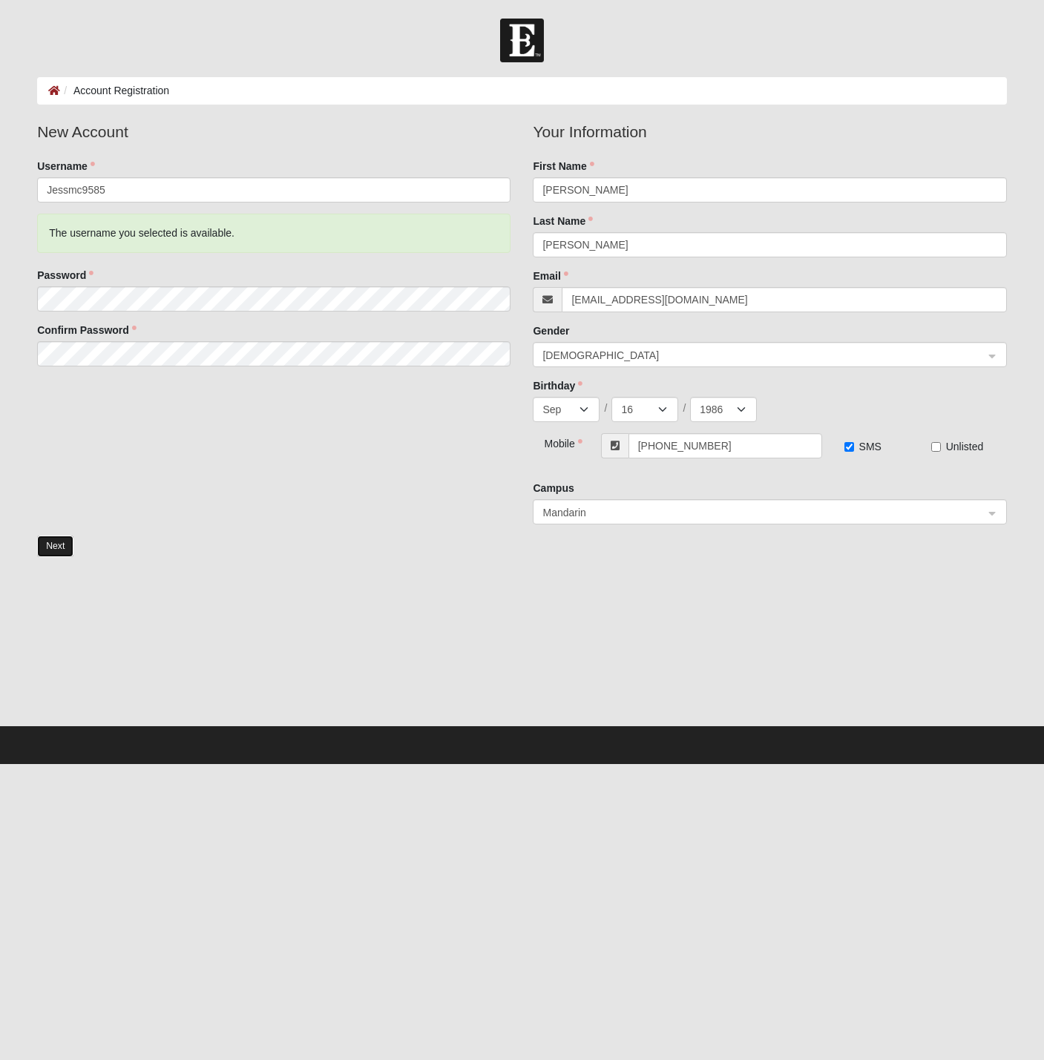
click at [59, 547] on button "Next" at bounding box center [55, 547] width 36 height 22
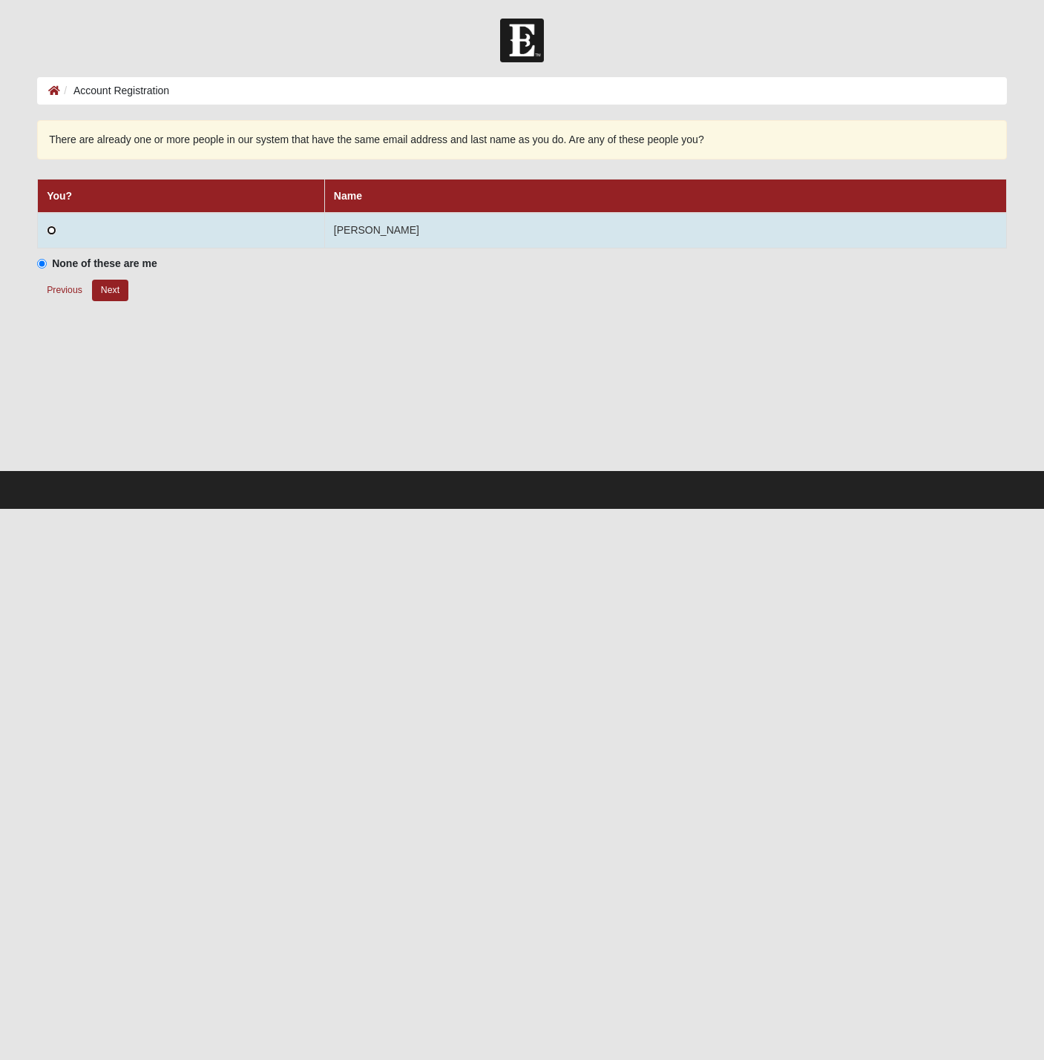
click at [52, 231] on input "radio" at bounding box center [52, 230] width 10 height 10
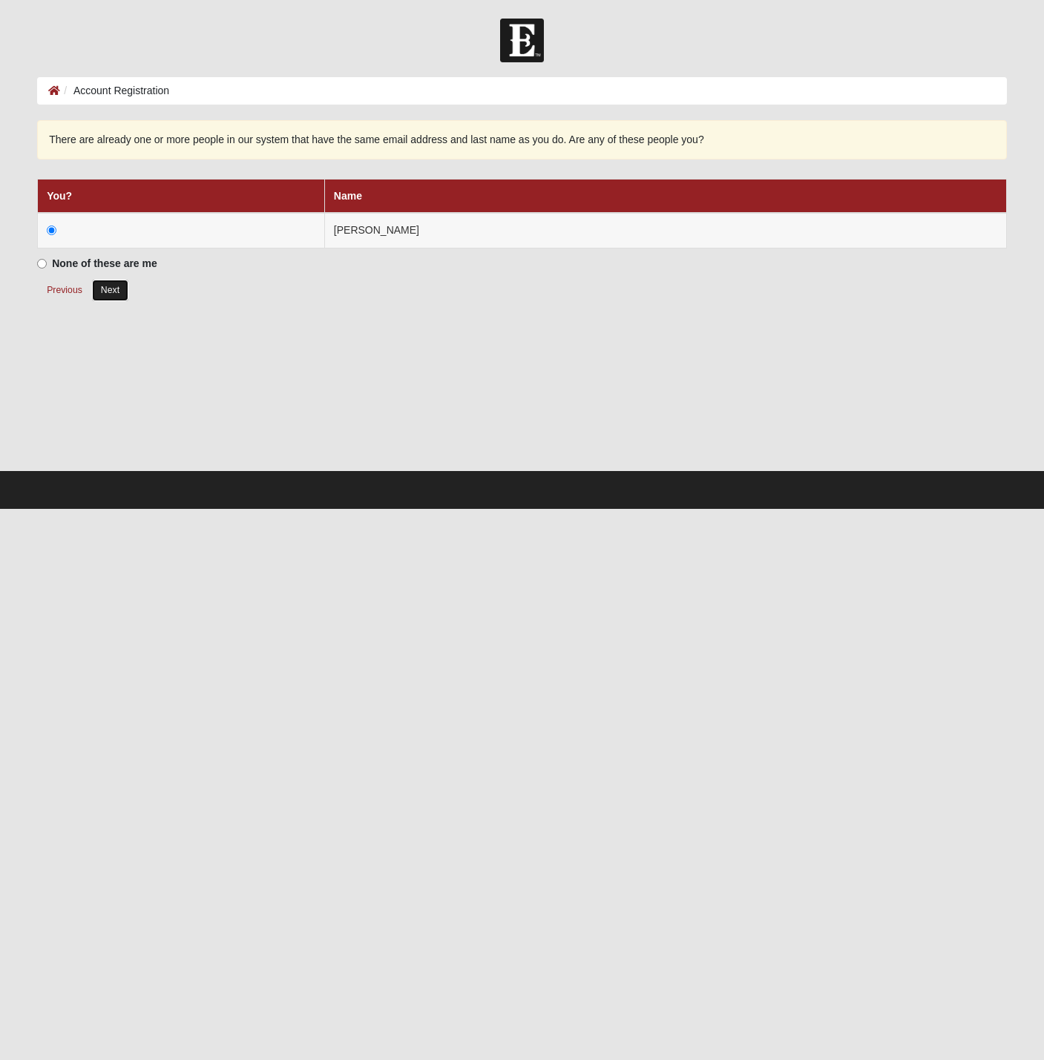
click at [111, 293] on button "Next" at bounding box center [110, 291] width 36 height 22
radio input "true"
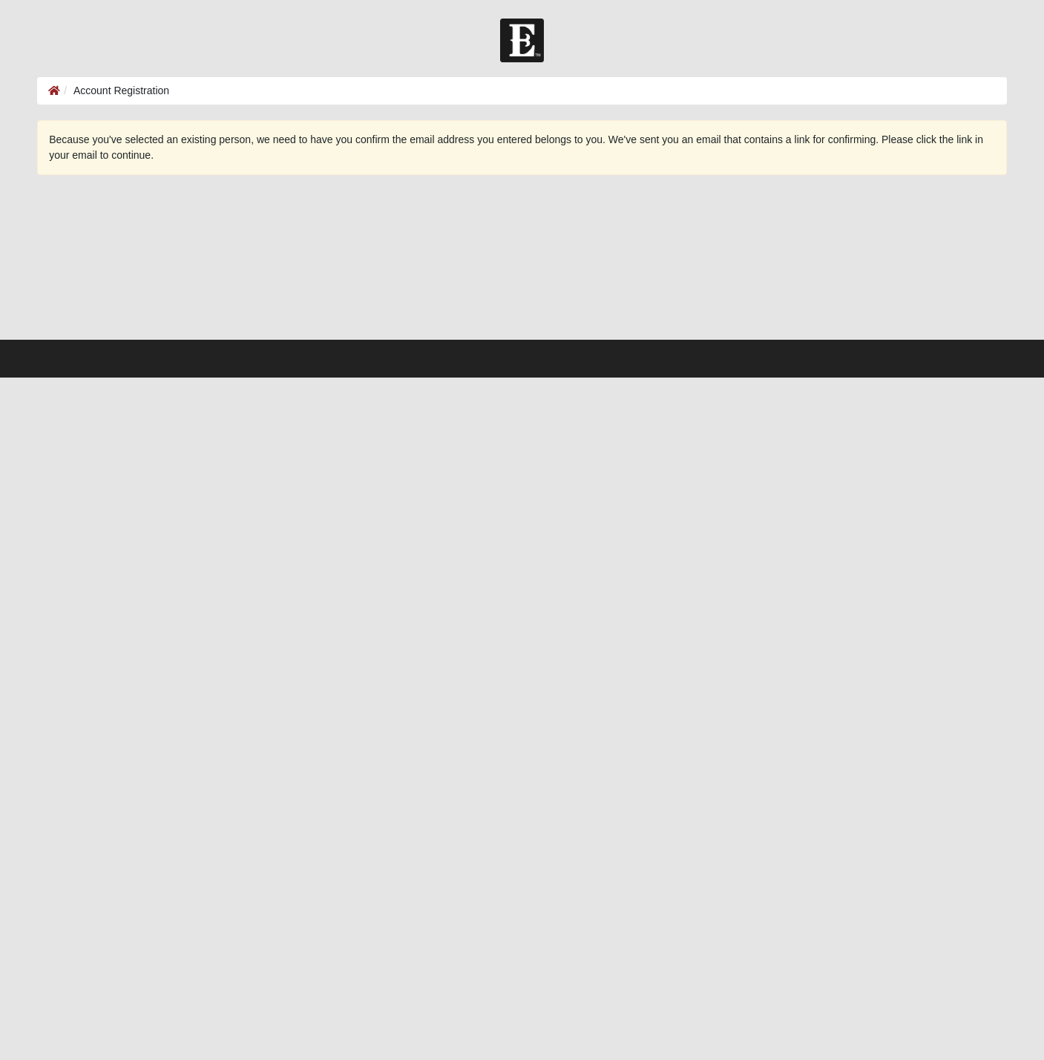
click at [546, 210] on div at bounding box center [521, 264] width 969 height 148
click at [62, 83] on li "Account Registration" at bounding box center [114, 91] width 109 height 16
click at [288, 298] on div at bounding box center [521, 264] width 969 height 148
click at [53, 87] on icon at bounding box center [54, 90] width 12 height 10
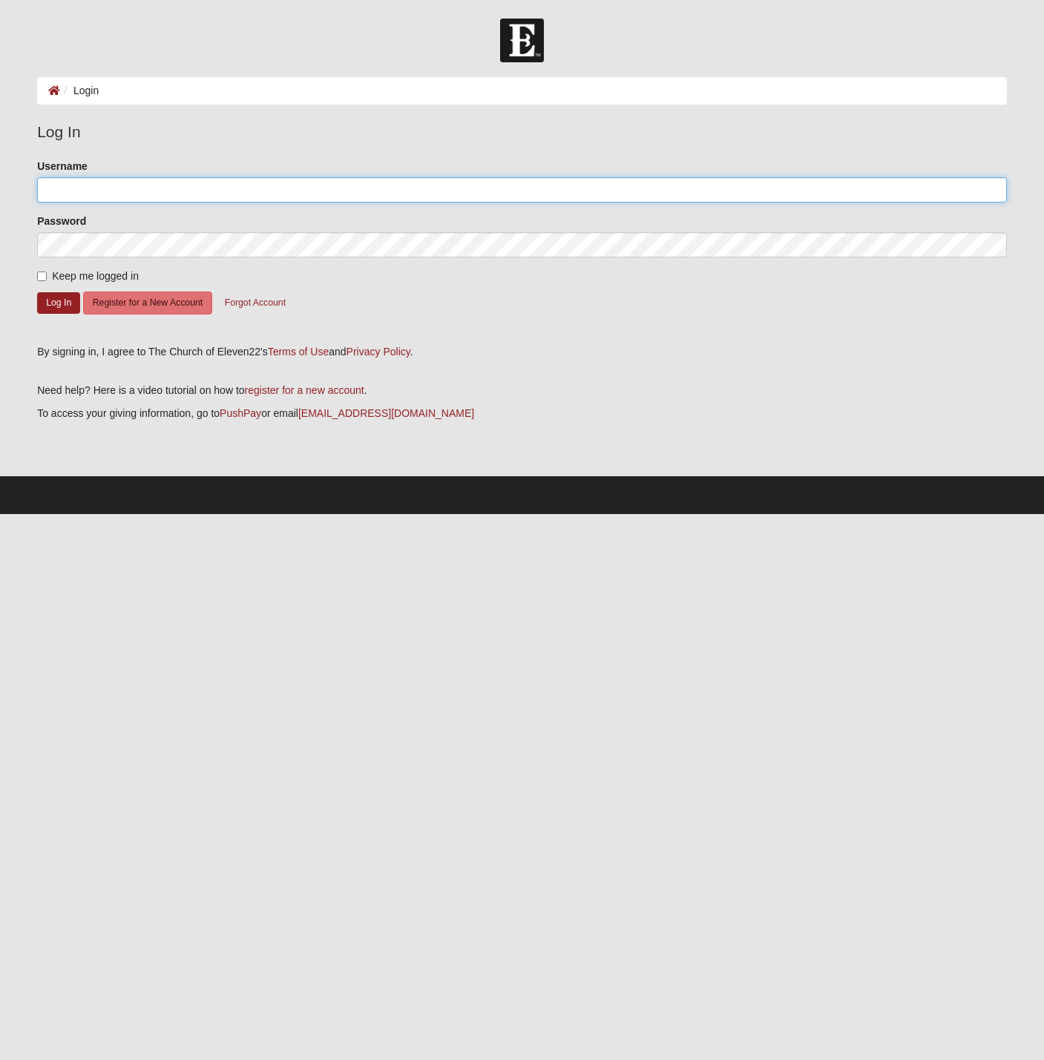
click at [75, 194] on input "Username" at bounding box center [521, 189] width 969 height 25
type input "jessmc9585"
click at [56, 303] on button "Log In" at bounding box center [58, 303] width 43 height 22
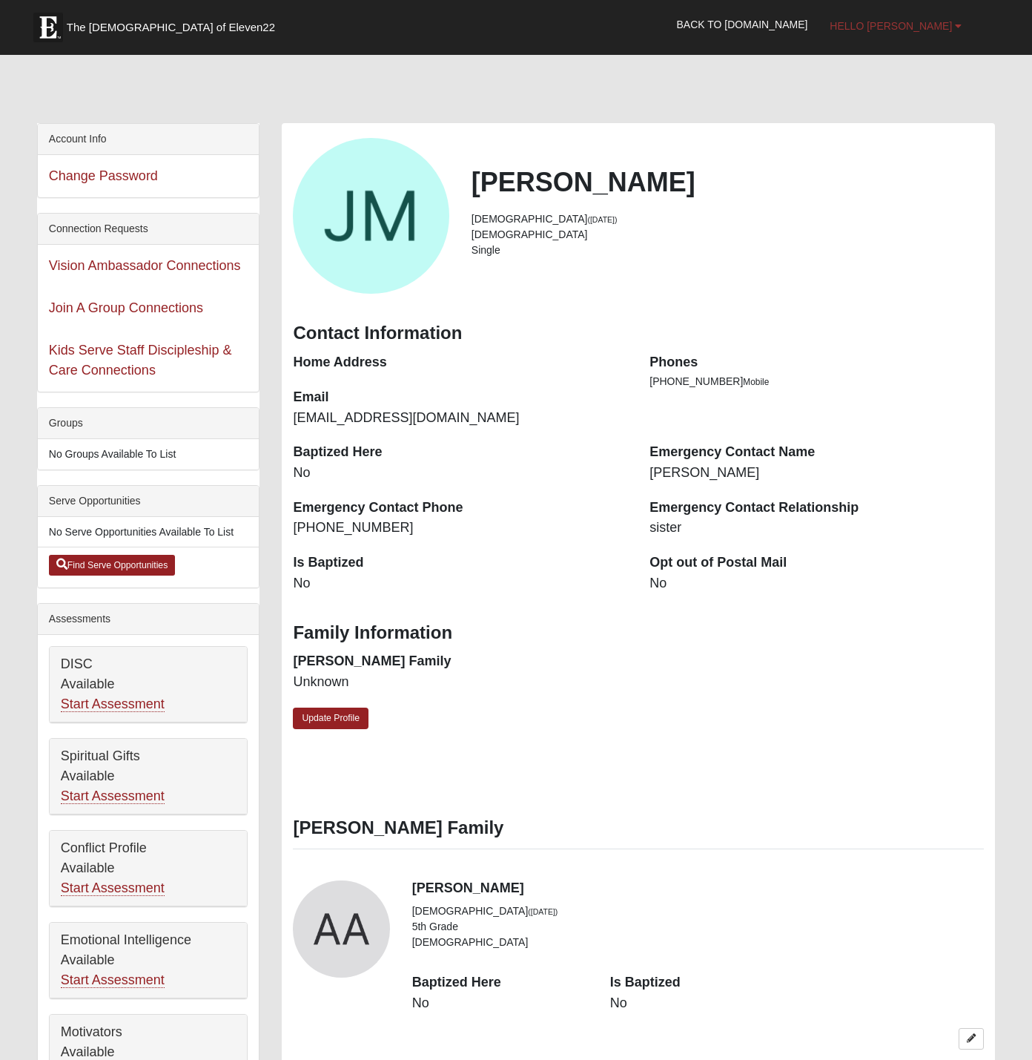
click at [918, 29] on span "Hello [PERSON_NAME]" at bounding box center [891, 26] width 122 height 12
click at [734, 108] on div at bounding box center [516, 92] width 958 height 62
click at [136, 39] on link "The [DEMOGRAPHIC_DATA] of Eleven22" at bounding box center [174, 23] width 297 height 37
